Goal: Task Accomplishment & Management: Use online tool/utility

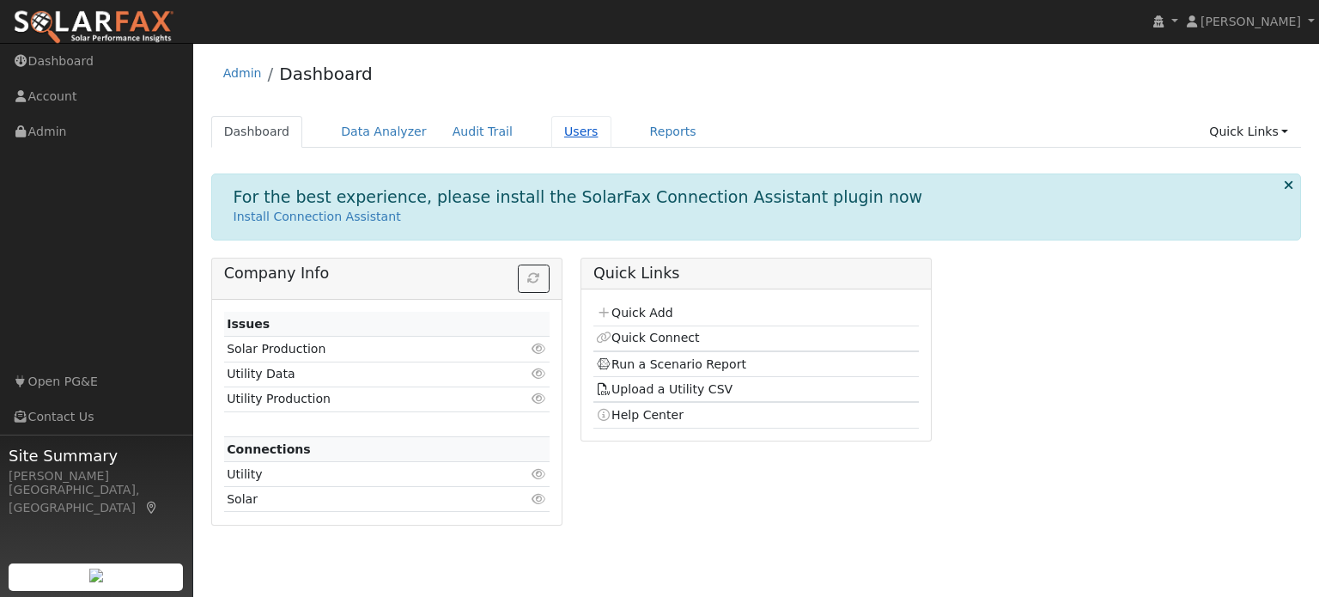
click at [556, 130] on link "Users" at bounding box center [581, 132] width 60 height 32
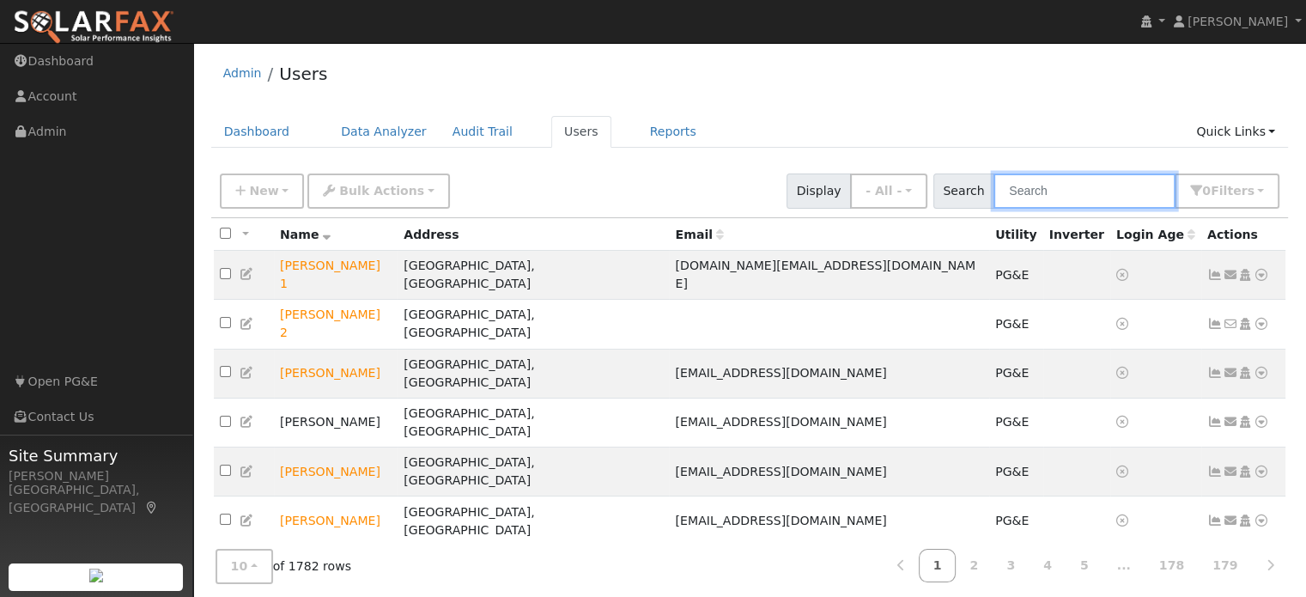
click at [1024, 189] on input "text" at bounding box center [1084, 190] width 182 height 35
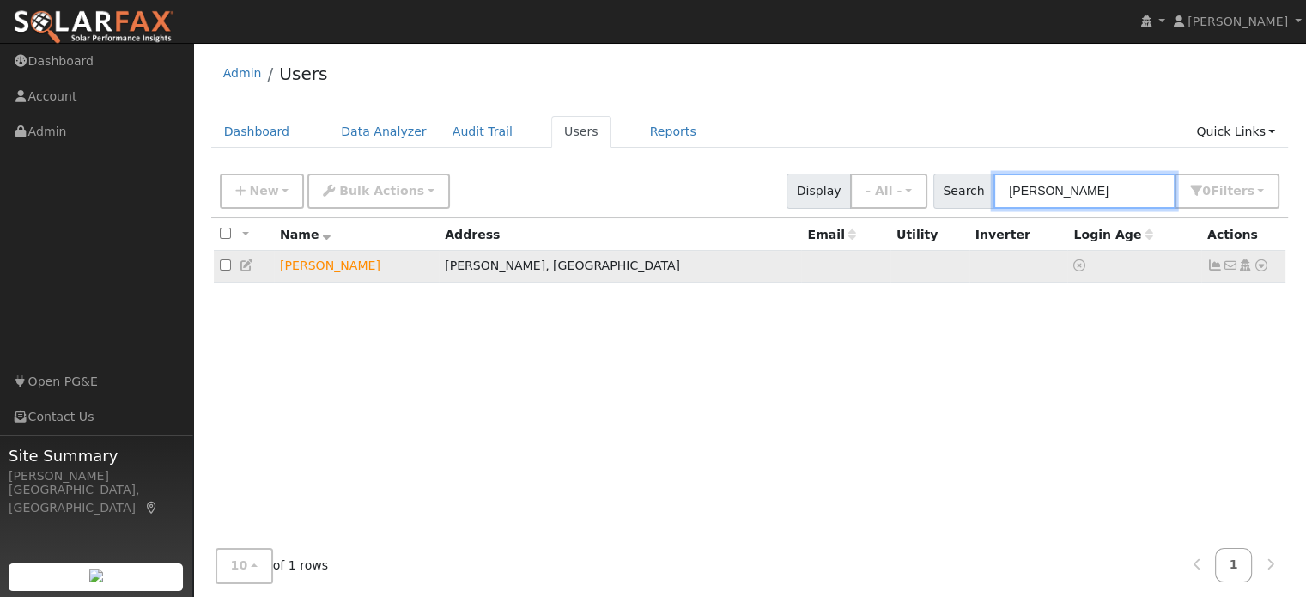
type input "blanca"
click at [1264, 270] on icon at bounding box center [1261, 265] width 15 height 12
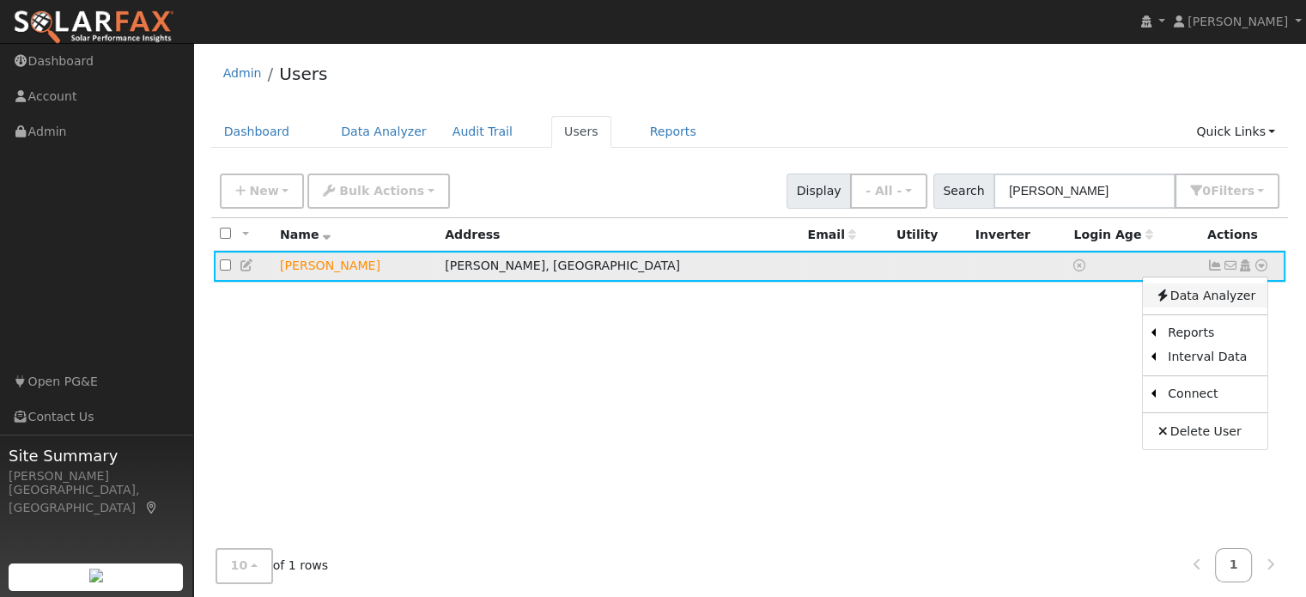
click at [1223, 294] on link "Data Analyzer" at bounding box center [1205, 295] width 125 height 24
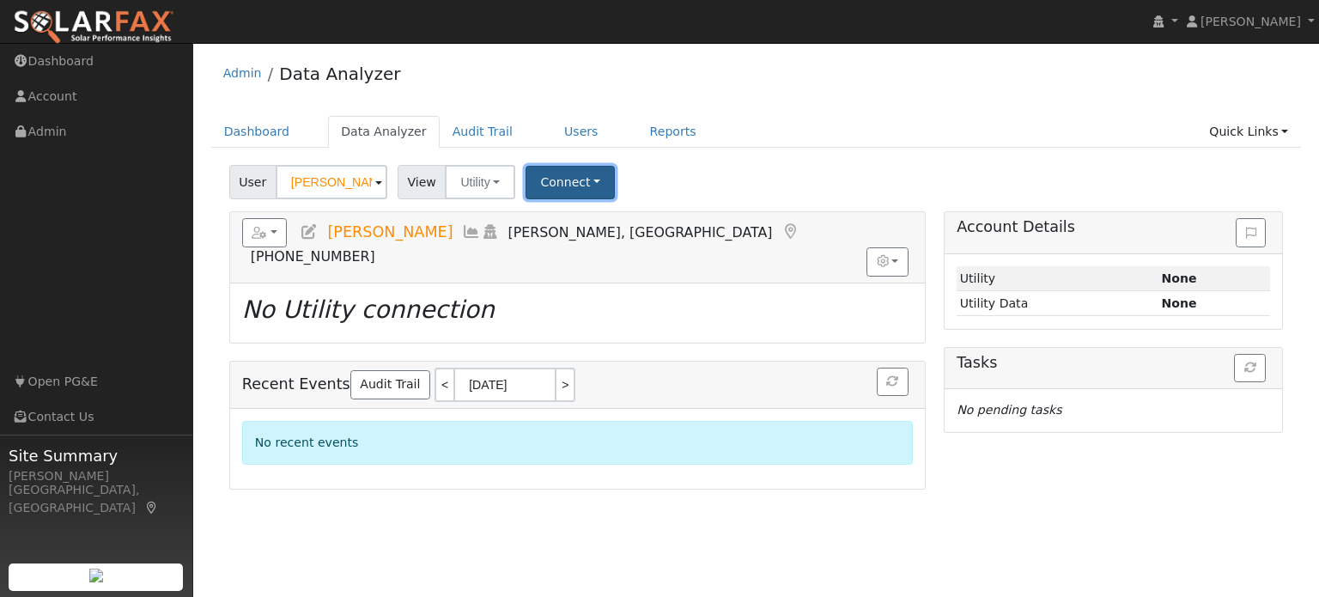
click at [584, 178] on button "Connect" at bounding box center [569, 182] width 89 height 33
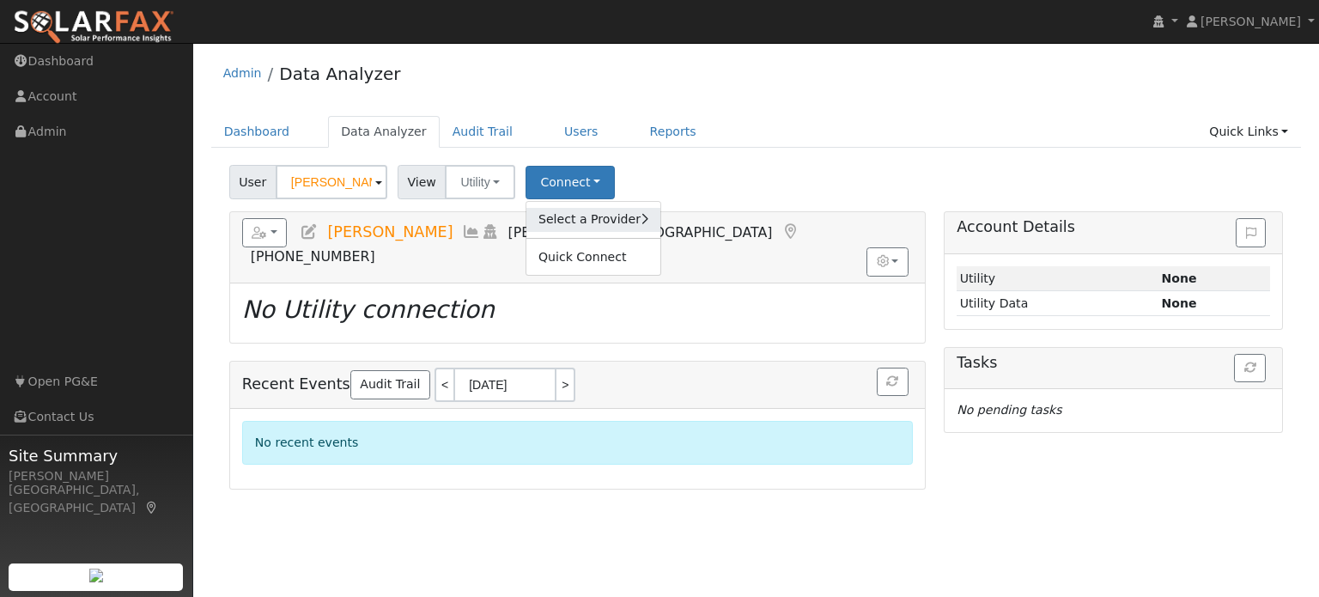
click at [618, 216] on link "Select a Provider" at bounding box center [593, 220] width 134 height 24
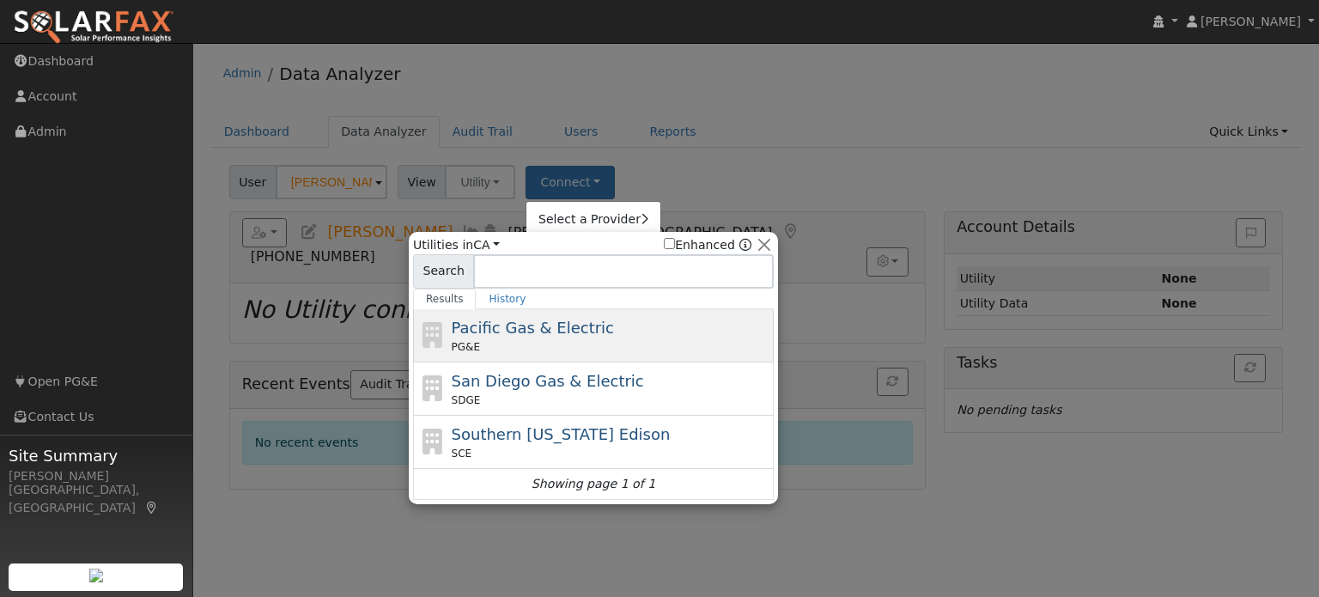
click at [567, 327] on span "Pacific Gas & Electric" at bounding box center [533, 328] width 162 height 18
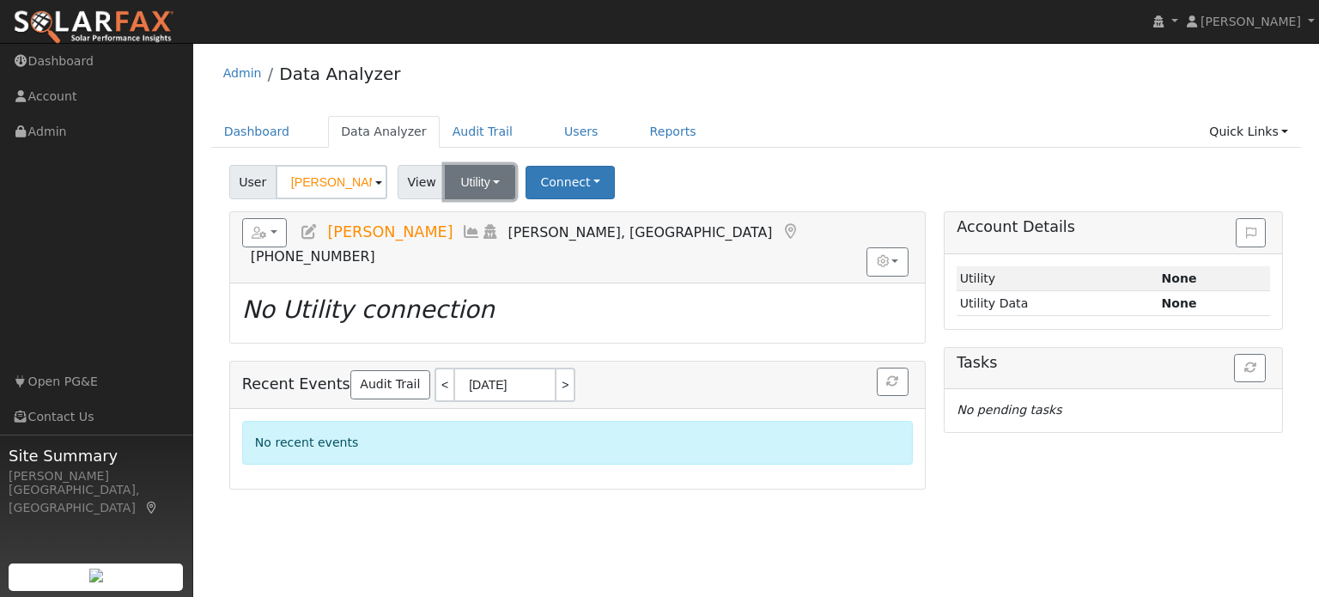
click at [478, 188] on button "Utility" at bounding box center [480, 182] width 70 height 34
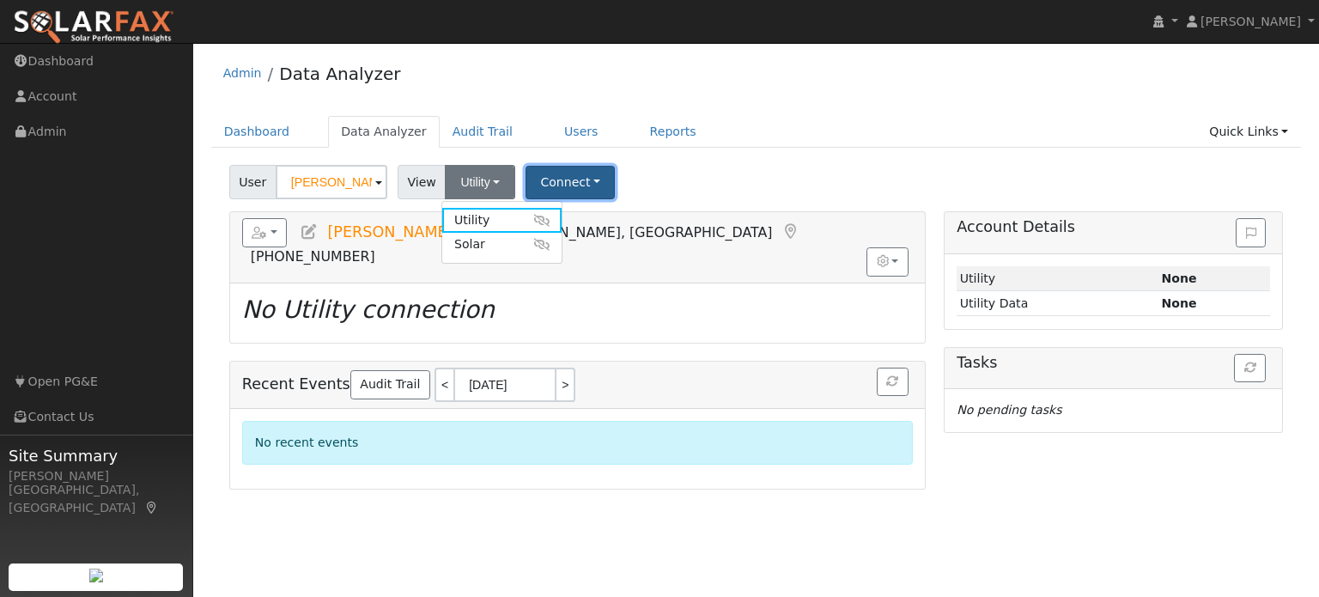
click at [542, 185] on button "Connect" at bounding box center [569, 182] width 89 height 33
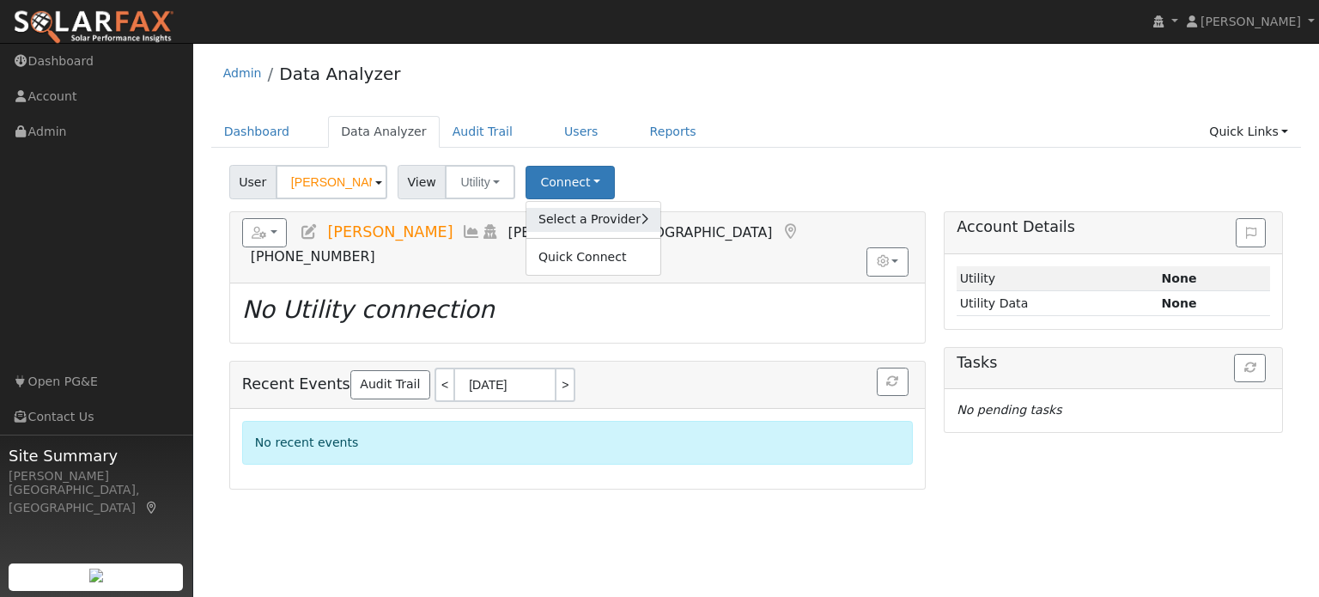
click at [556, 210] on link "Select a Provider" at bounding box center [593, 220] width 134 height 24
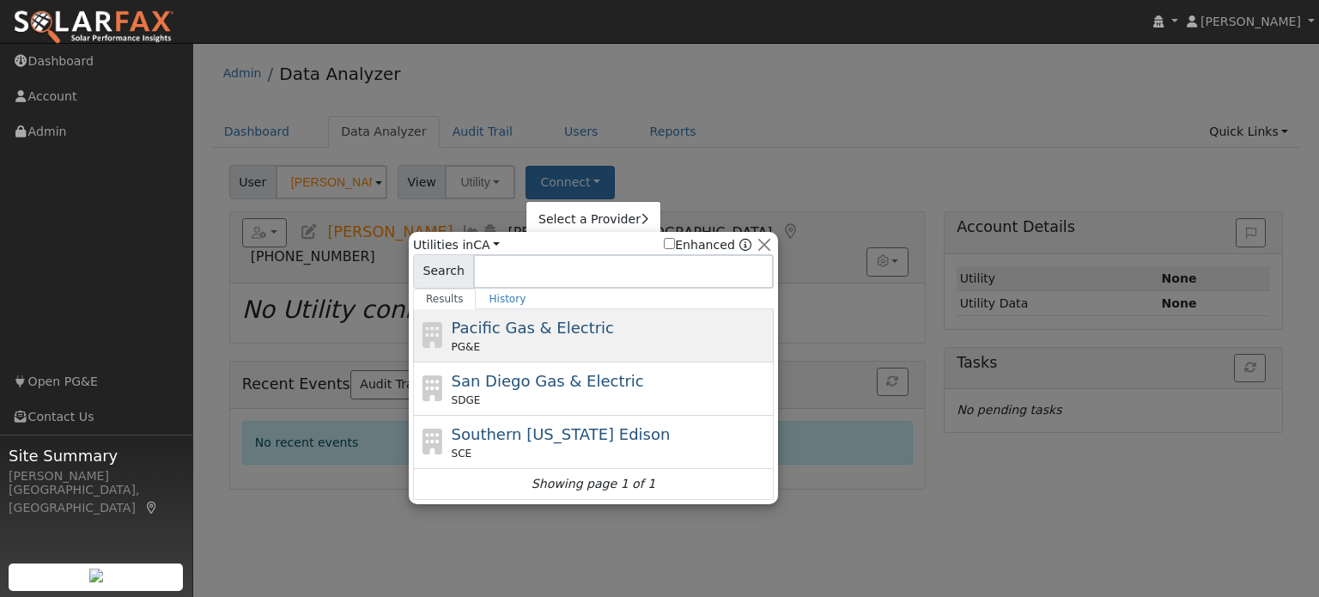
click at [576, 331] on div "Pacific Gas & Electric PG&E" at bounding box center [611, 335] width 319 height 39
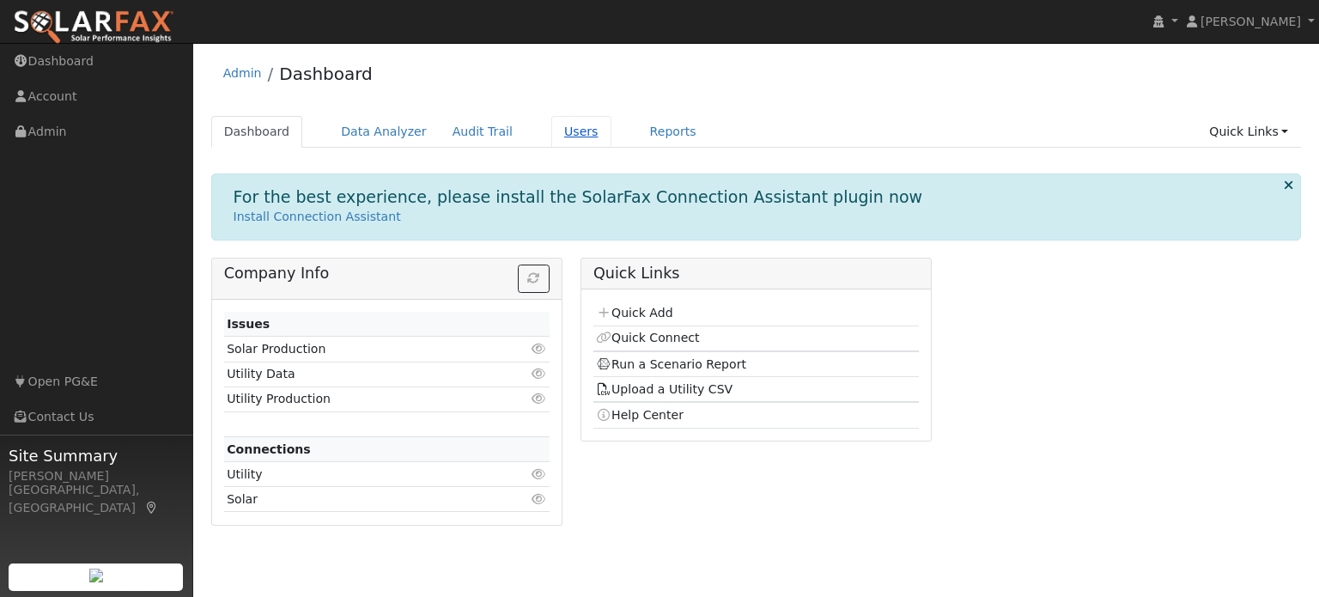
click at [551, 139] on link "Users" at bounding box center [581, 132] width 60 height 32
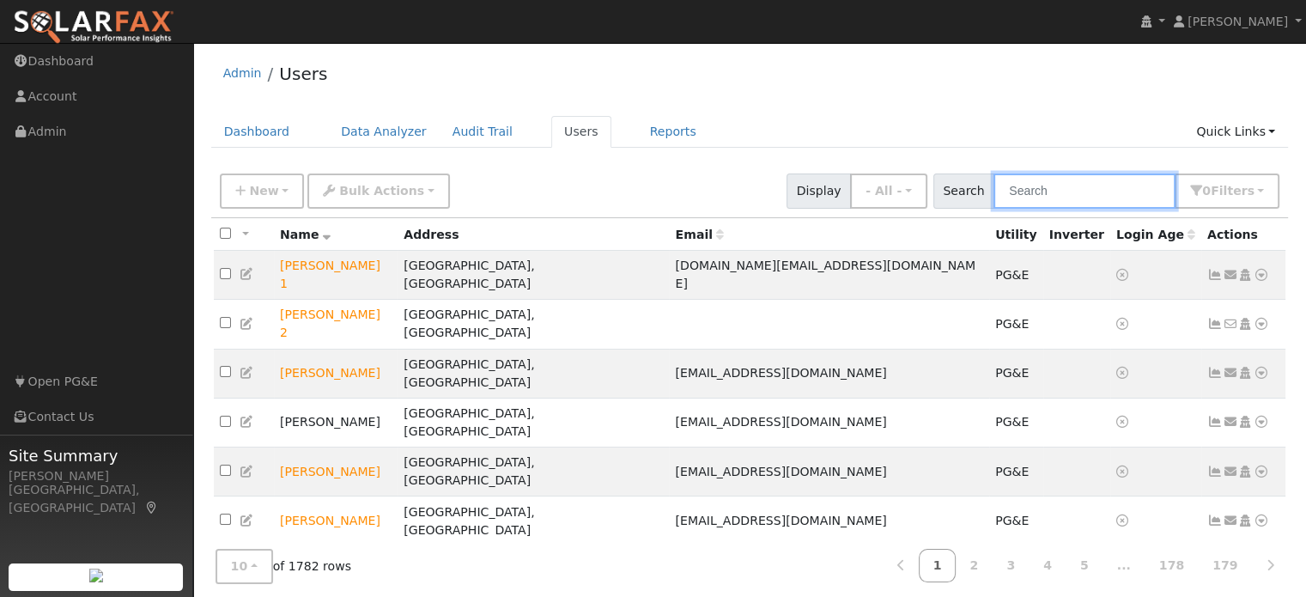
click at [1030, 186] on input "text" at bounding box center [1084, 190] width 182 height 35
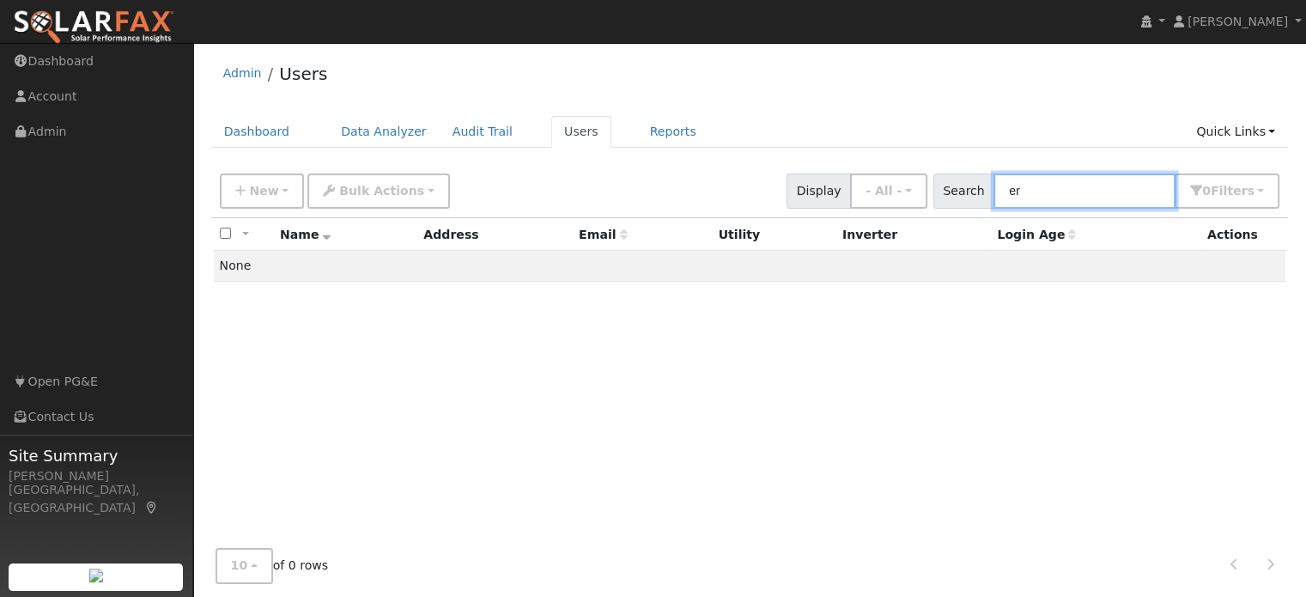
type input "e"
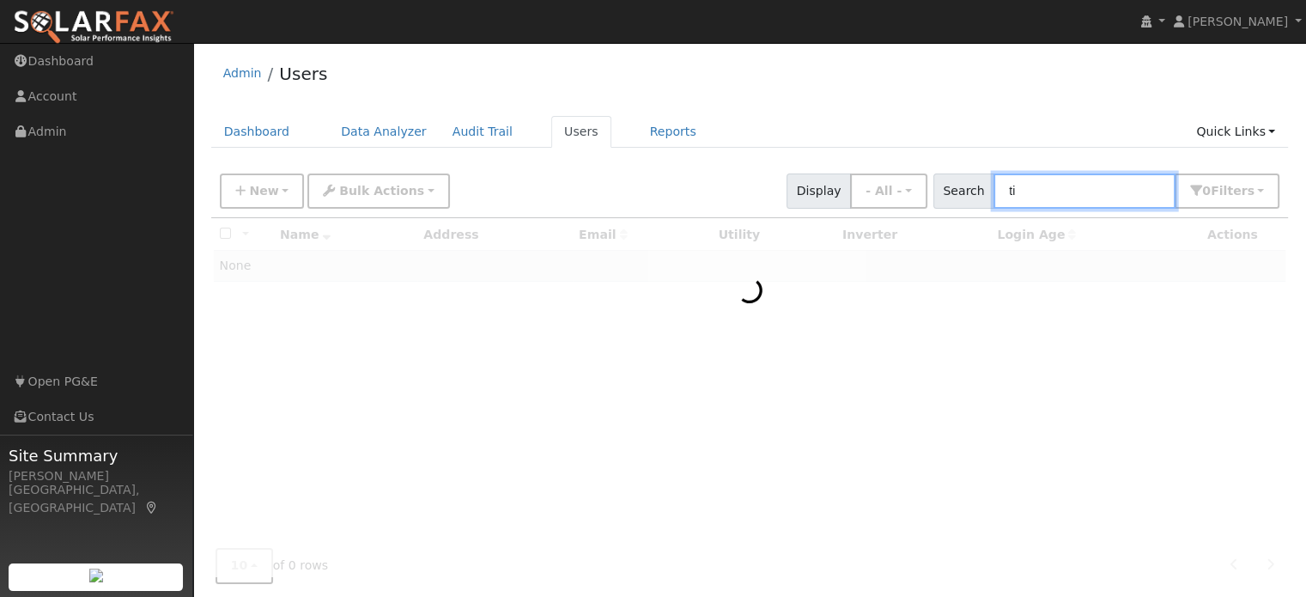
type input "t"
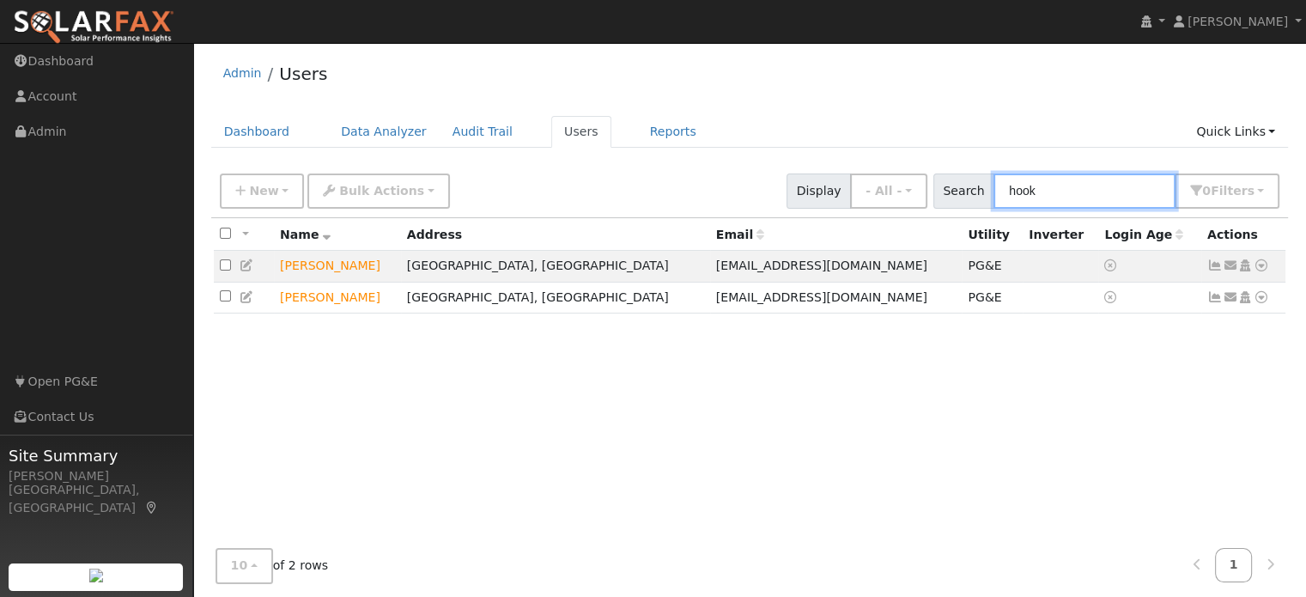
click at [1045, 192] on input "hook" at bounding box center [1084, 190] width 182 height 35
type input "h"
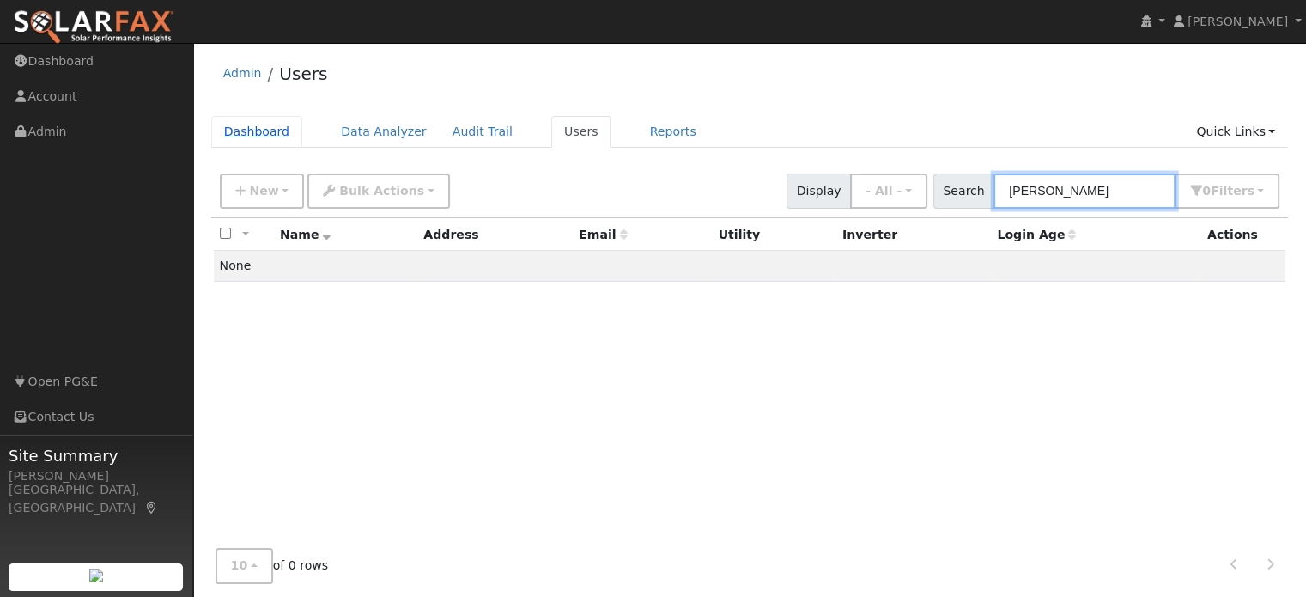
type input "tiffany hook"
click at [261, 133] on link "Dashboard" at bounding box center [257, 132] width 92 height 32
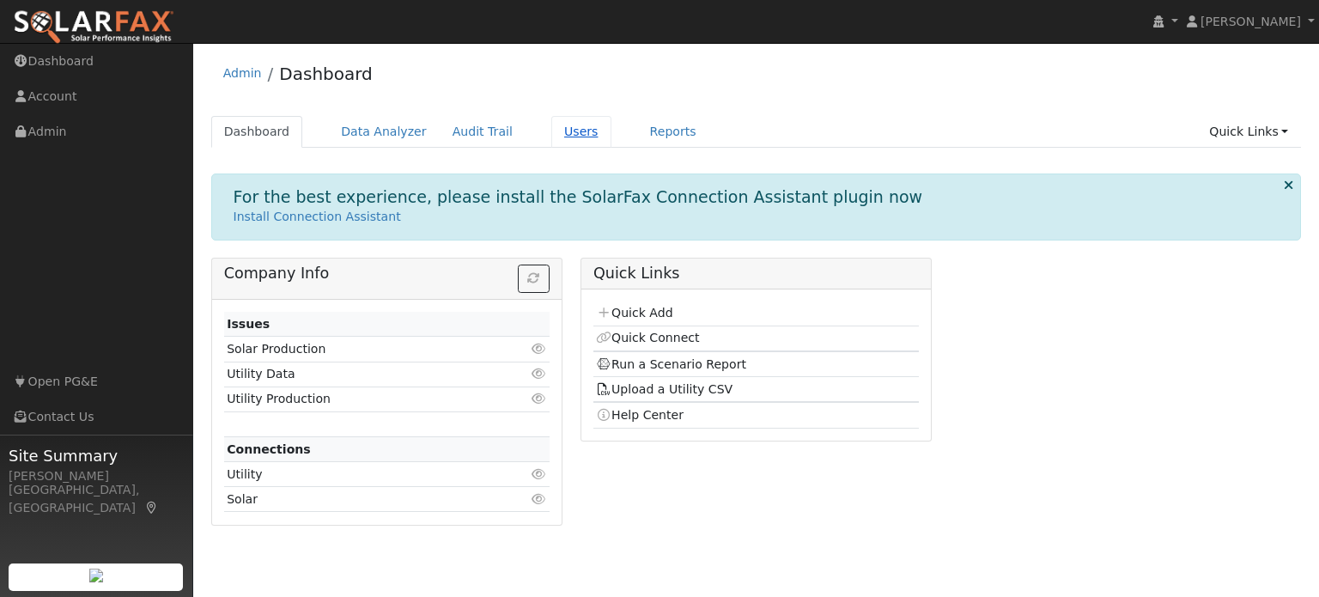
click at [553, 133] on link "Users" at bounding box center [581, 132] width 60 height 32
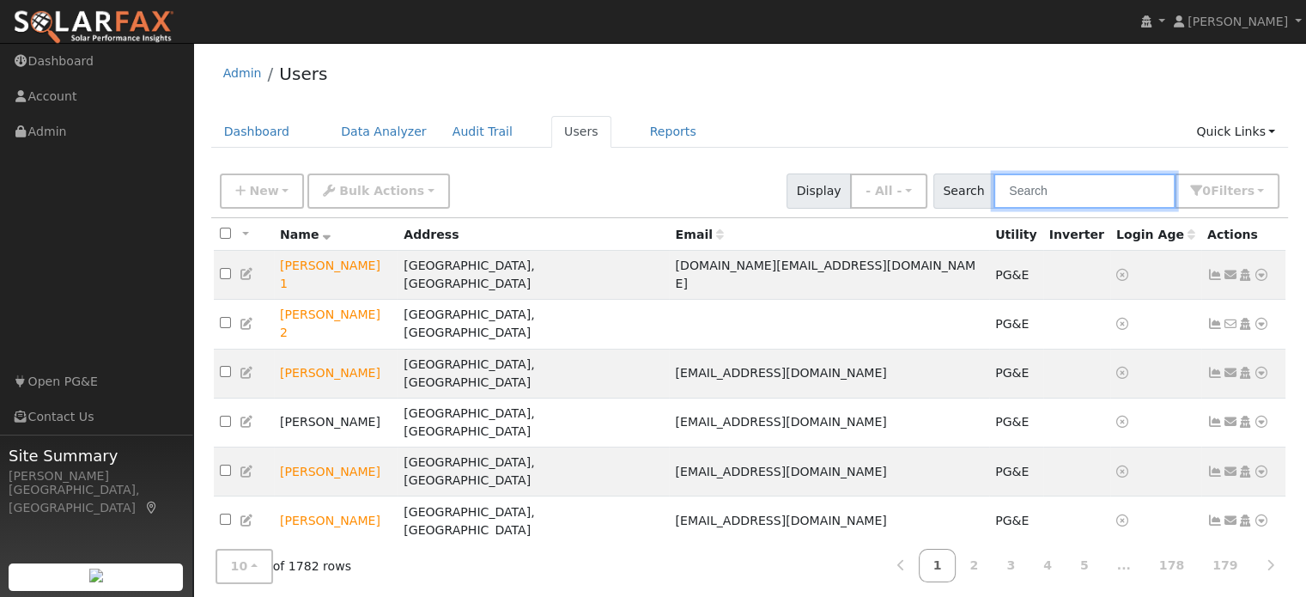
click at [1024, 194] on input "text" at bounding box center [1084, 190] width 182 height 35
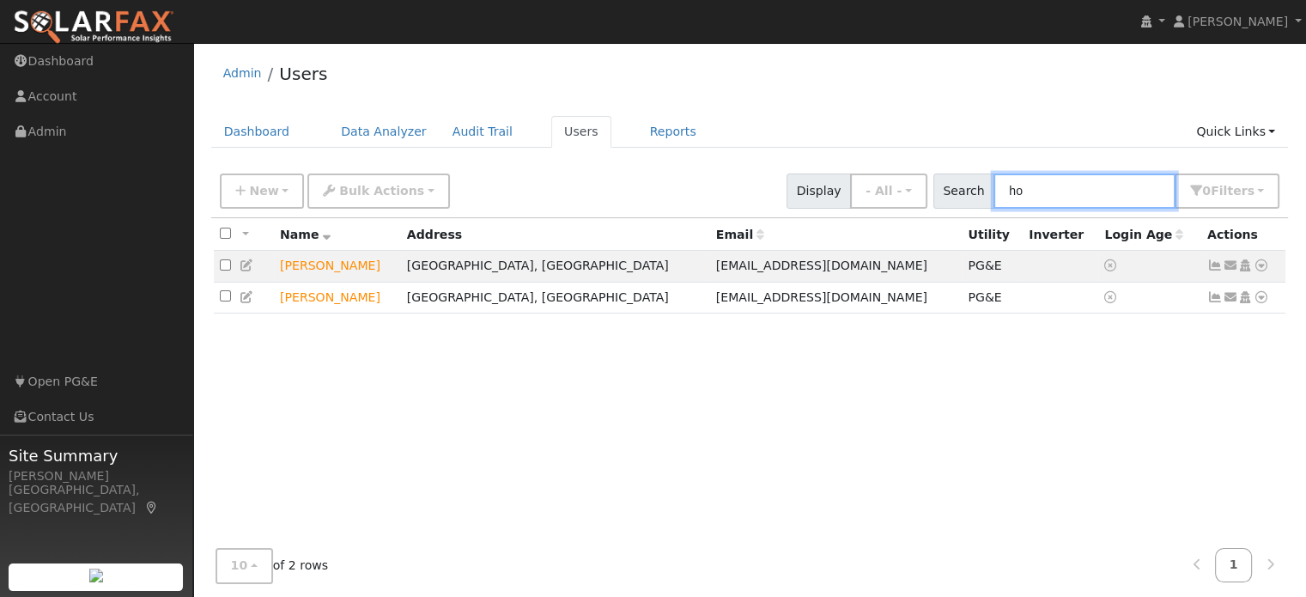
type input "h"
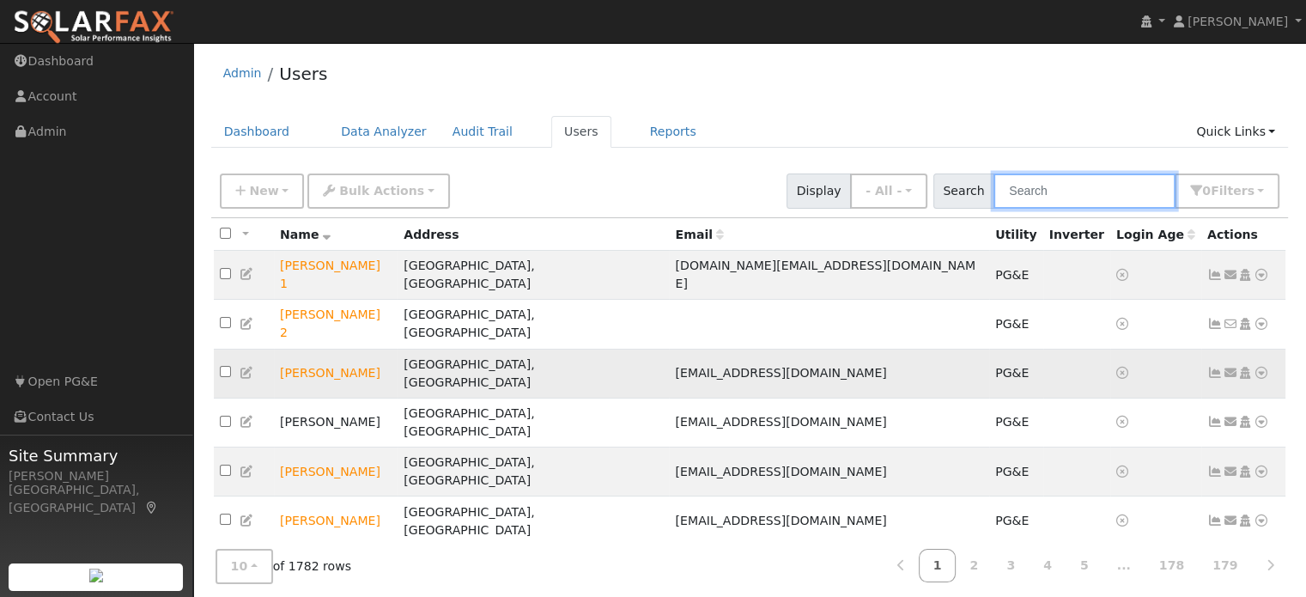
scroll to position [62, 0]
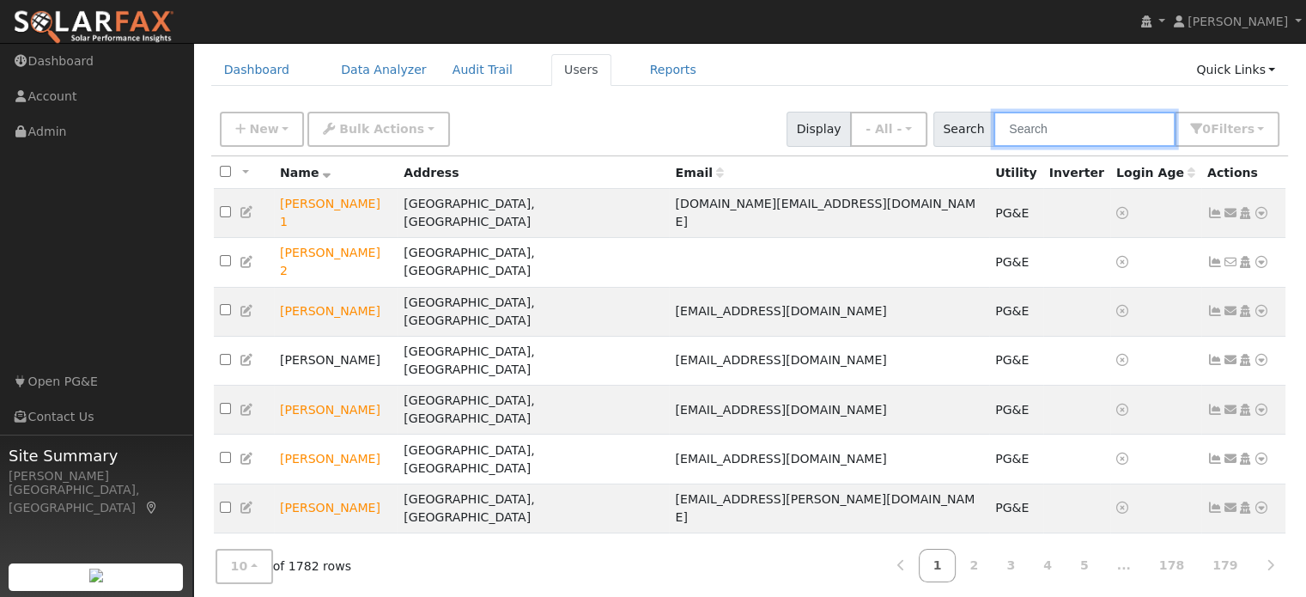
click at [1034, 126] on input "text" at bounding box center [1084, 129] width 182 height 35
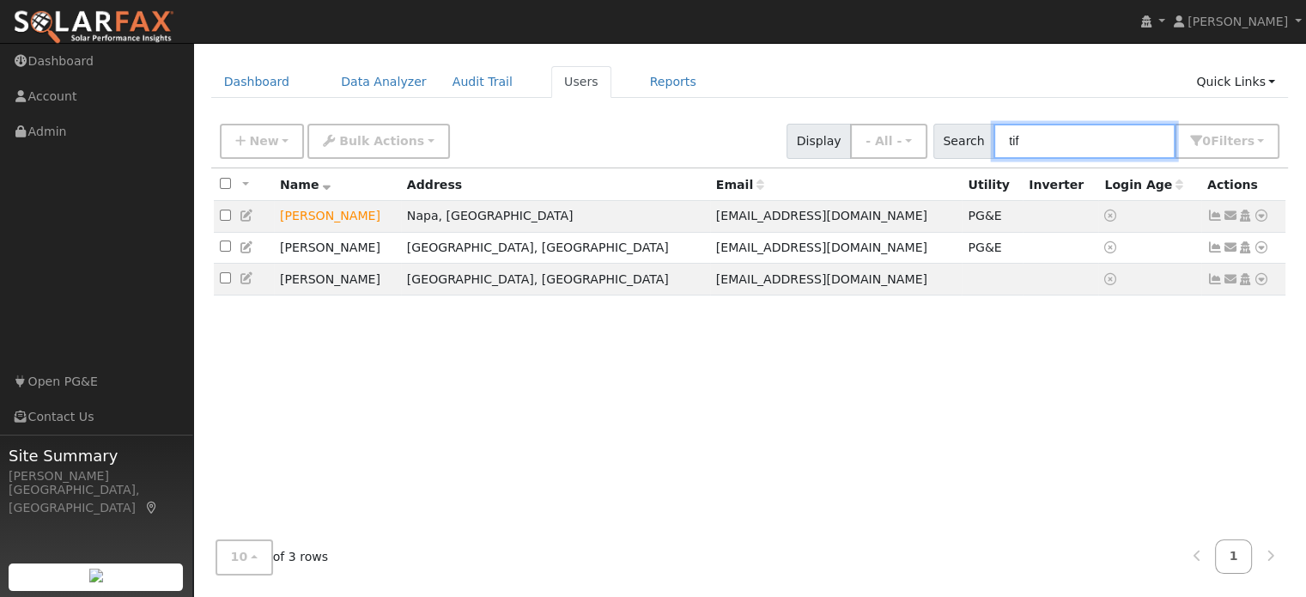
scroll to position [47, 0]
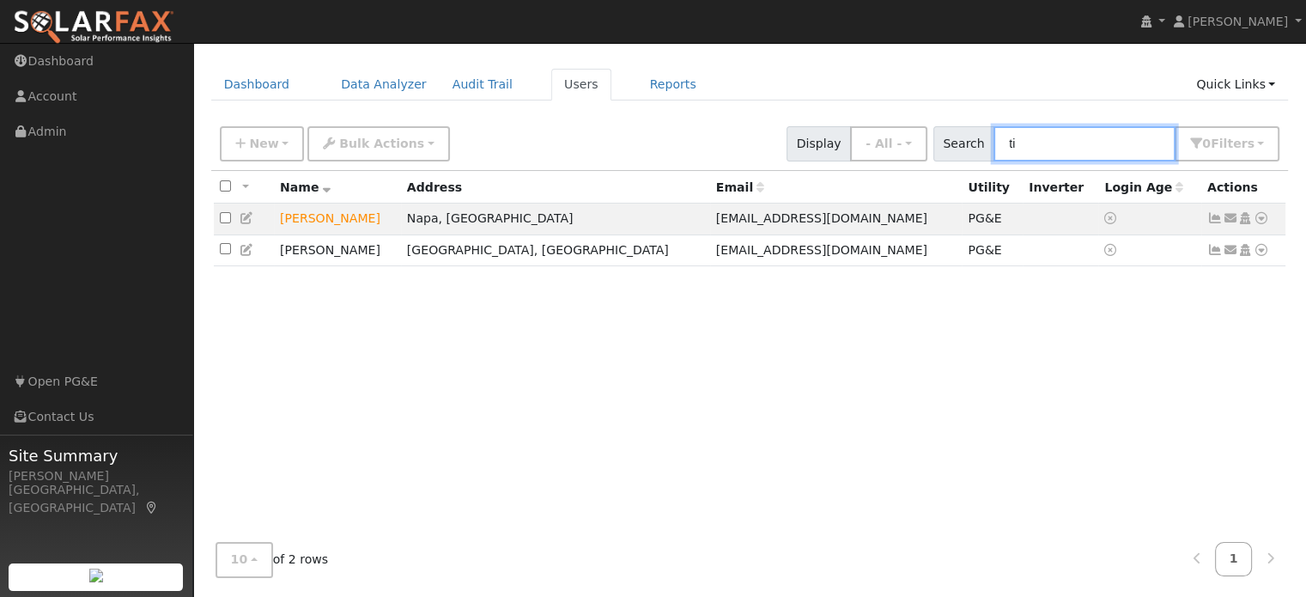
type input "t"
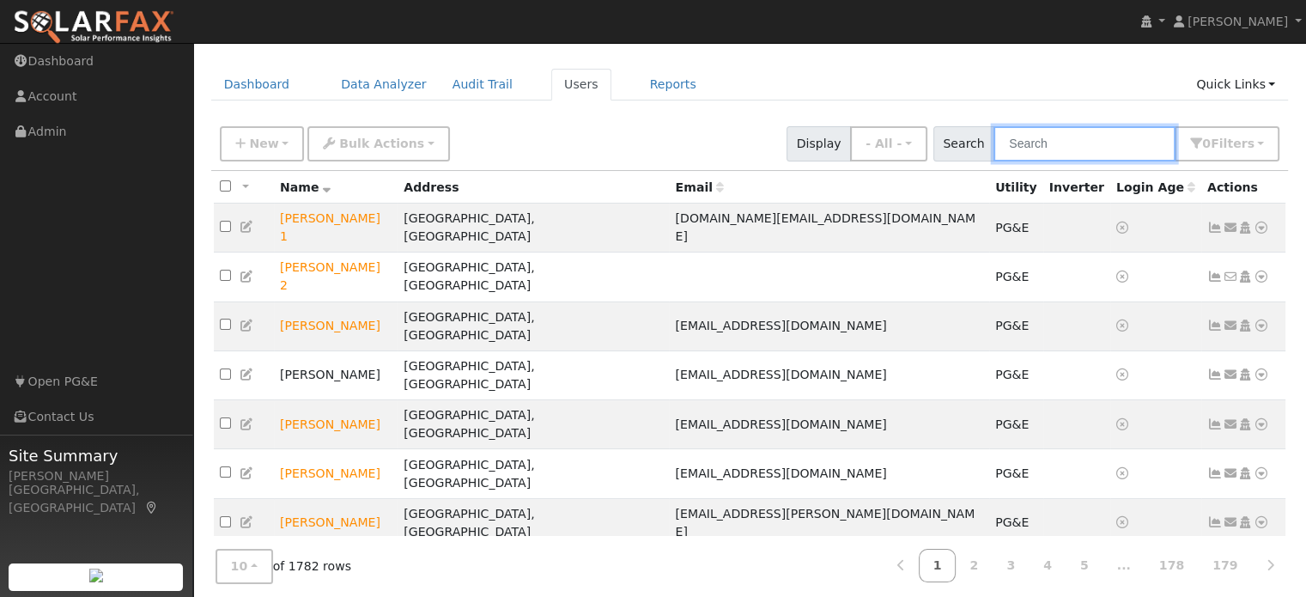
scroll to position [62, 0]
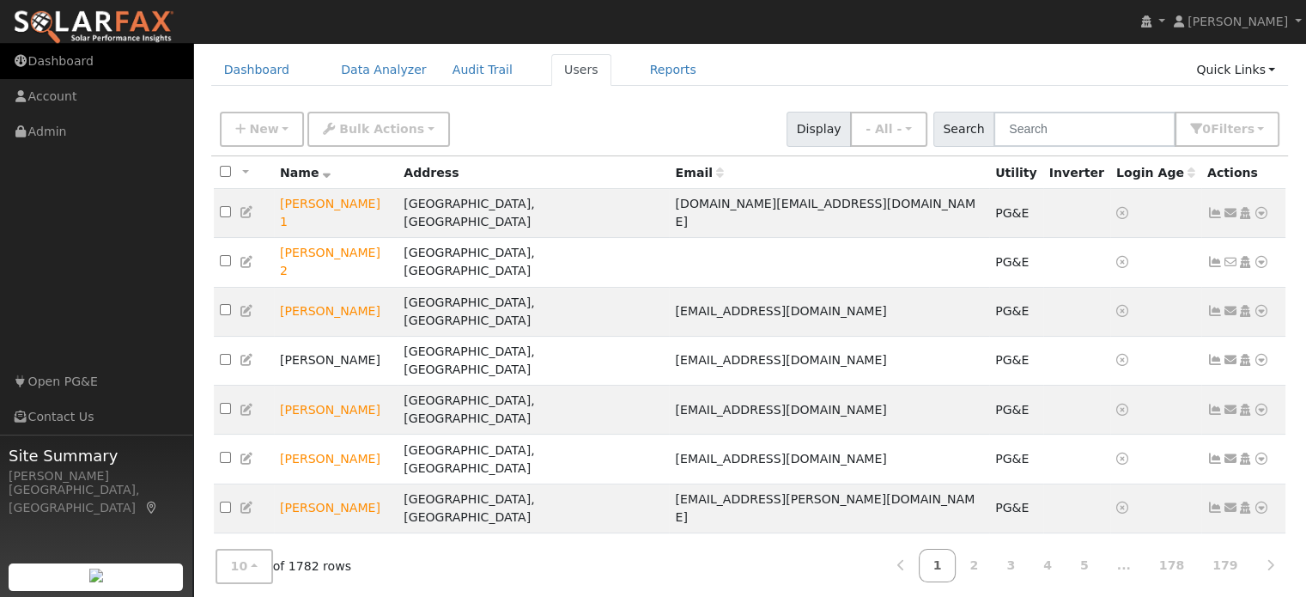
click at [63, 70] on link "Dashboard" at bounding box center [96, 61] width 193 height 35
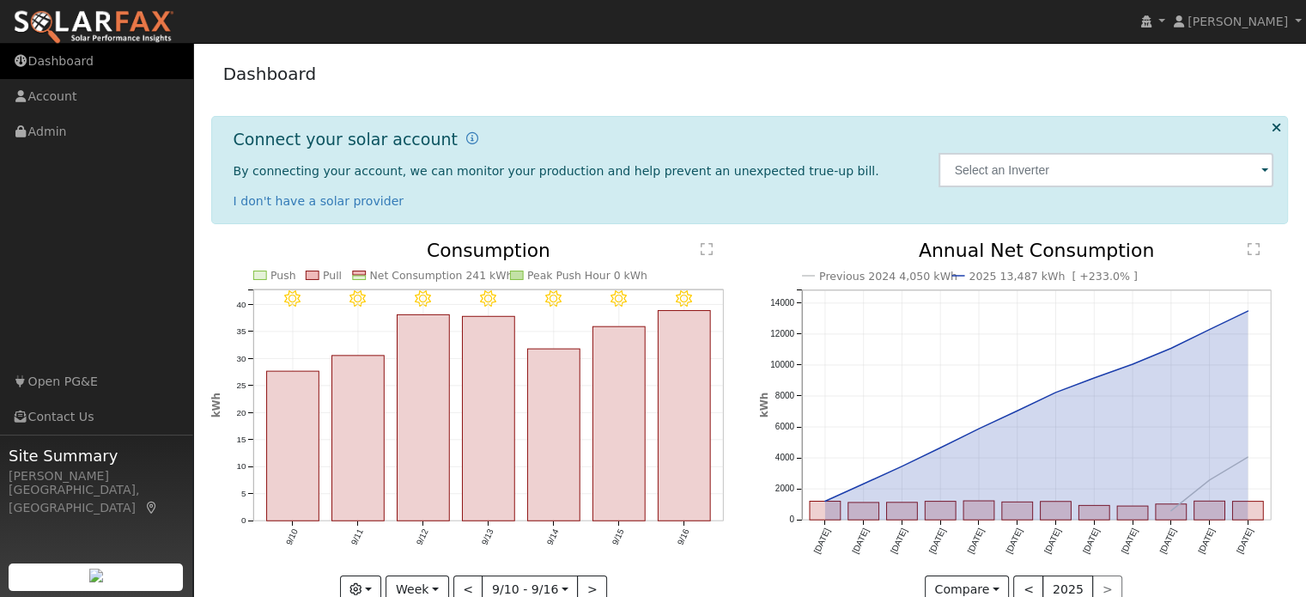
click at [87, 70] on link "Dashboard" at bounding box center [96, 61] width 193 height 35
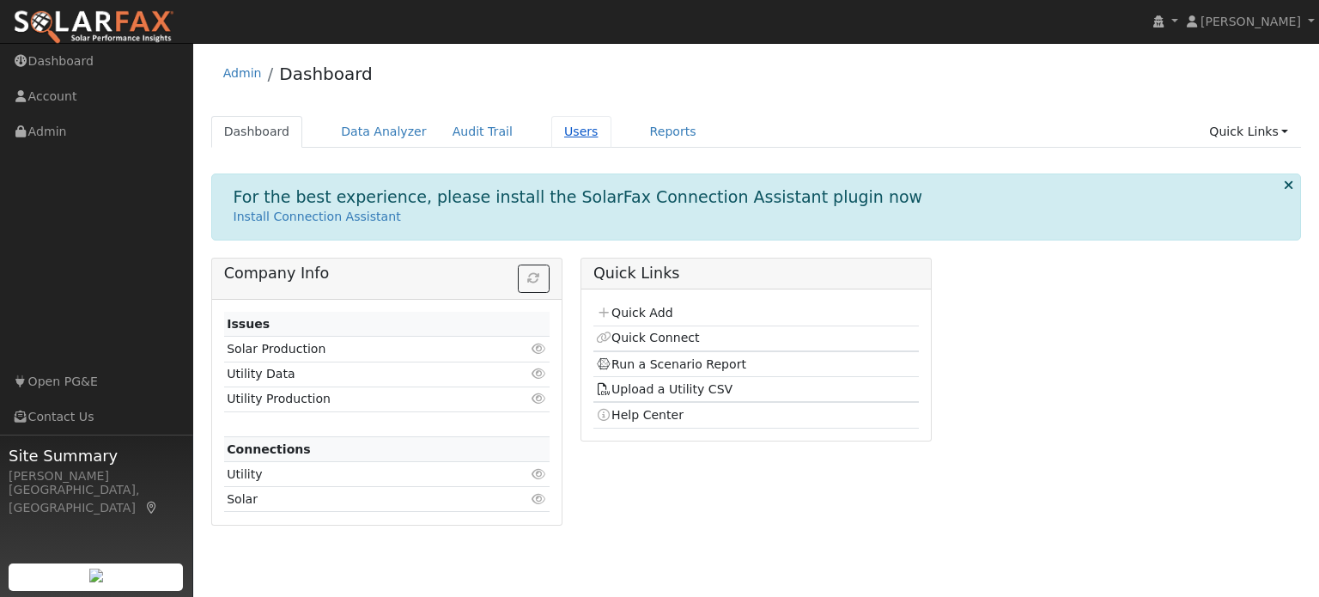
click at [551, 135] on link "Users" at bounding box center [581, 132] width 60 height 32
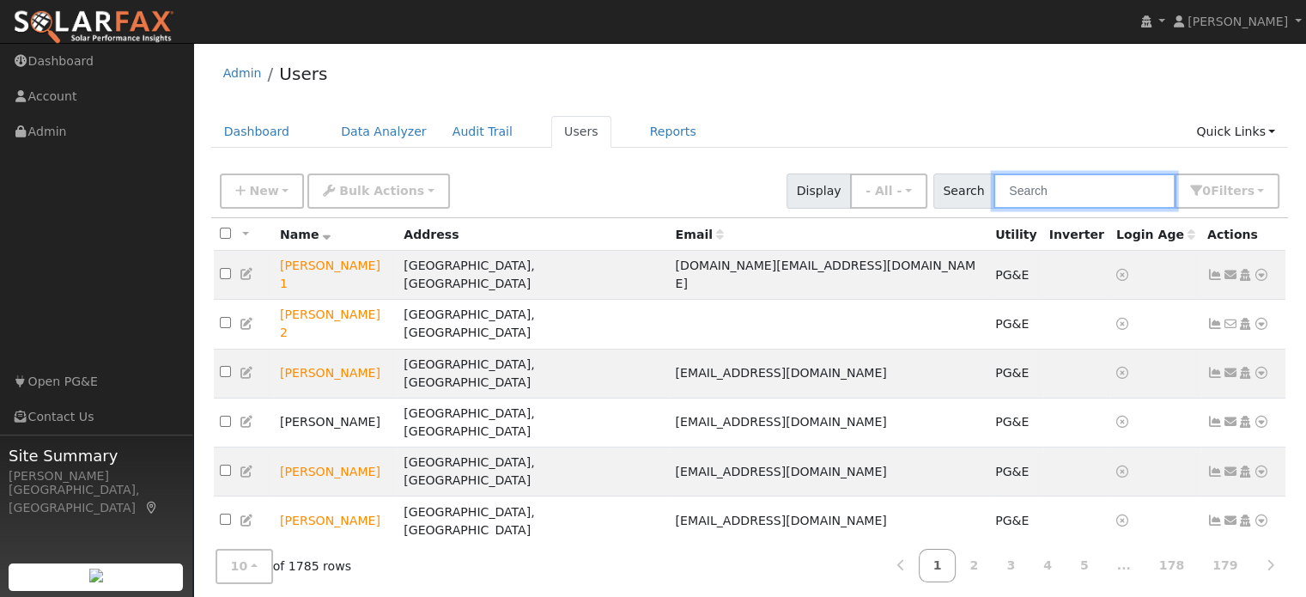
click at [1024, 197] on input "text" at bounding box center [1084, 190] width 182 height 35
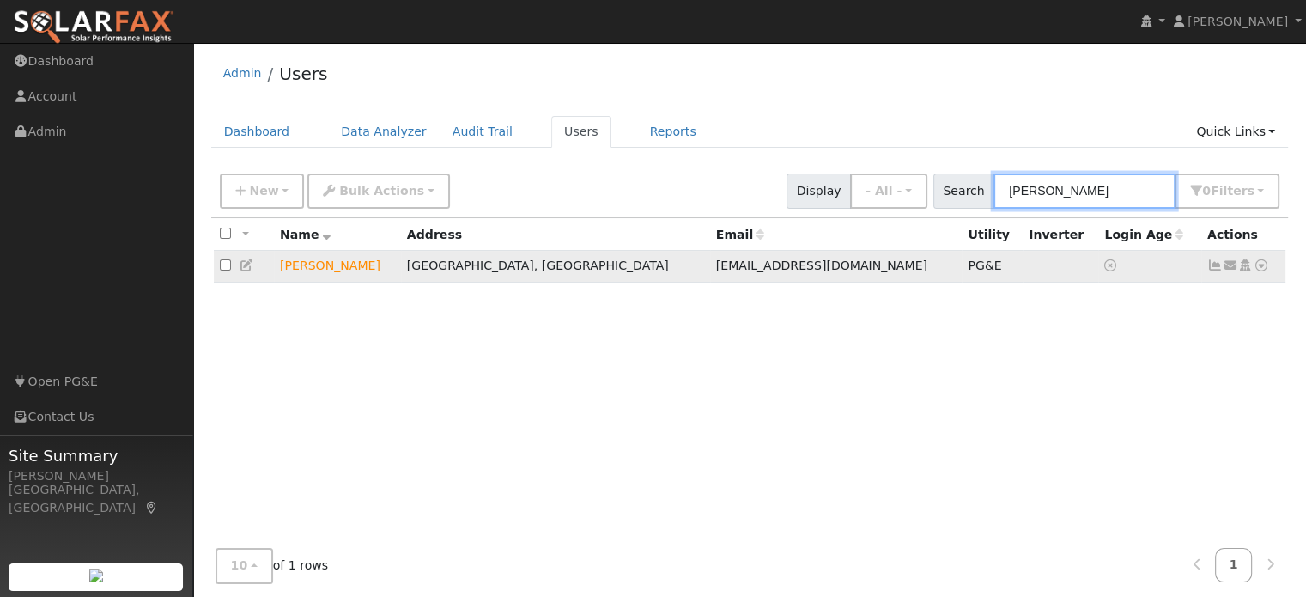
type input "ericka"
click at [1261, 267] on icon at bounding box center [1261, 265] width 15 height 12
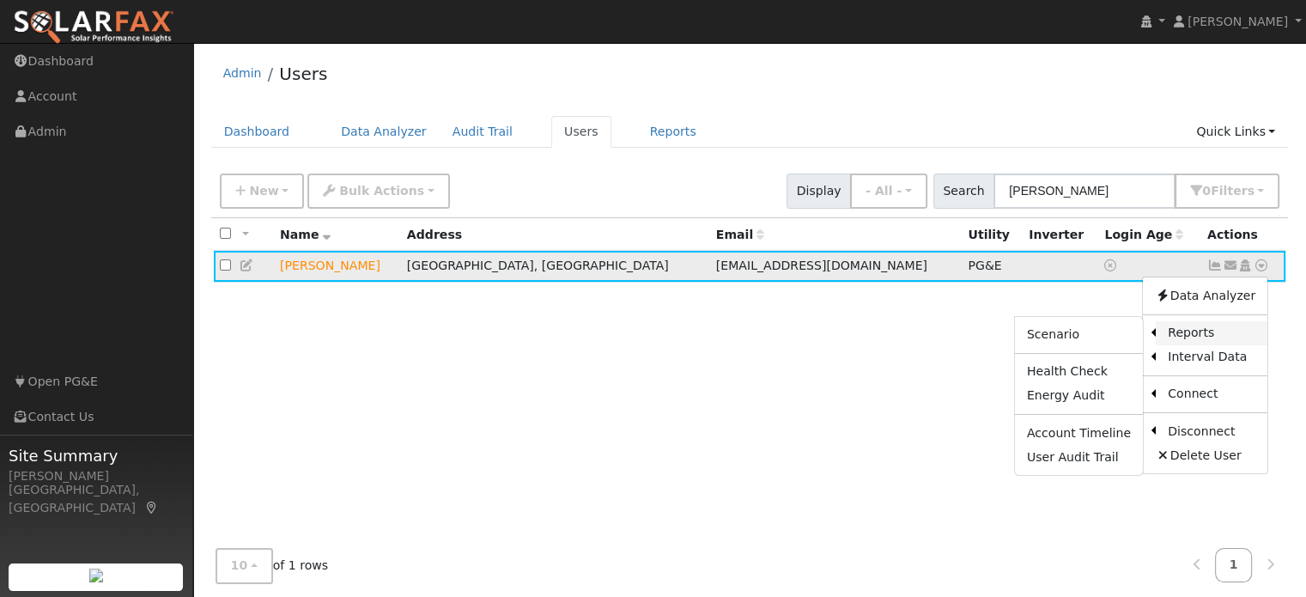
click at [1215, 335] on link "Reports" at bounding box center [1212, 333] width 112 height 24
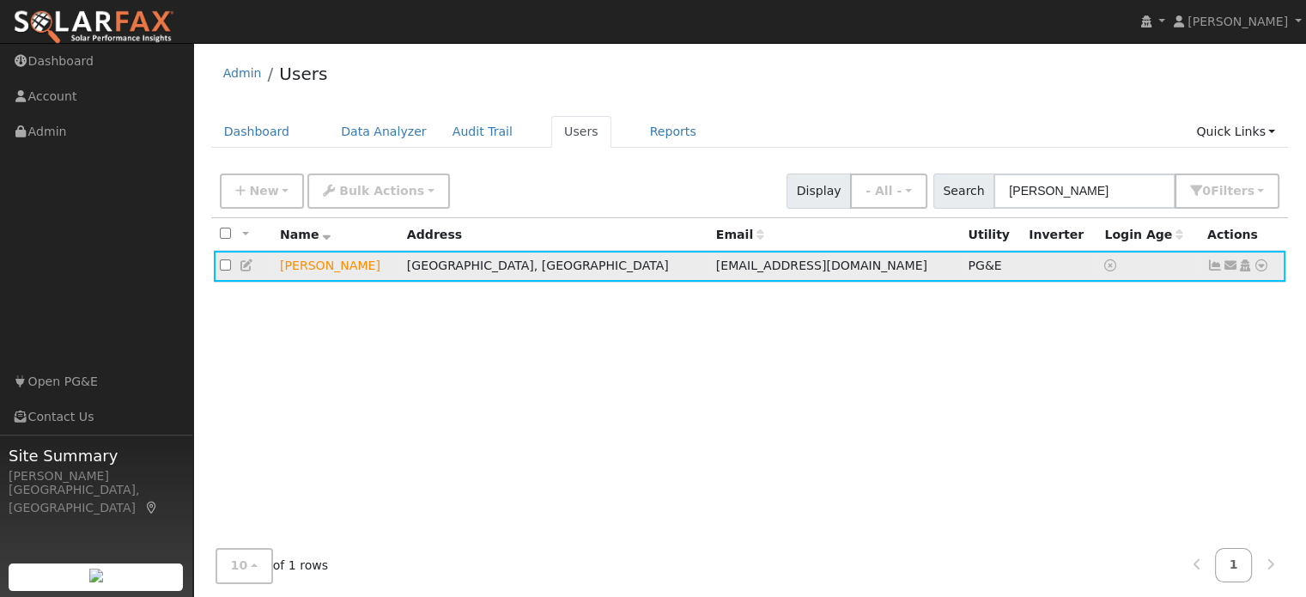
click at [1264, 263] on icon at bounding box center [1261, 265] width 15 height 12
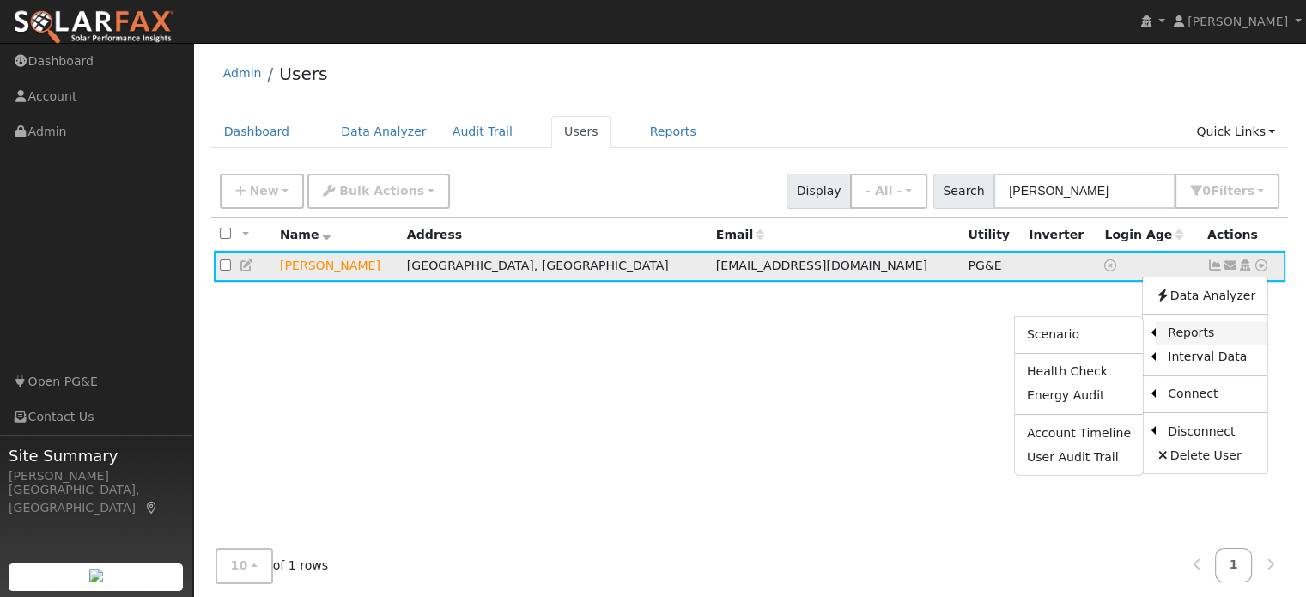
click at [1199, 335] on link "Reports" at bounding box center [1212, 333] width 112 height 24
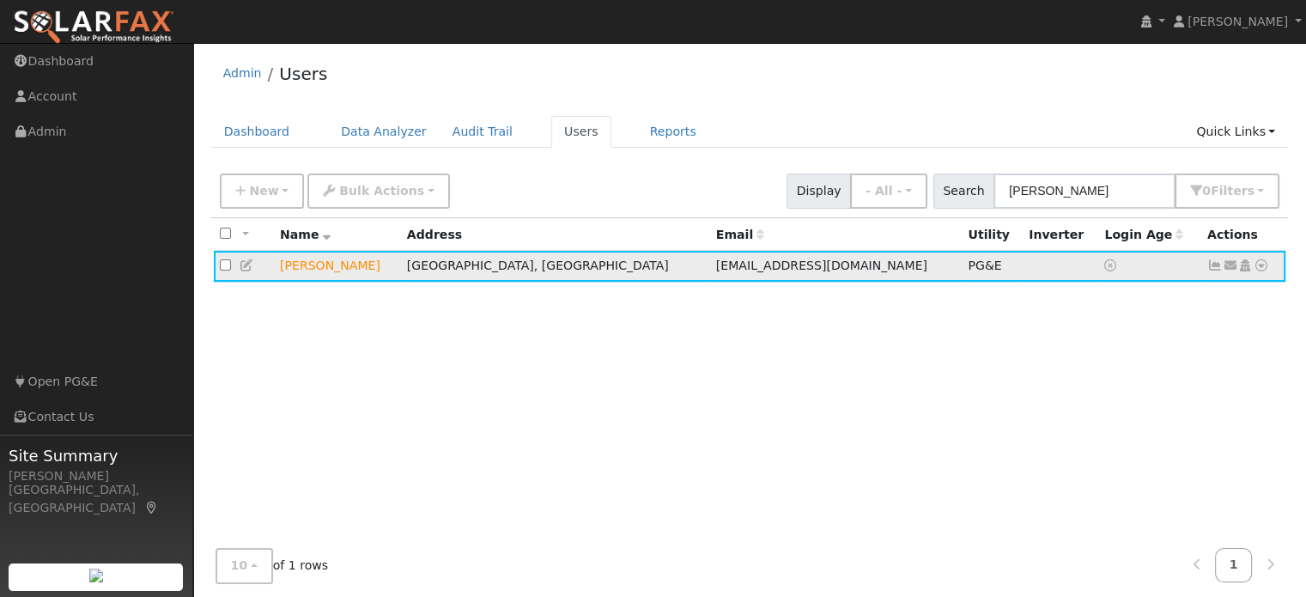
click at [1258, 269] on icon at bounding box center [1261, 265] width 15 height 12
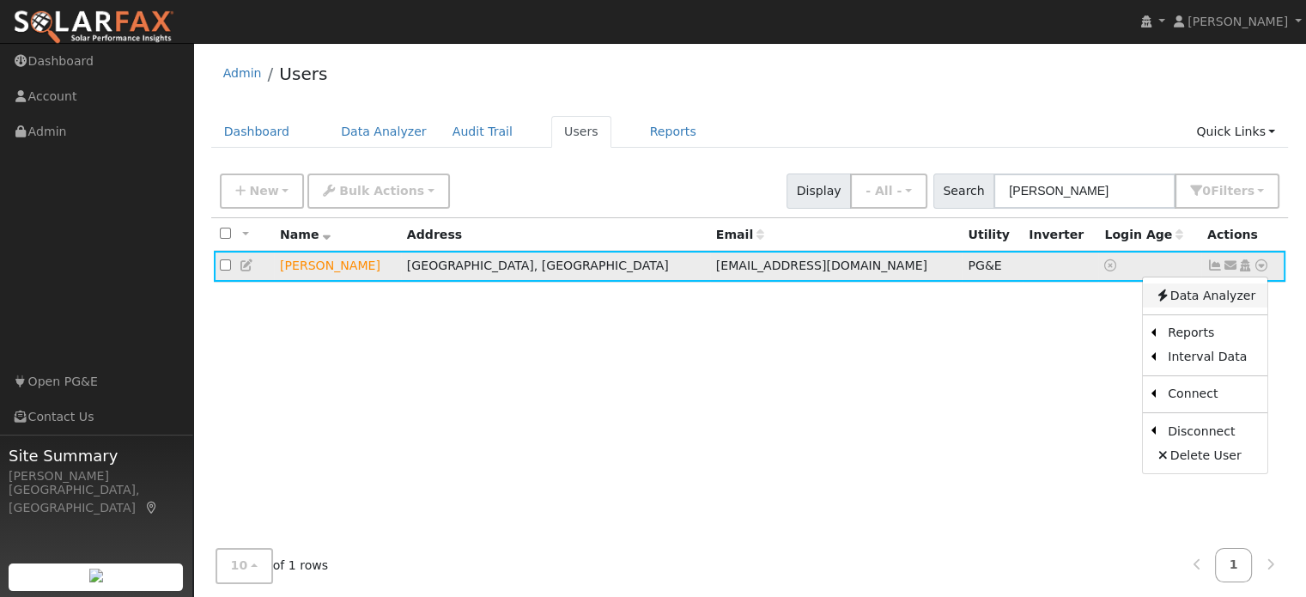
click at [1264, 289] on link "Data Analyzer" at bounding box center [1205, 295] width 125 height 24
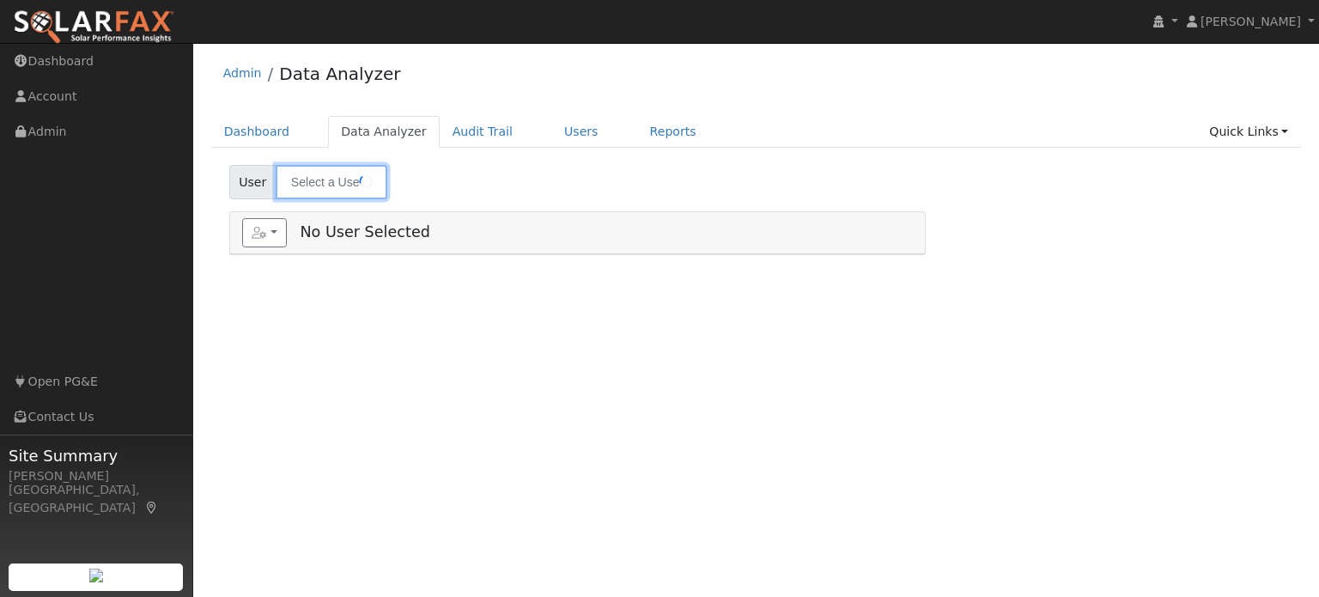
type input "Ericka Espinoza"
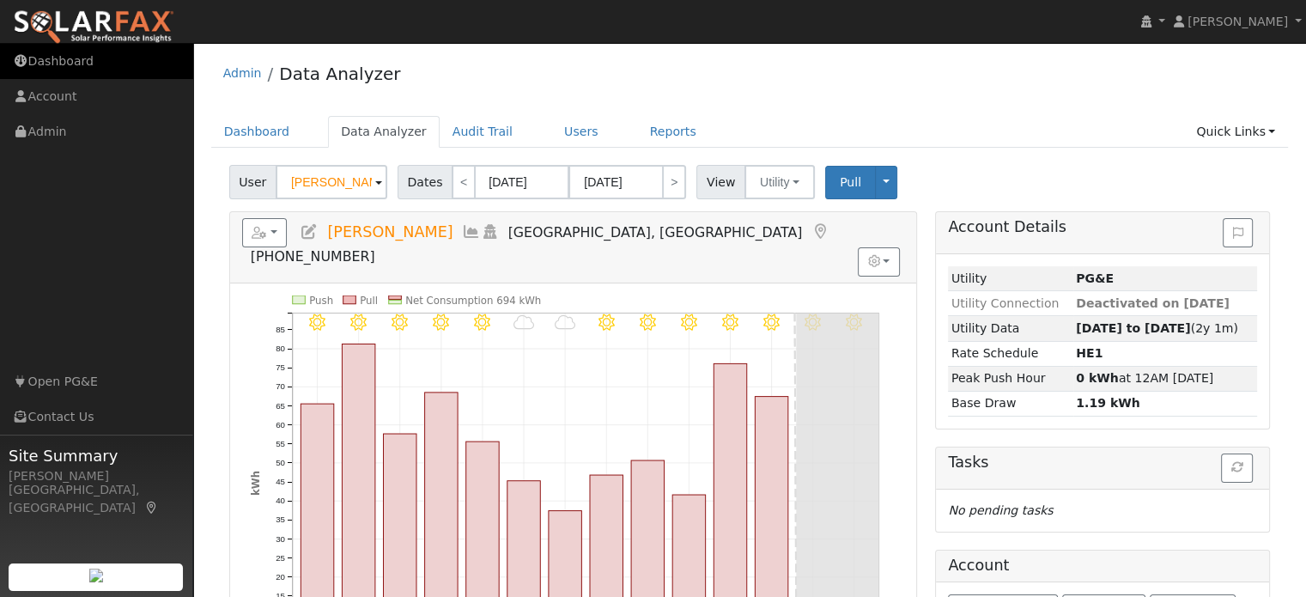
click at [83, 68] on link "Dashboard" at bounding box center [96, 61] width 193 height 35
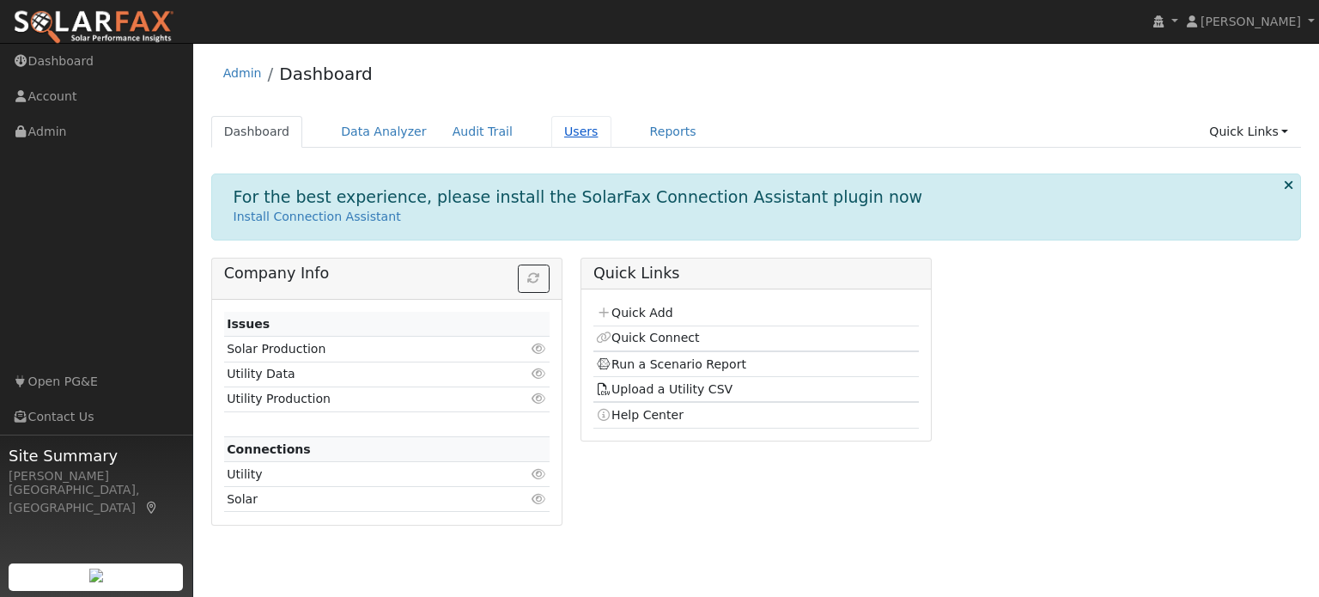
click at [554, 133] on link "Users" at bounding box center [581, 132] width 60 height 32
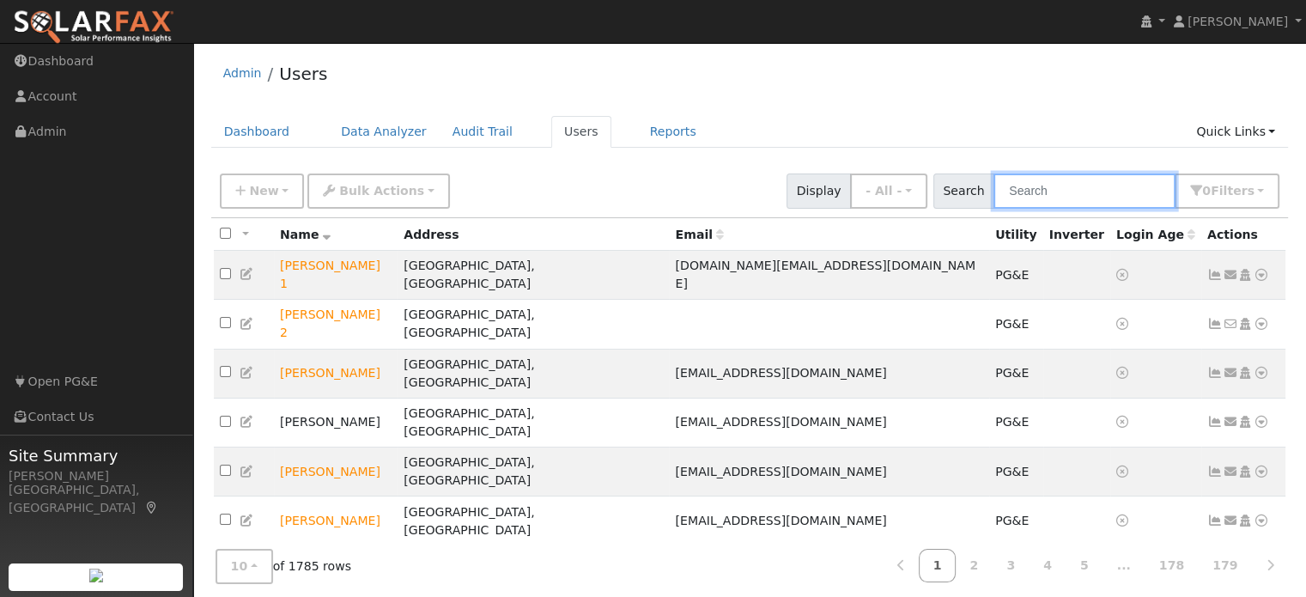
click at [1030, 181] on input "text" at bounding box center [1084, 190] width 182 height 35
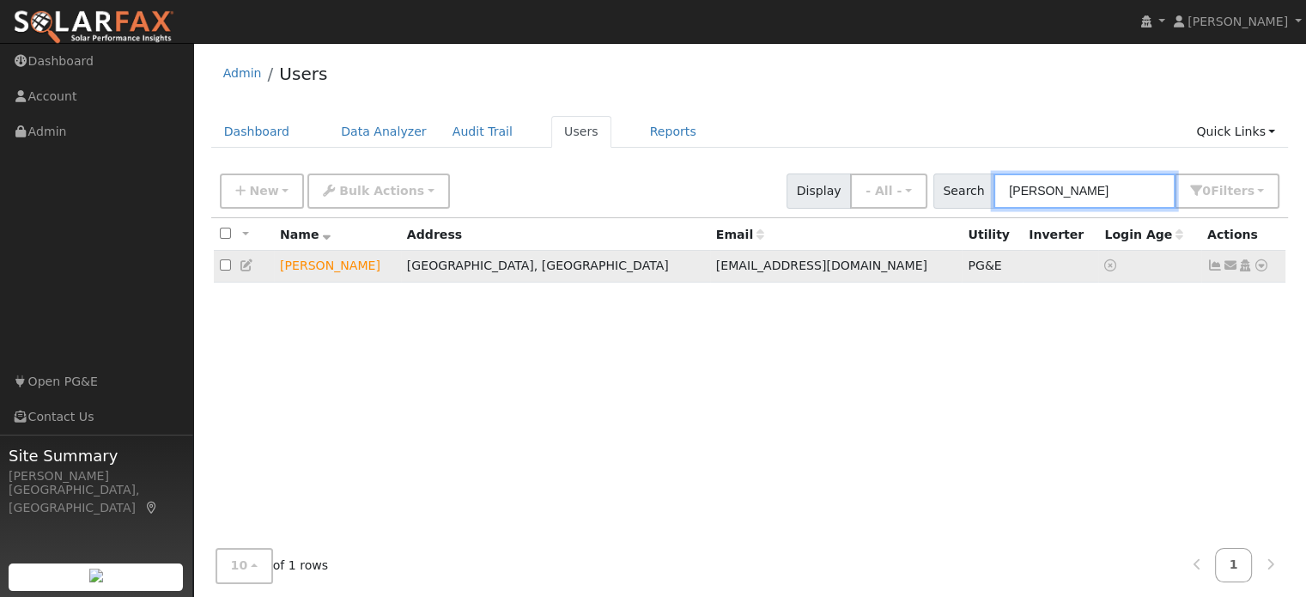
type input "ericka"
click at [1262, 265] on icon at bounding box center [1261, 265] width 15 height 12
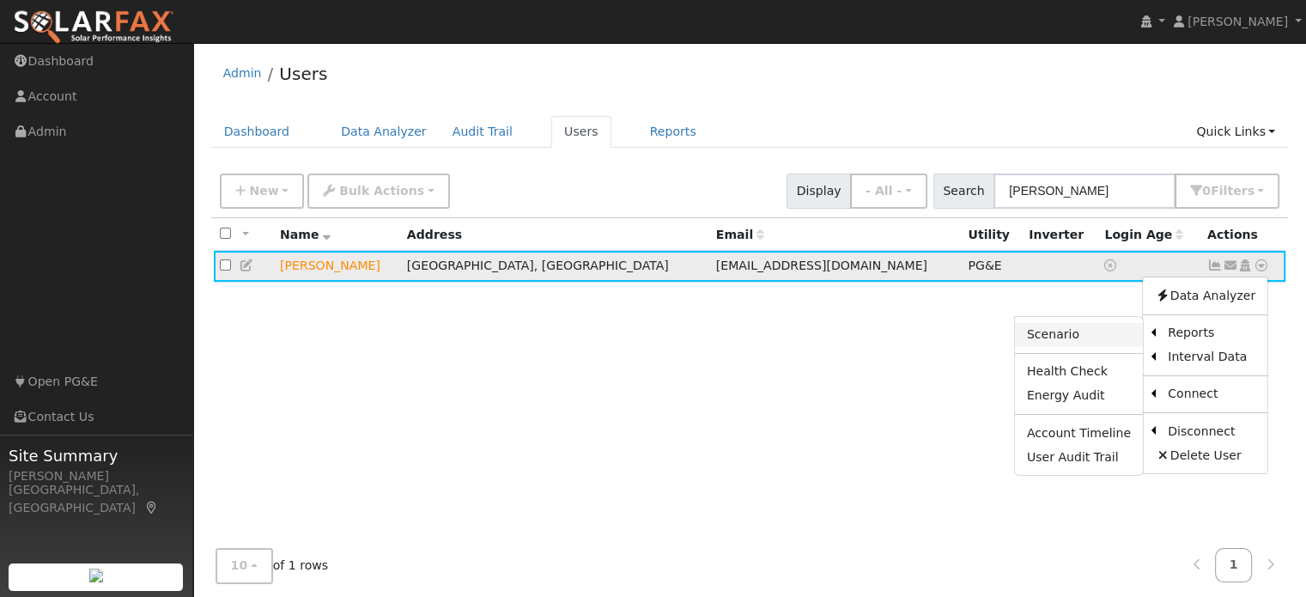
click at [1098, 329] on link "Scenario" at bounding box center [1079, 335] width 128 height 24
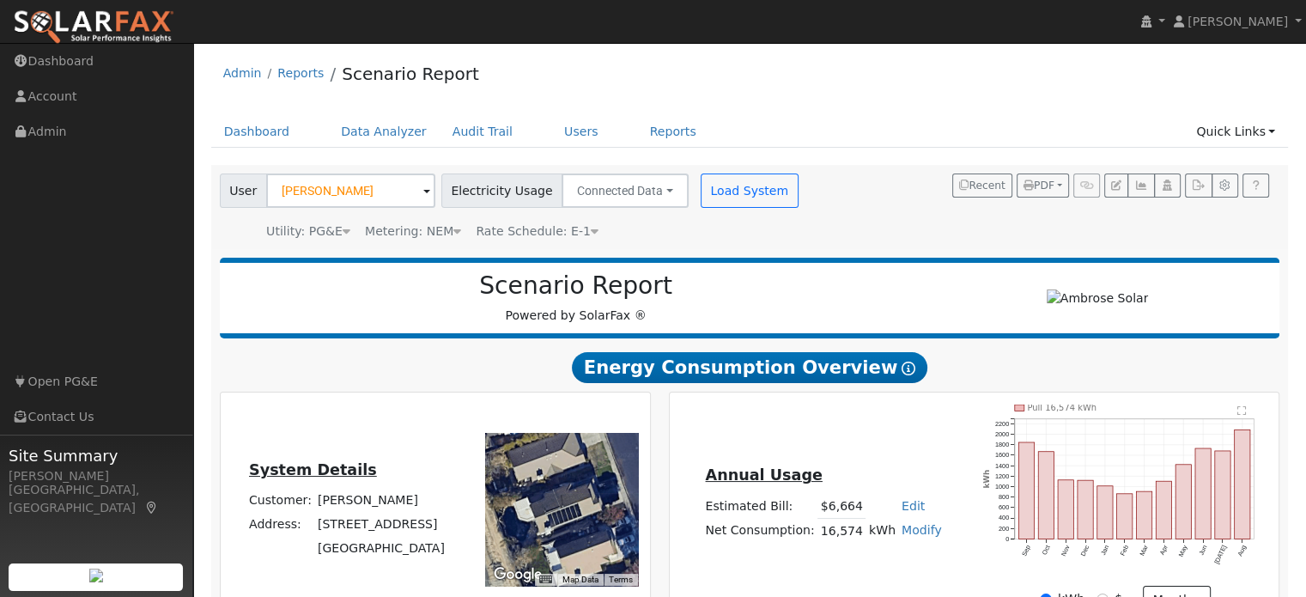
type input "21871"
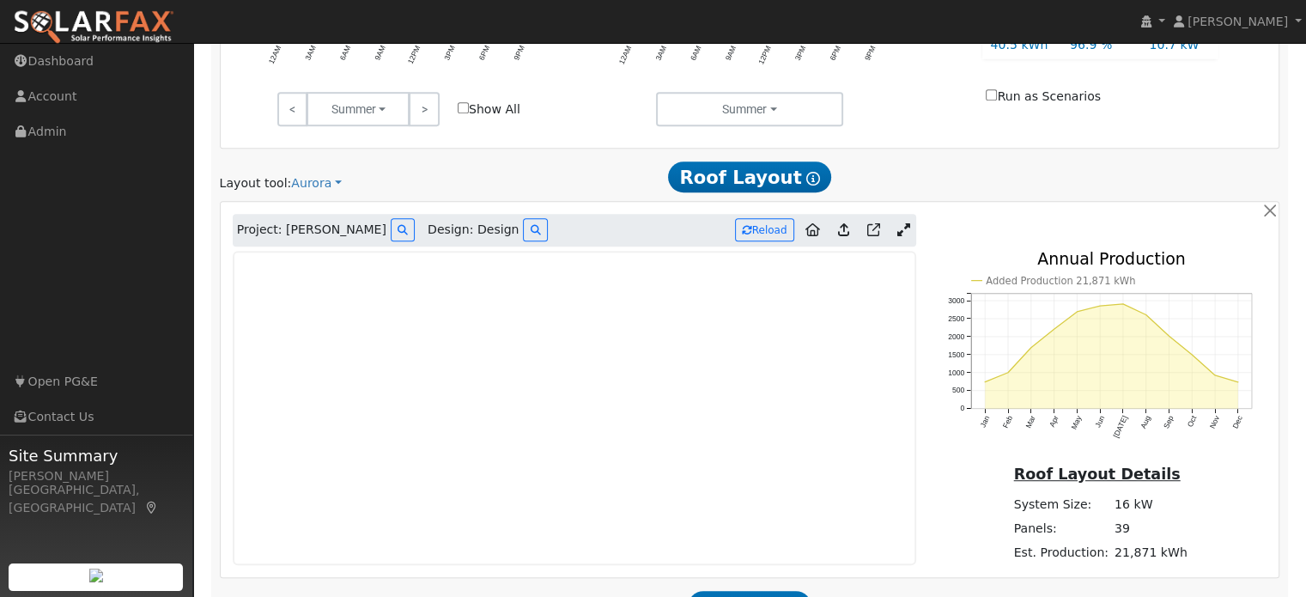
scroll to position [811, 0]
click at [907, 221] on link at bounding box center [903, 232] width 25 height 26
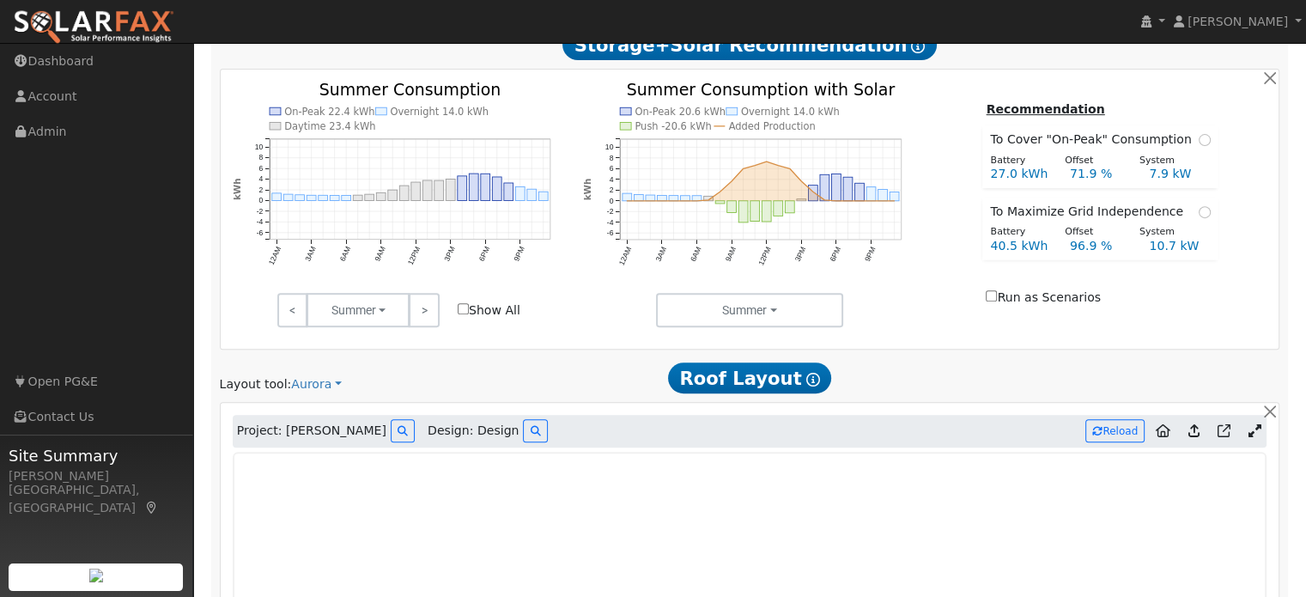
scroll to position [606, 0]
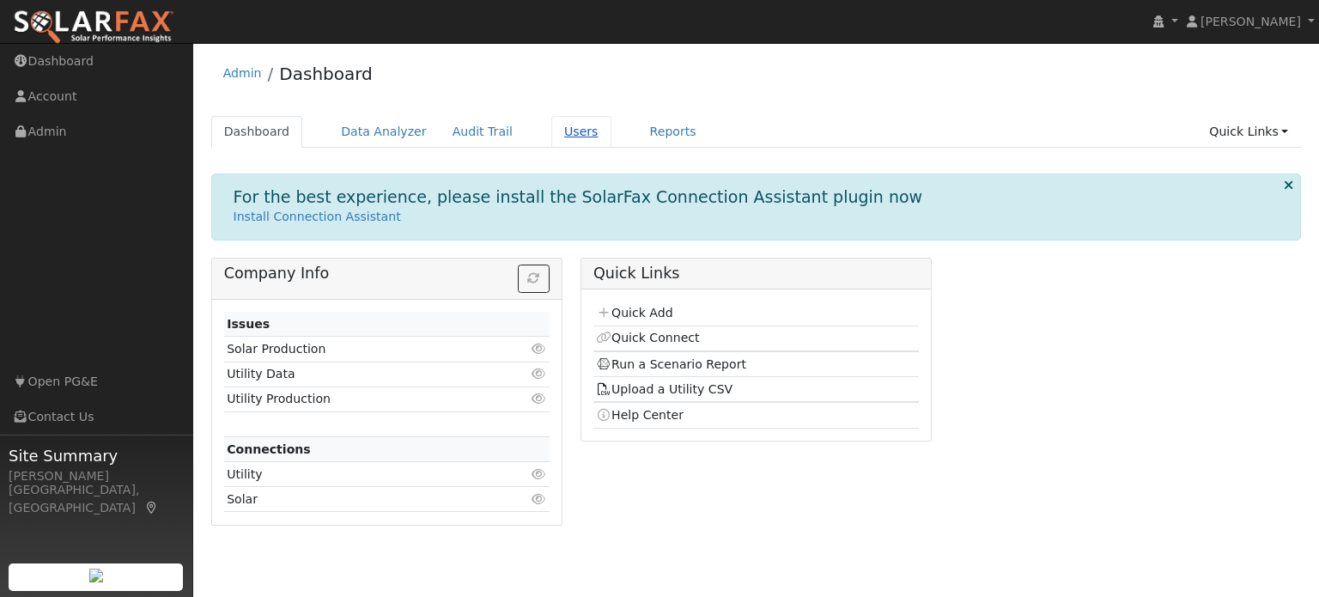
click at [551, 128] on link "Users" at bounding box center [581, 132] width 60 height 32
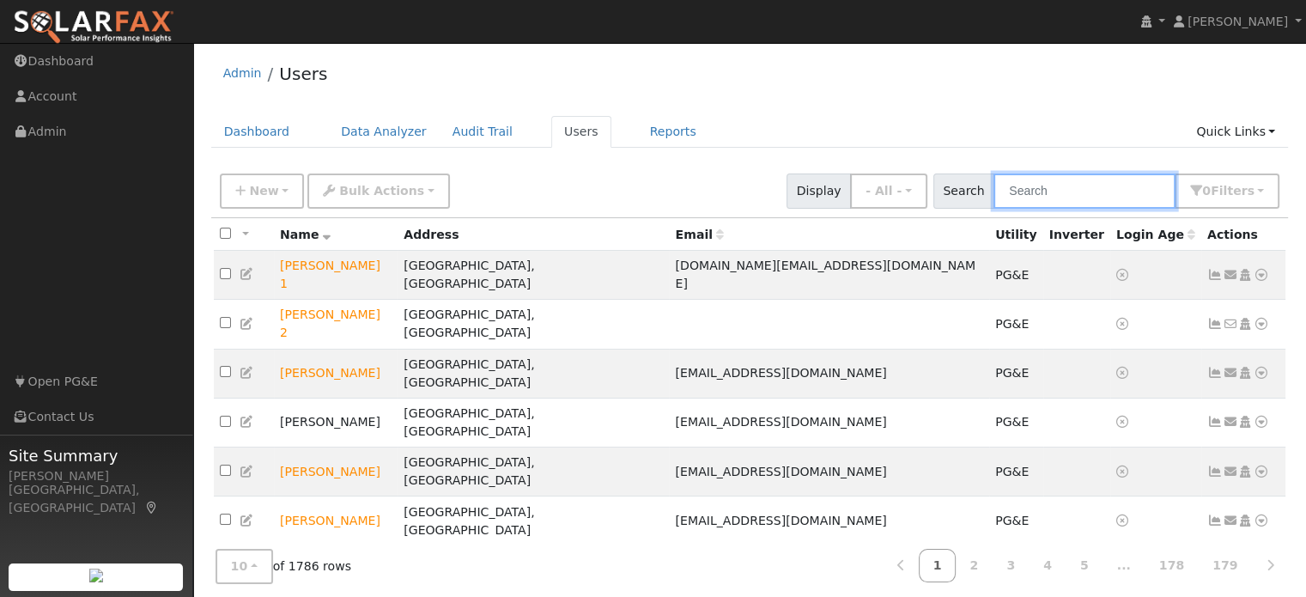
click at [1031, 191] on input "text" at bounding box center [1084, 190] width 182 height 35
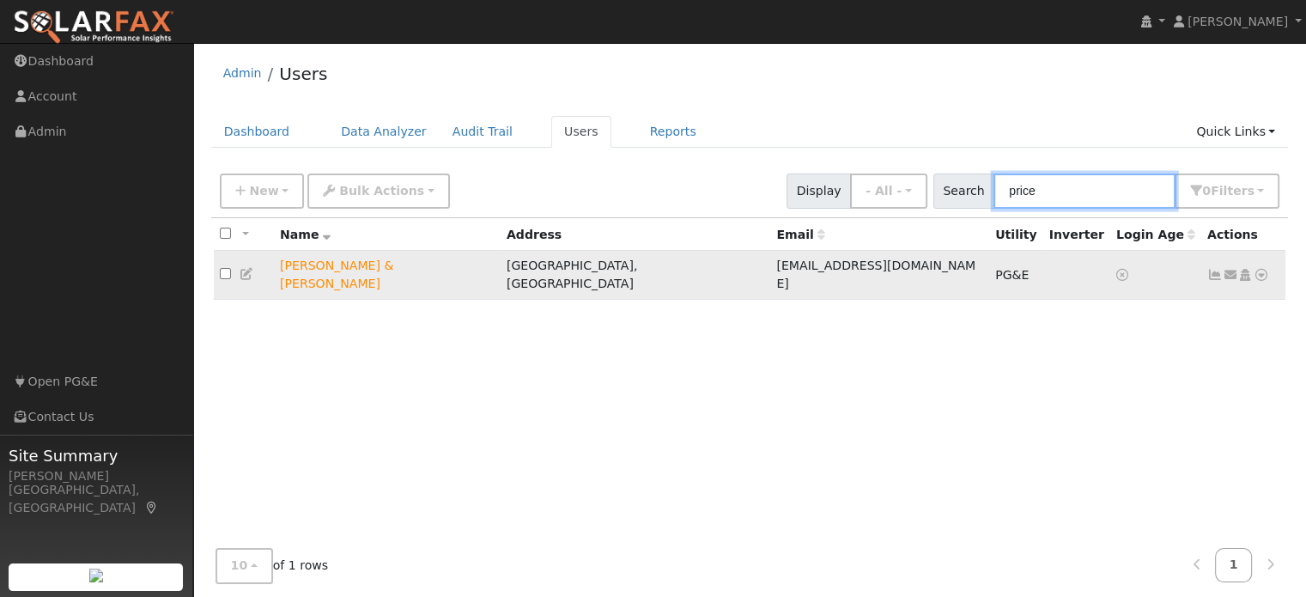
type input "price"
click at [1260, 269] on icon at bounding box center [1261, 275] width 15 height 12
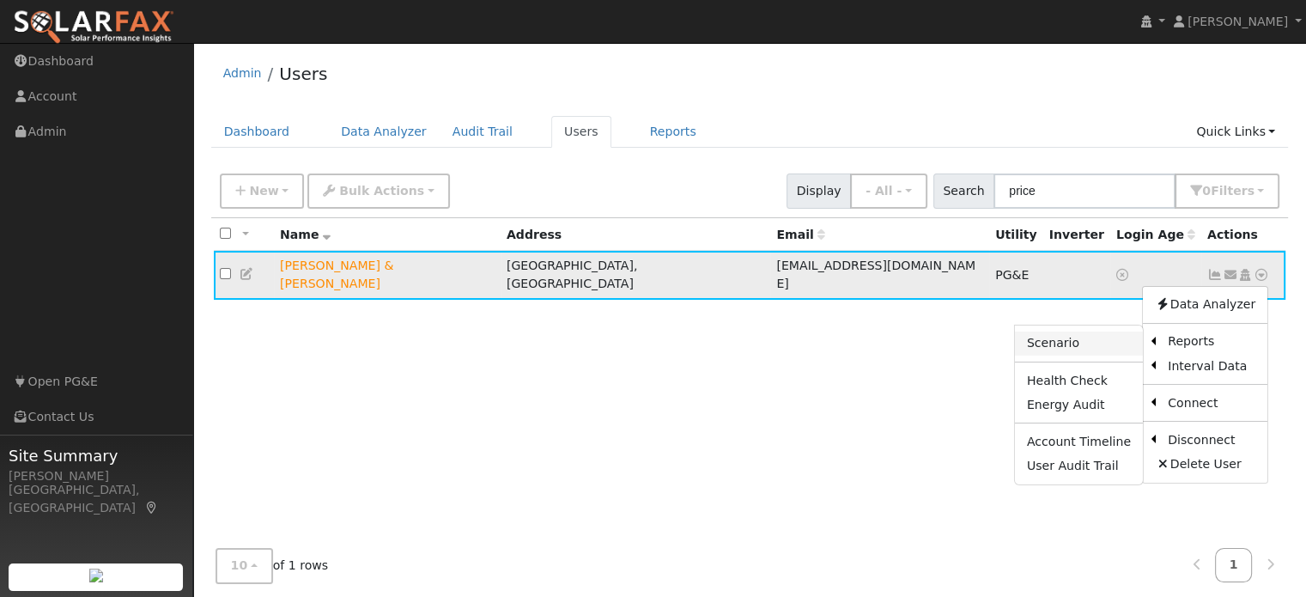
click at [1087, 336] on link "Scenario" at bounding box center [1079, 343] width 128 height 24
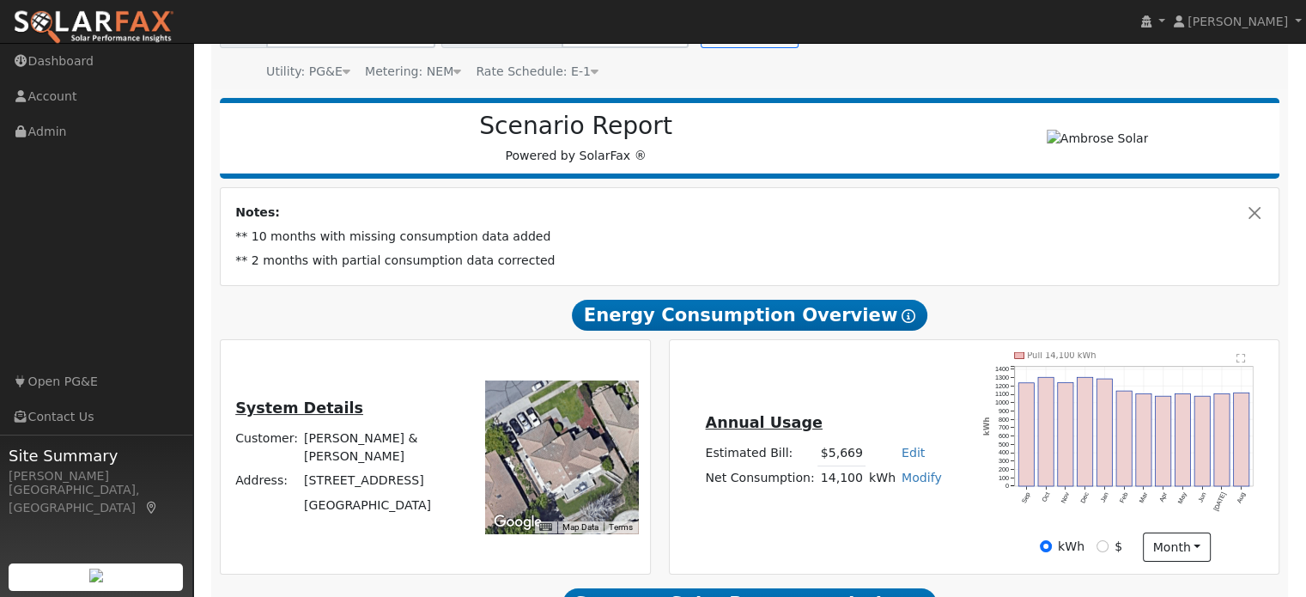
type input "0"
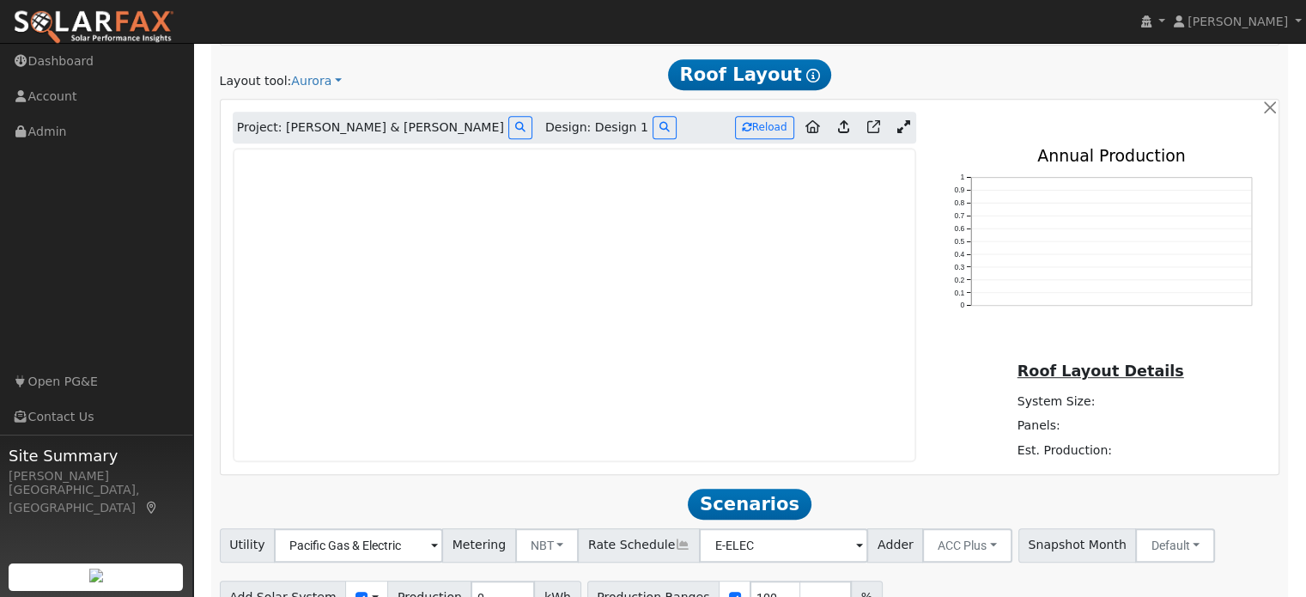
scroll to position [1024, 0]
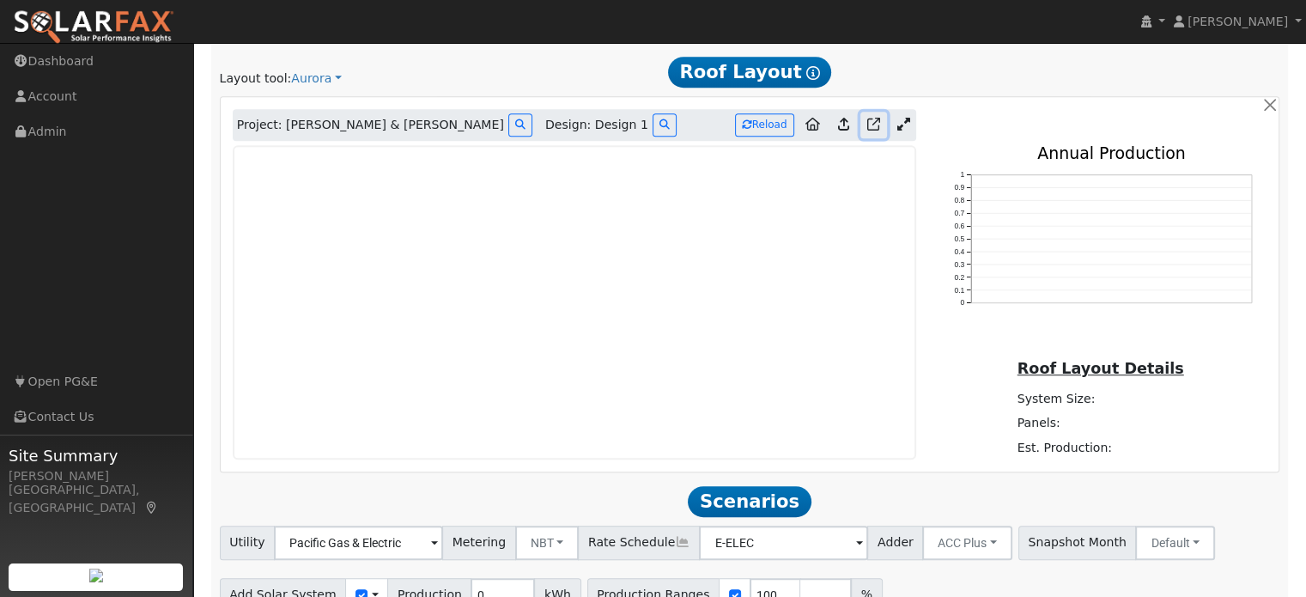
click at [869, 126] on icon at bounding box center [873, 124] width 13 height 13
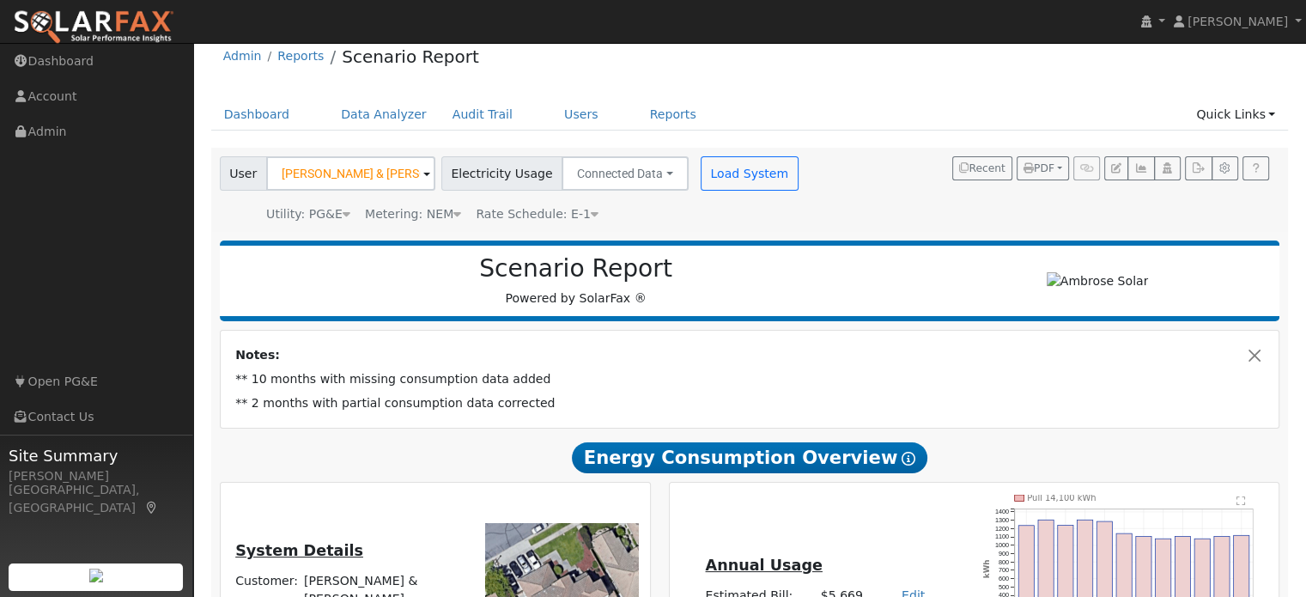
scroll to position [0, 0]
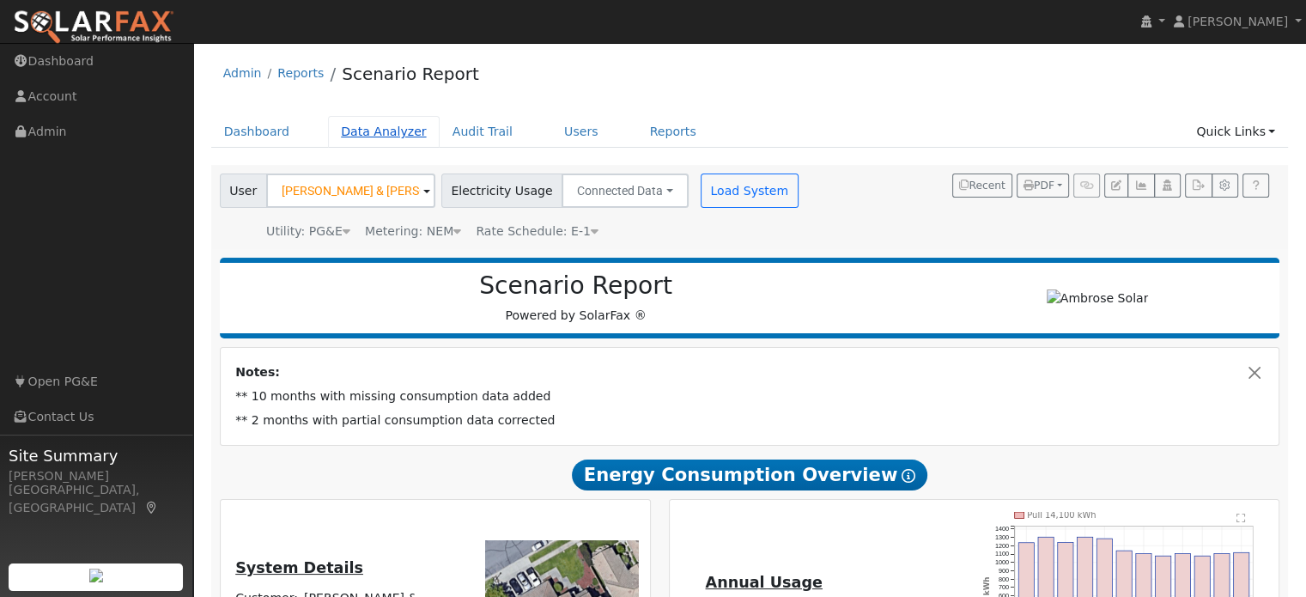
click at [368, 136] on link "Data Analyzer" at bounding box center [384, 132] width 112 height 32
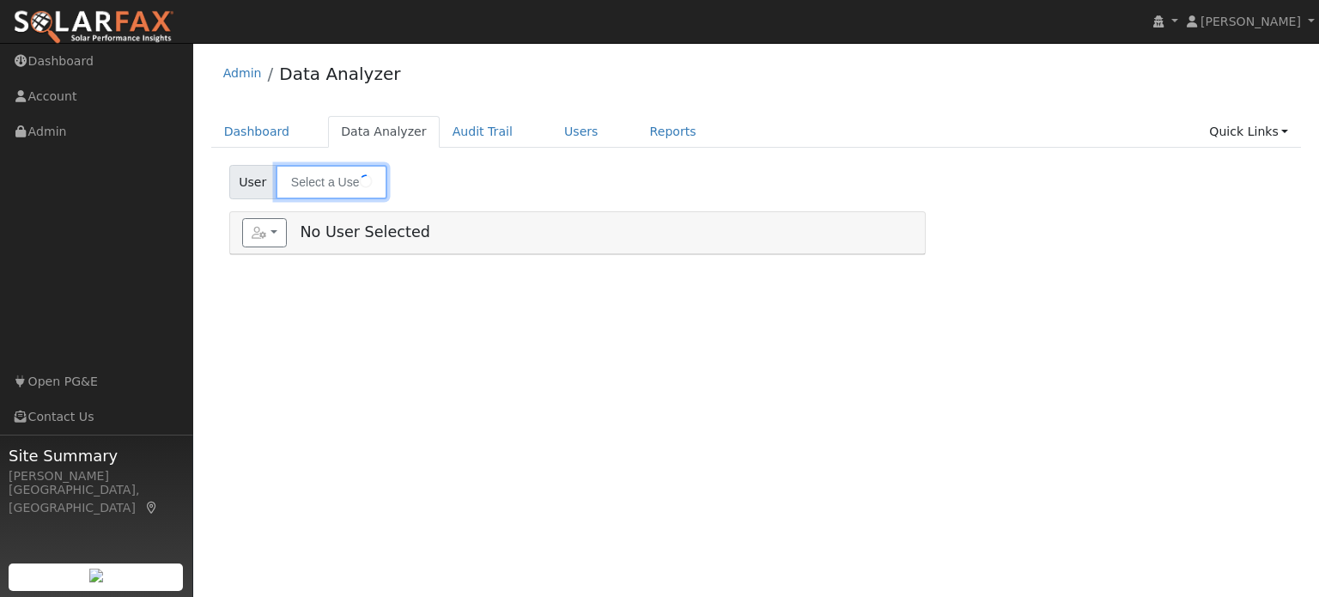
type input "[PERSON_NAME]"
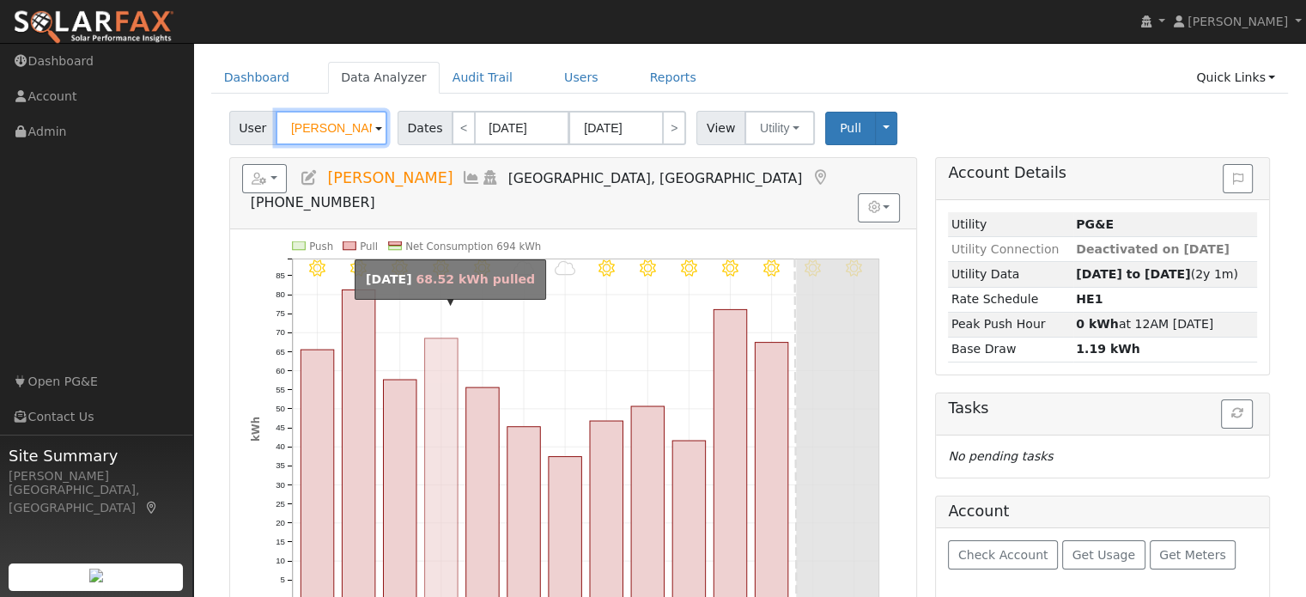
scroll to position [52, 0]
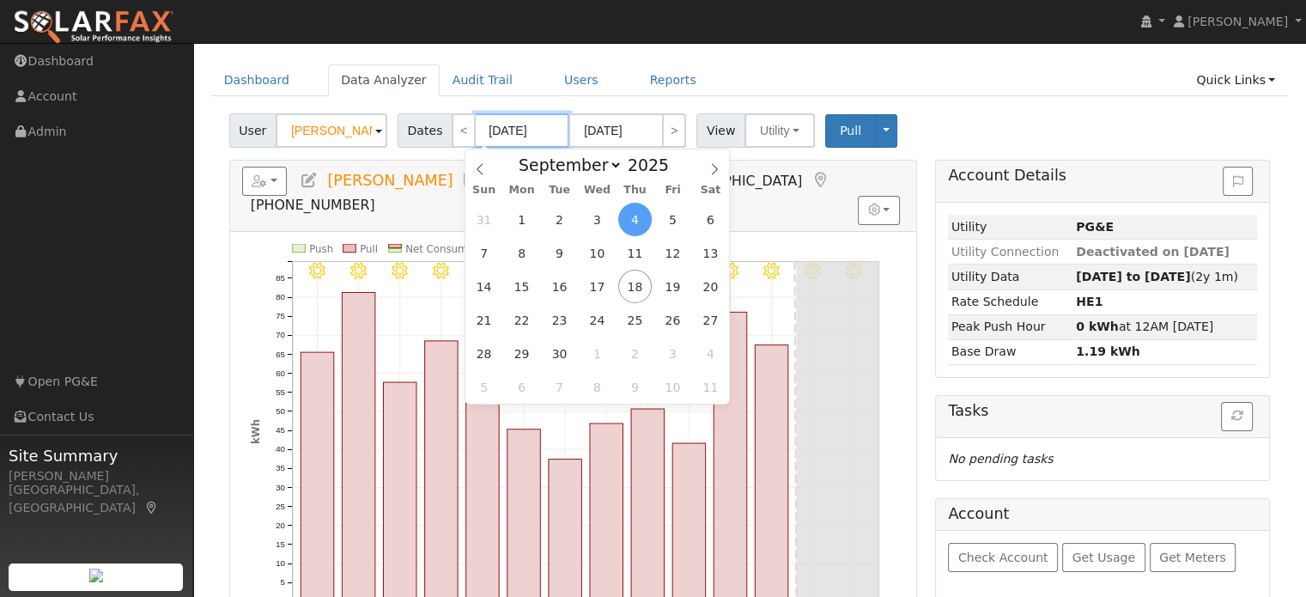
click at [488, 126] on input "[DATE]" at bounding box center [522, 130] width 94 height 34
click at [517, 216] on span "1" at bounding box center [521, 219] width 33 height 33
type input "[DATE]"
type input "09/30/2025"
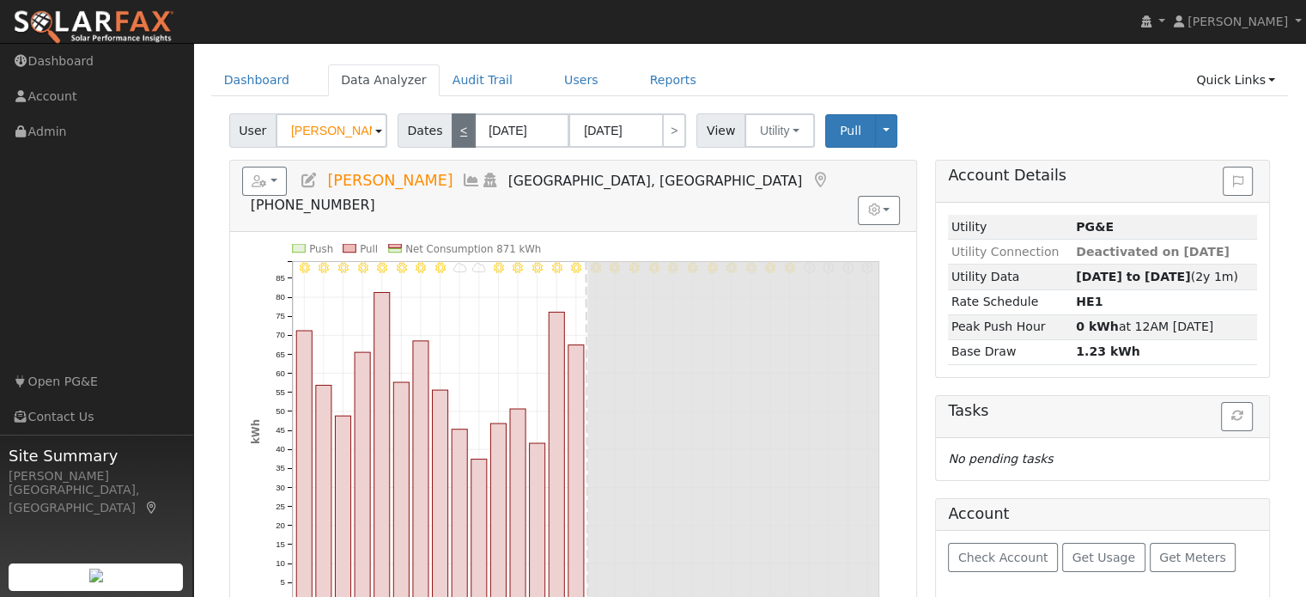
click at [453, 137] on link "<" at bounding box center [464, 130] width 24 height 34
type input "08/01/2025"
type input "08/31/2025"
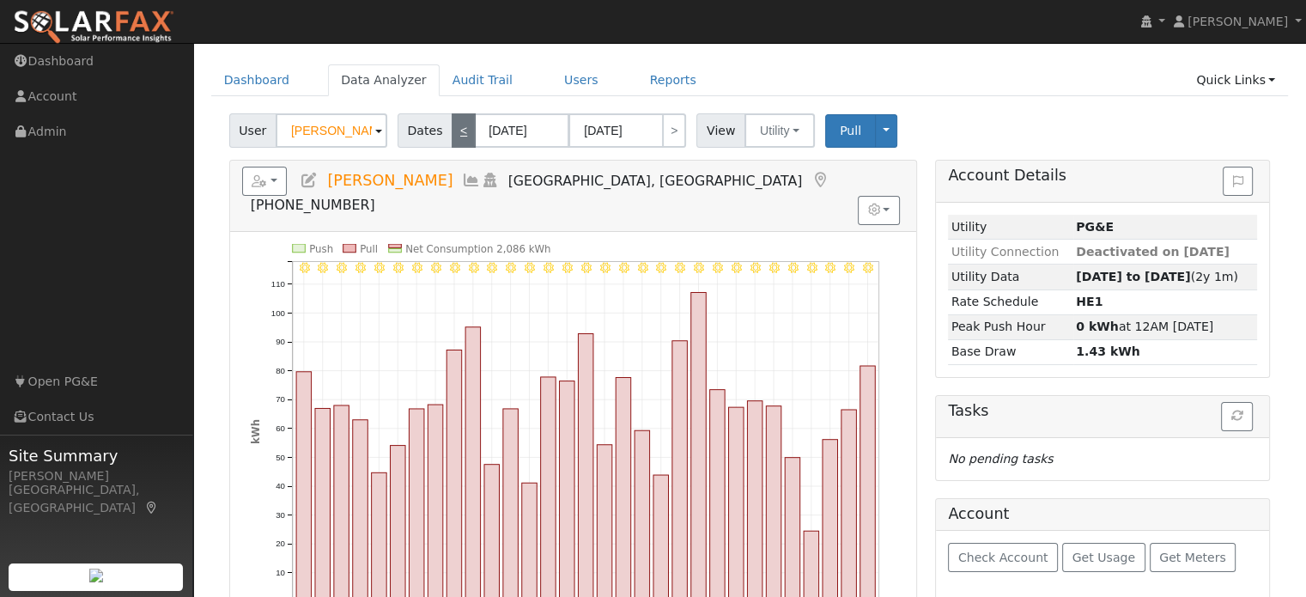
click at [453, 136] on link "<" at bounding box center [464, 130] width 24 height 34
type input "07/01/2025"
type input "07/31/2025"
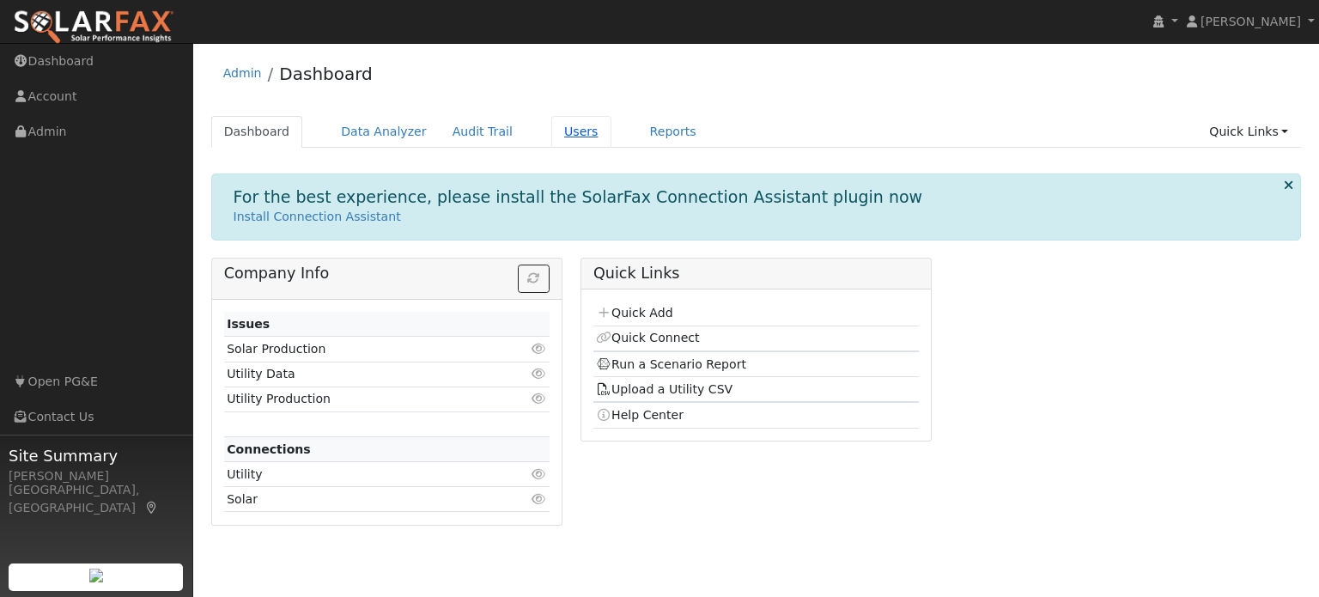
click at [551, 136] on link "Users" at bounding box center [581, 132] width 60 height 32
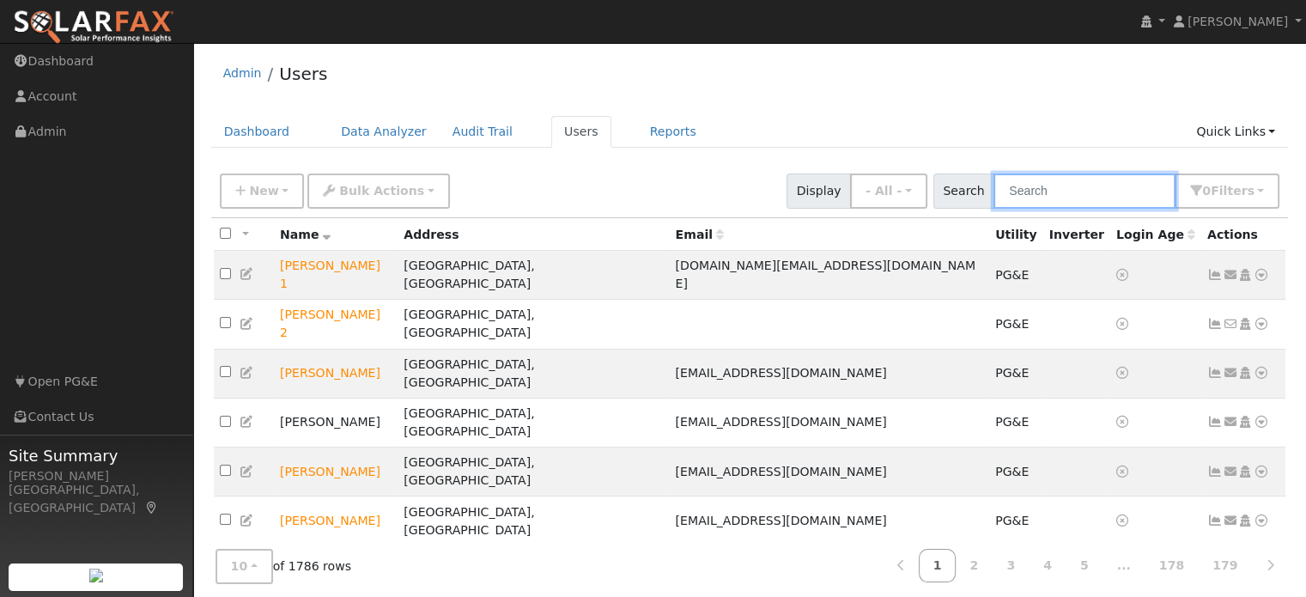
click at [1046, 188] on input "text" at bounding box center [1084, 190] width 182 height 35
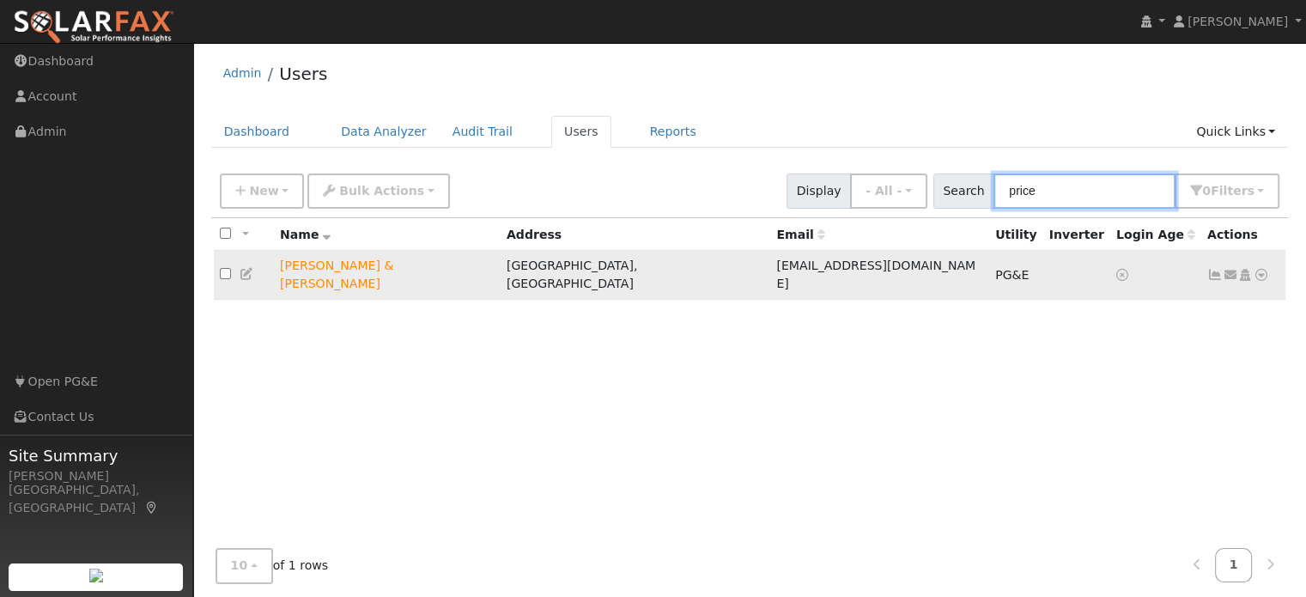
type input "price"
click at [1261, 269] on icon at bounding box center [1261, 275] width 15 height 12
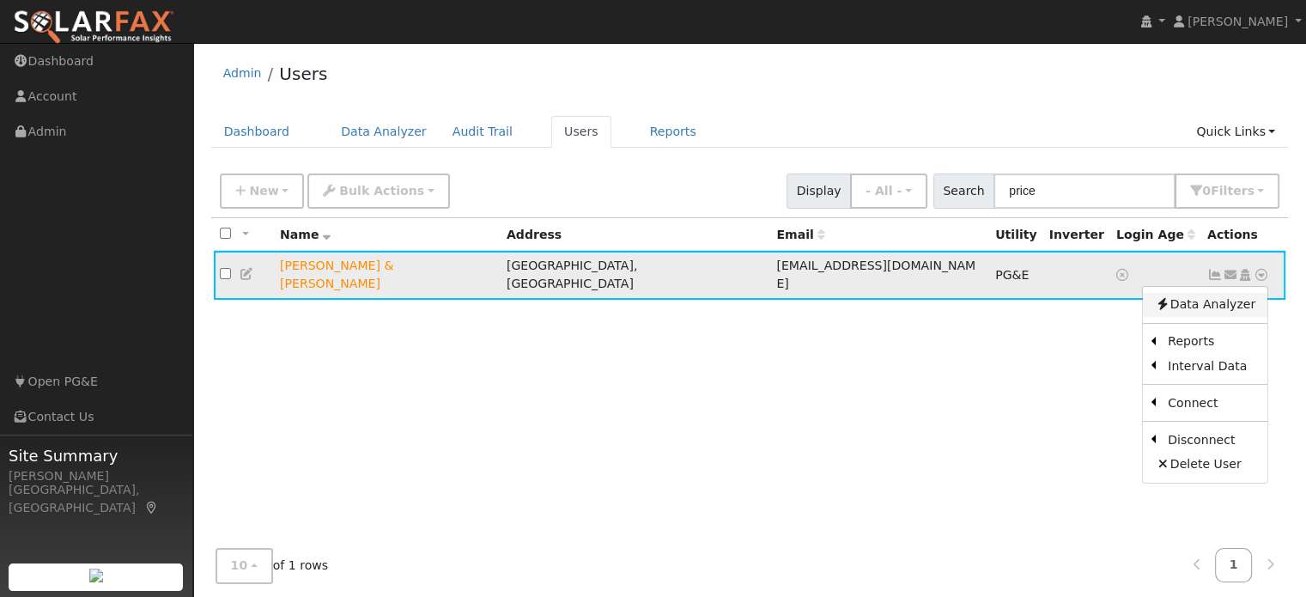
click at [1233, 298] on link "Data Analyzer" at bounding box center [1205, 305] width 125 height 24
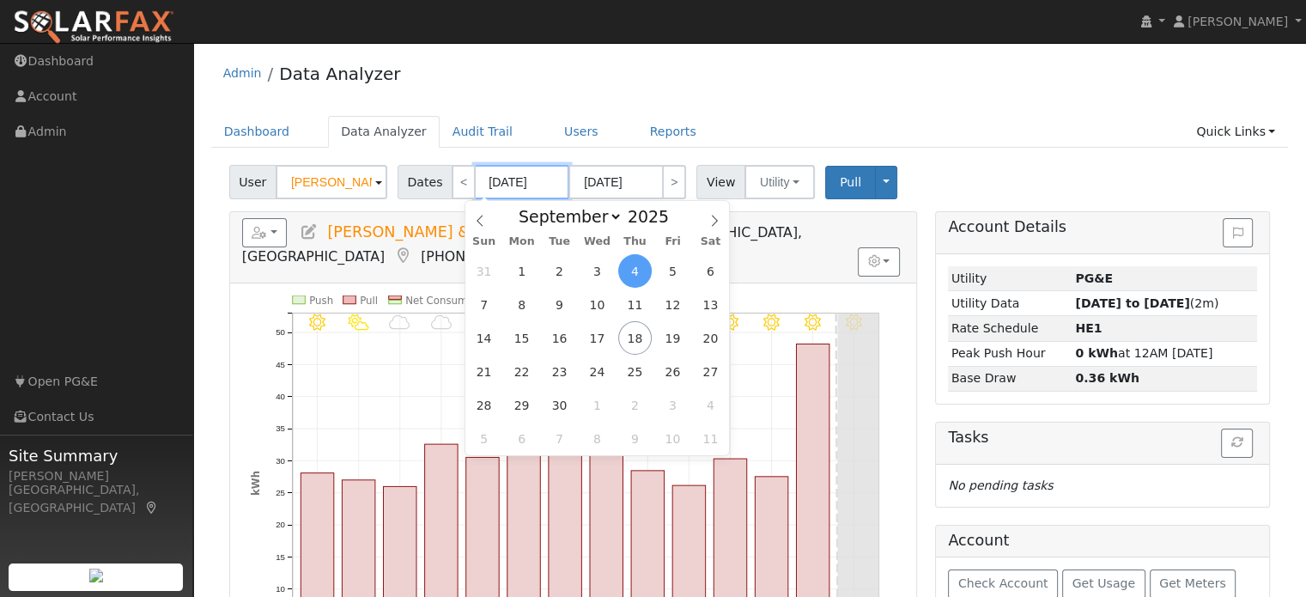
click at [513, 191] on input "09/04/2025" at bounding box center [522, 182] width 94 height 34
click at [519, 267] on span "1" at bounding box center [521, 270] width 33 height 33
type input "09/01/2025"
type input "09/30/2025"
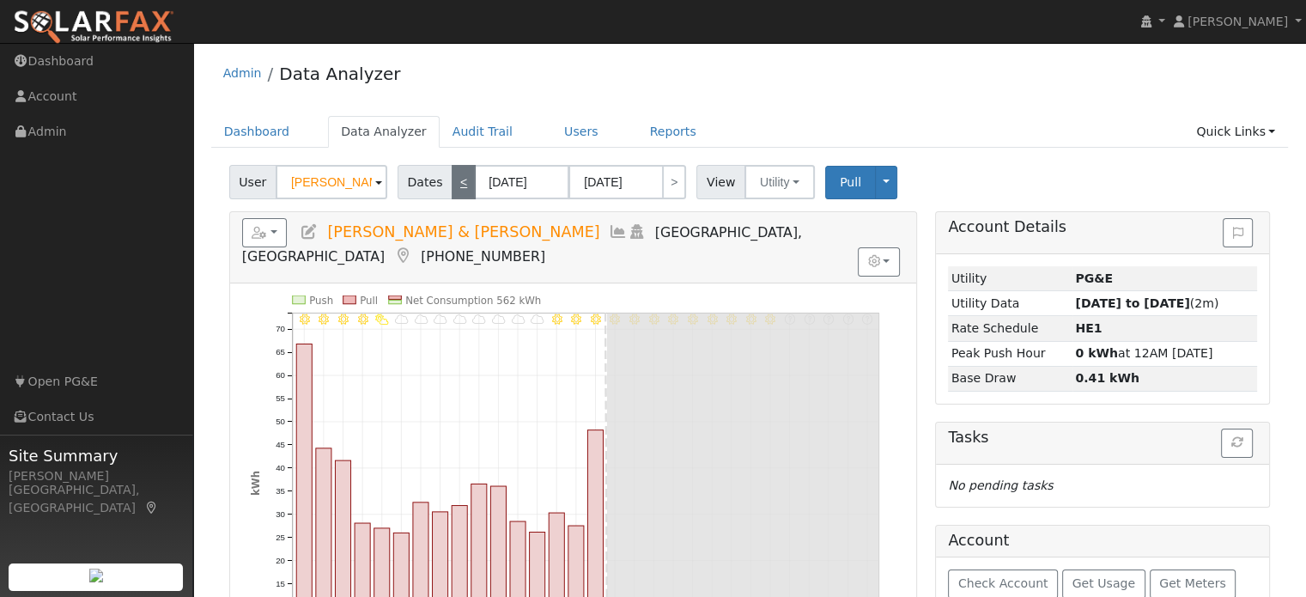
click at [452, 186] on link "<" at bounding box center [464, 182] width 24 height 34
type input "[DATE]"
type input "08/31/2025"
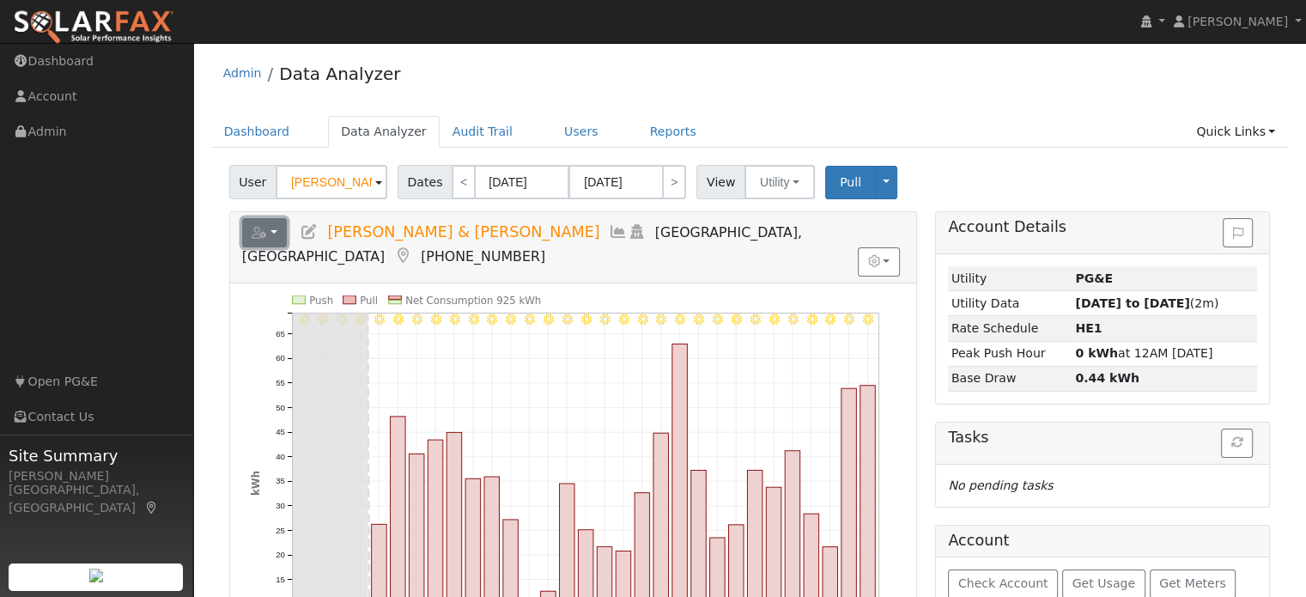
click at [277, 232] on button "button" at bounding box center [265, 232] width 46 height 29
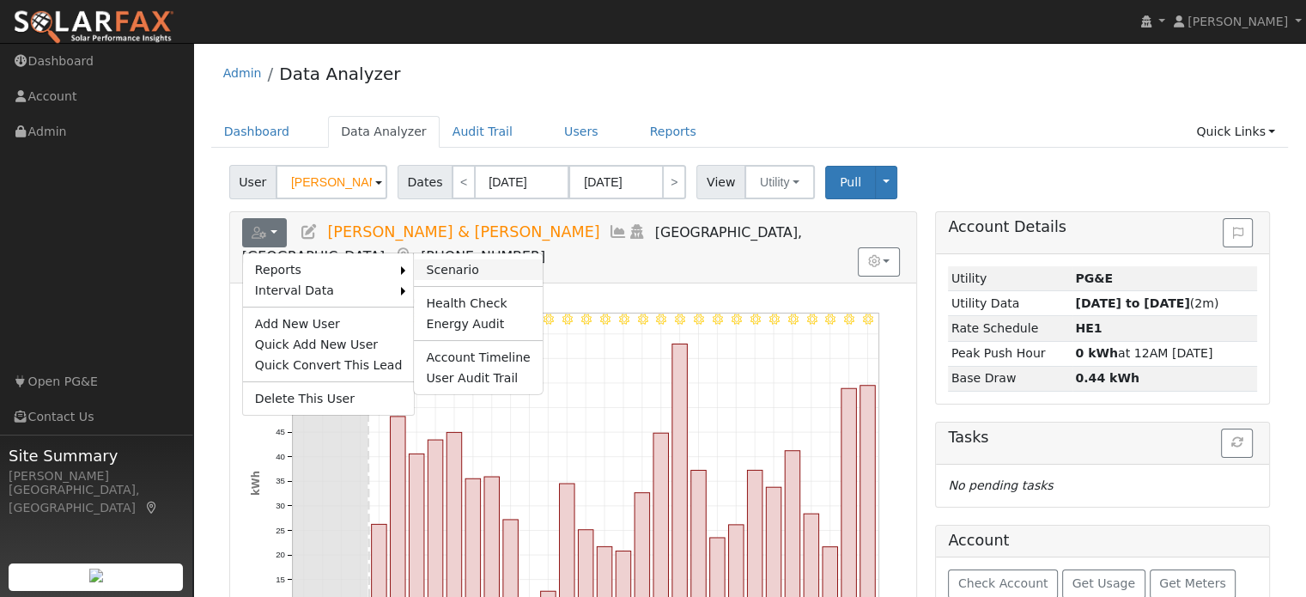
click at [439, 264] on link "Scenario" at bounding box center [478, 269] width 128 height 21
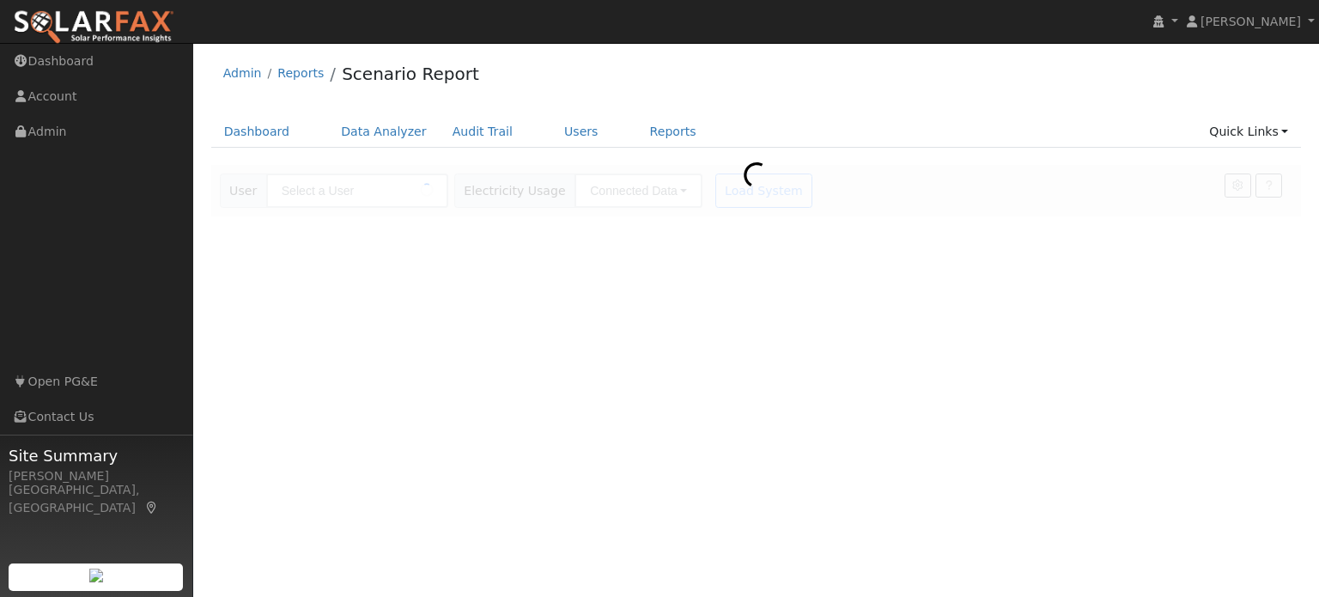
type input "[PERSON_NAME] & [PERSON_NAME]"
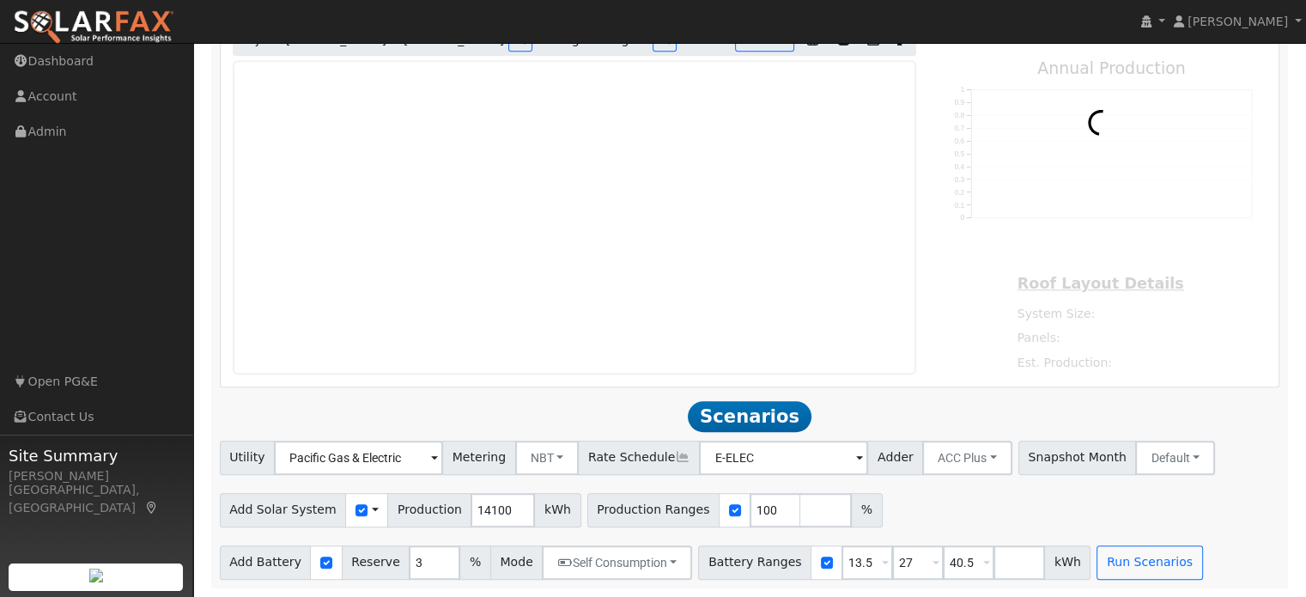
type input "0"
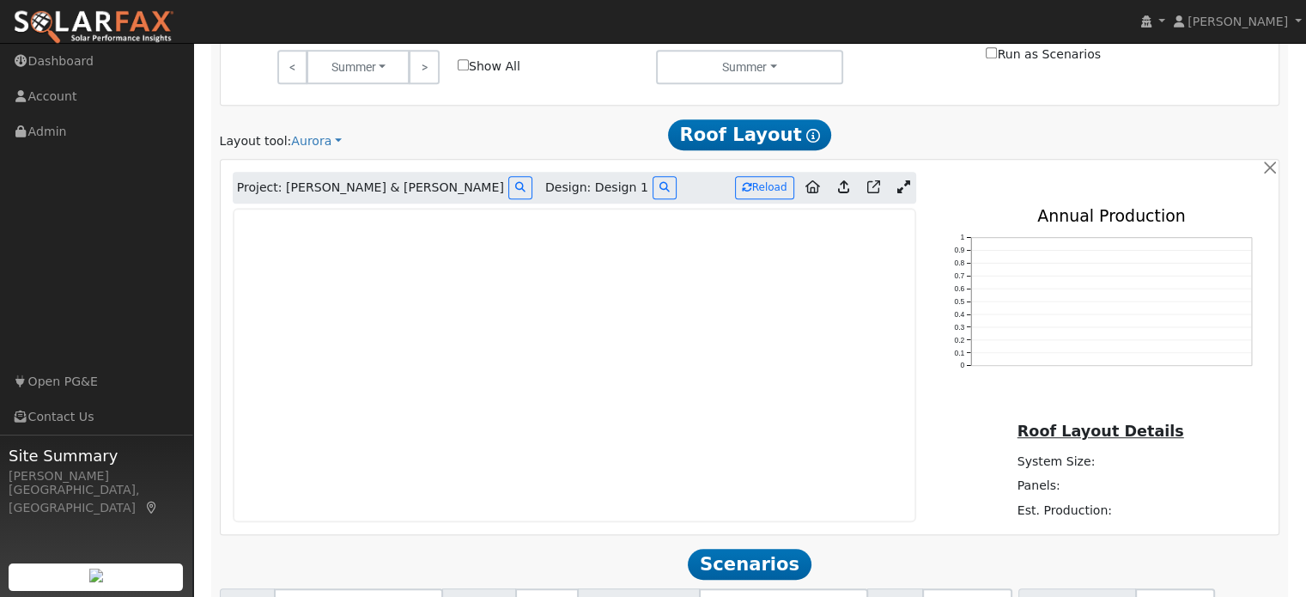
scroll to position [963, 0]
click at [902, 189] on icon at bounding box center [903, 185] width 13 height 13
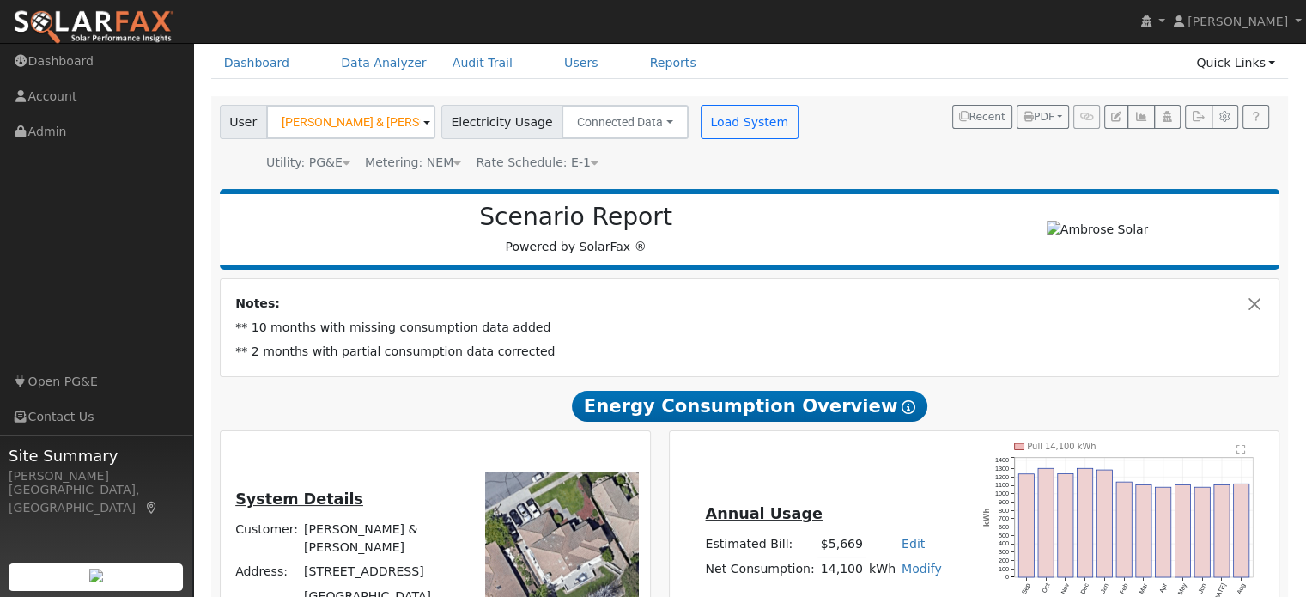
scroll to position [0, 0]
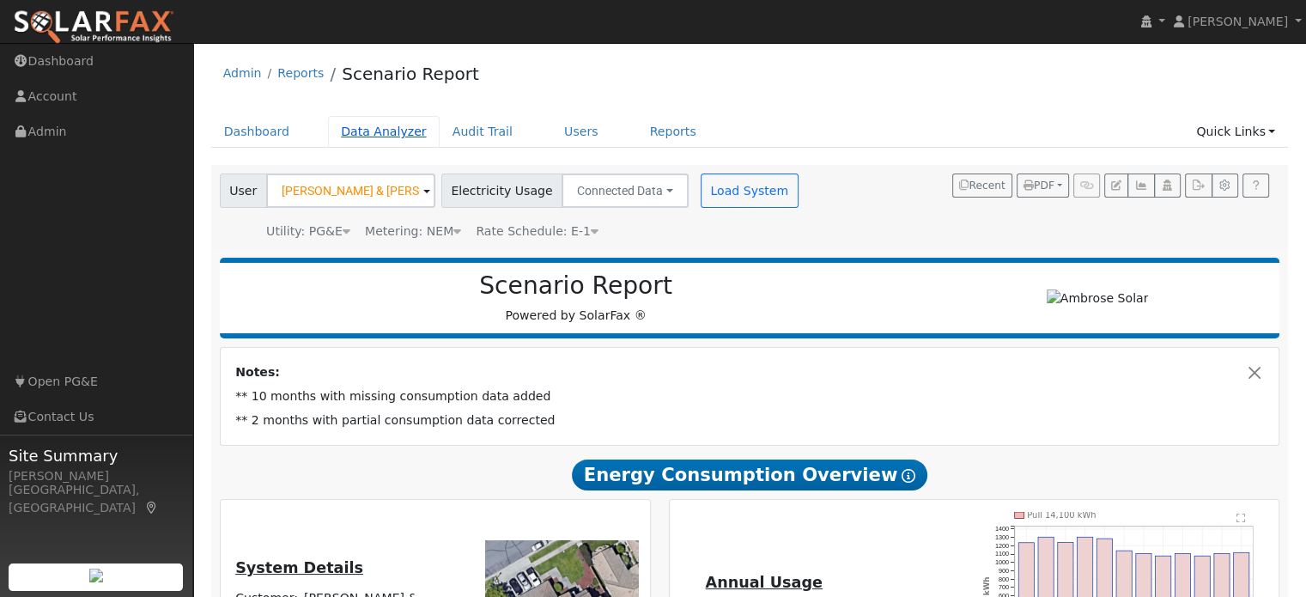
click at [360, 136] on link "Data Analyzer" at bounding box center [384, 132] width 112 height 32
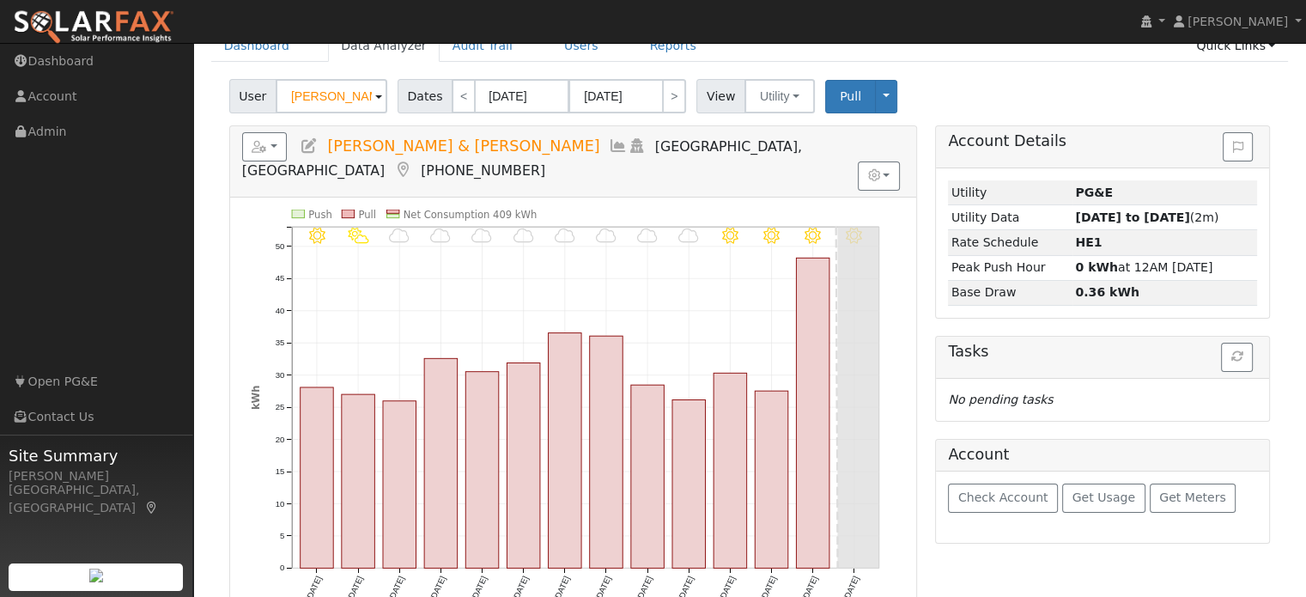
scroll to position [61, 0]
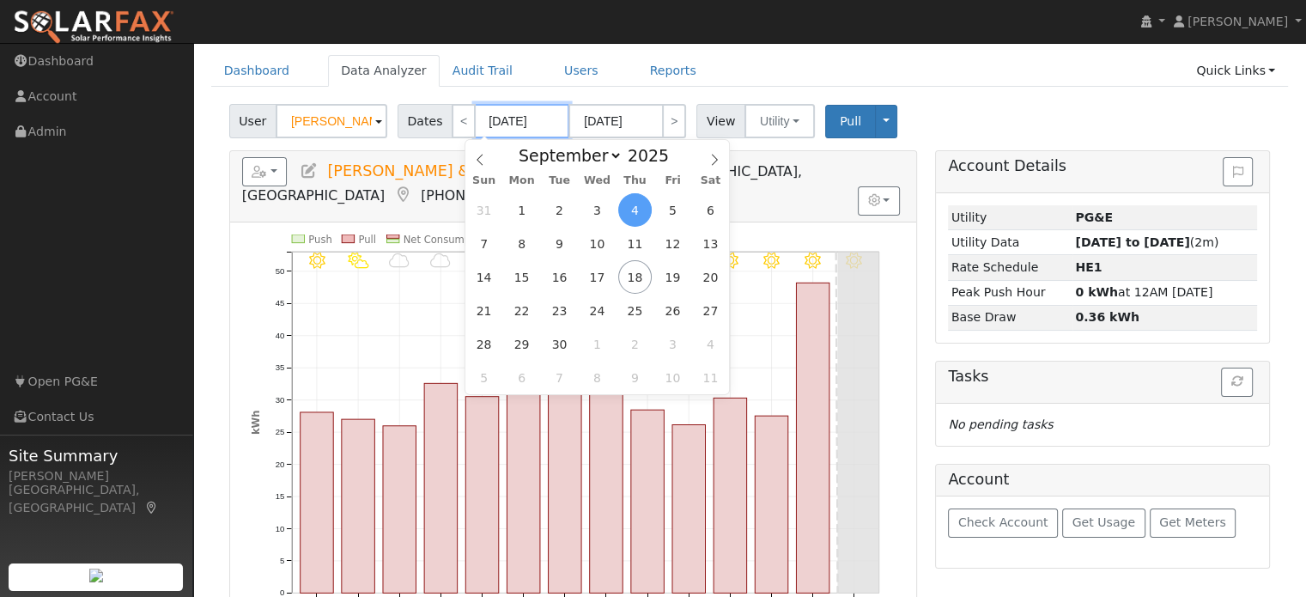
click at [491, 127] on input "[DATE]" at bounding box center [522, 121] width 94 height 34
click at [522, 209] on span "1" at bounding box center [521, 209] width 33 height 33
type input "[DATE]"
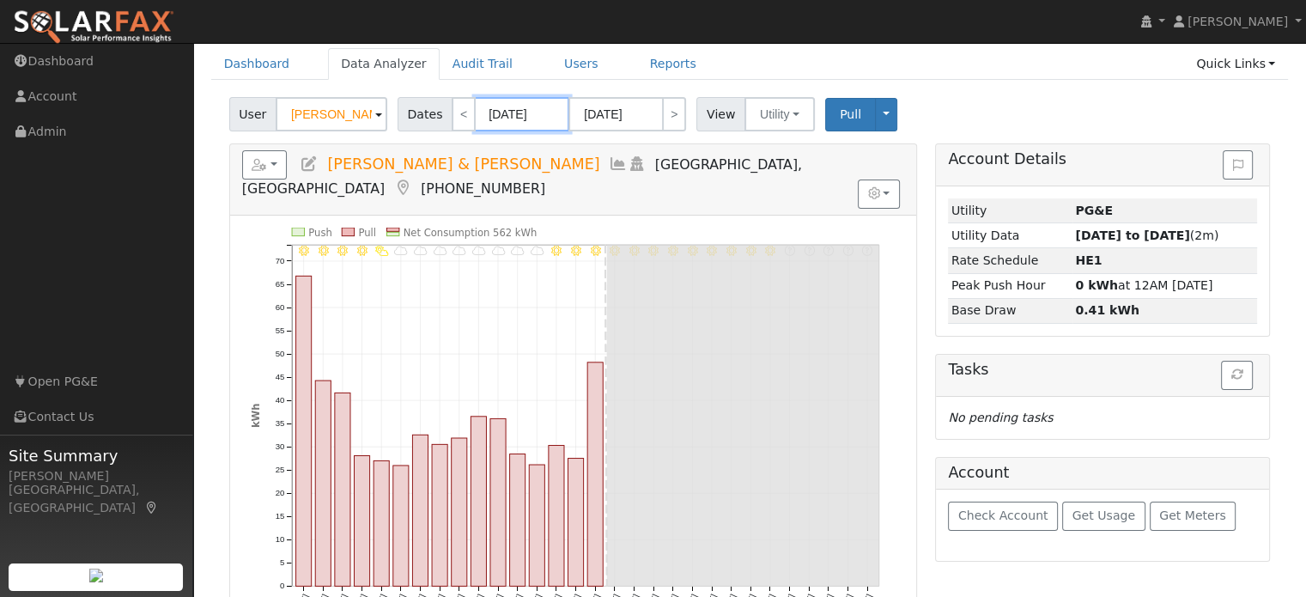
scroll to position [65, 0]
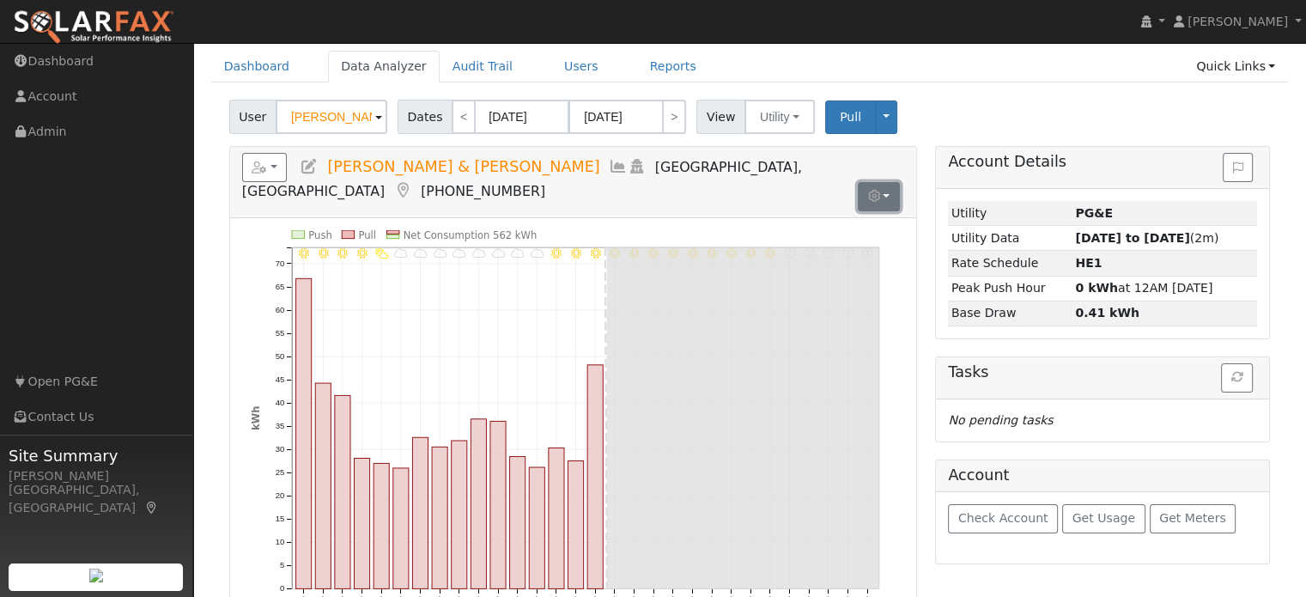
click at [886, 182] on button "button" at bounding box center [879, 196] width 42 height 29
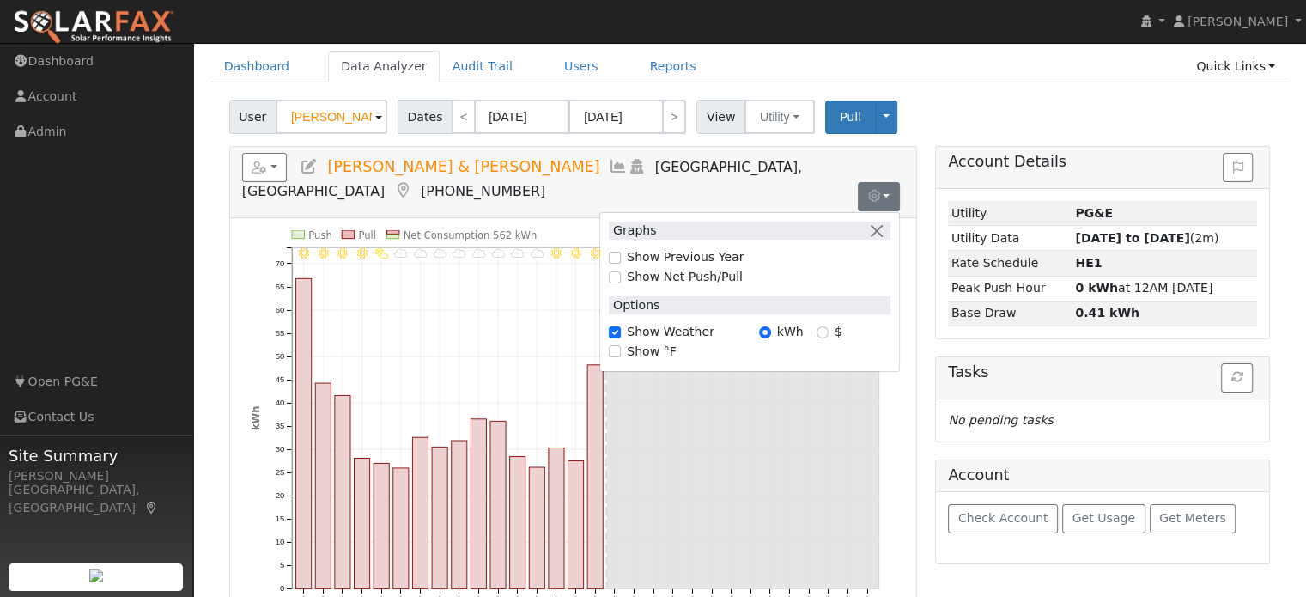
click at [562, 218] on div "9/30 - Error: Unknown weather 9/29 - Error: Unknown weather 9/28 - Error: Unkno…" at bounding box center [573, 432] width 686 height 429
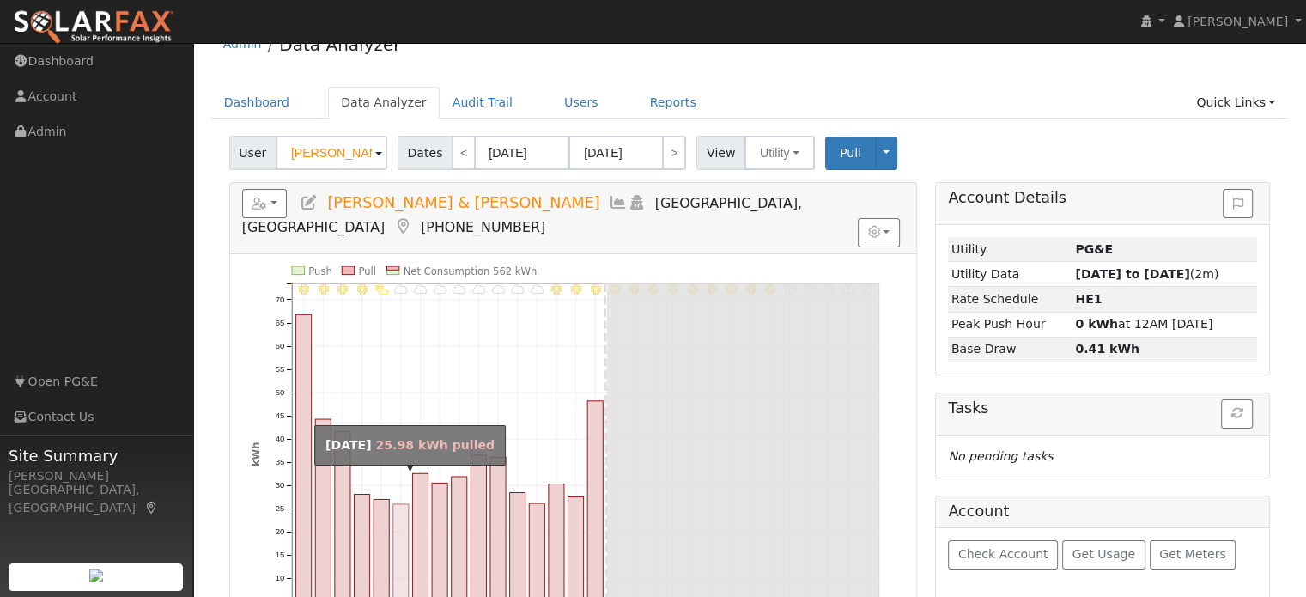
scroll to position [7, 0]
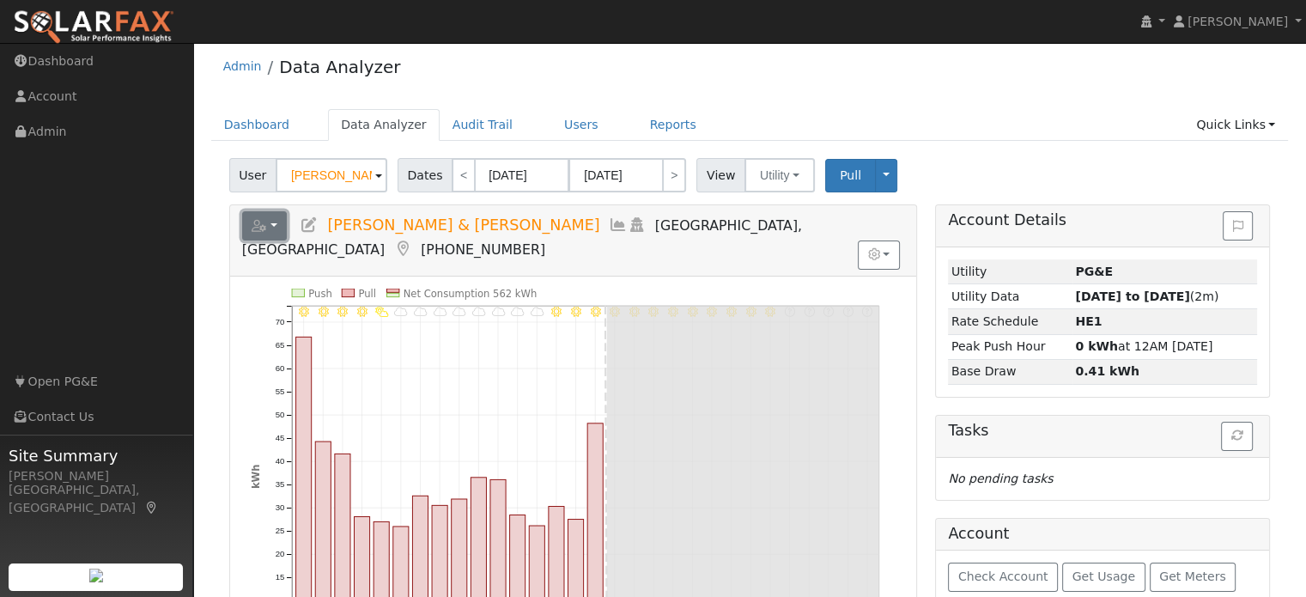
click at [276, 227] on button "button" at bounding box center [265, 225] width 46 height 29
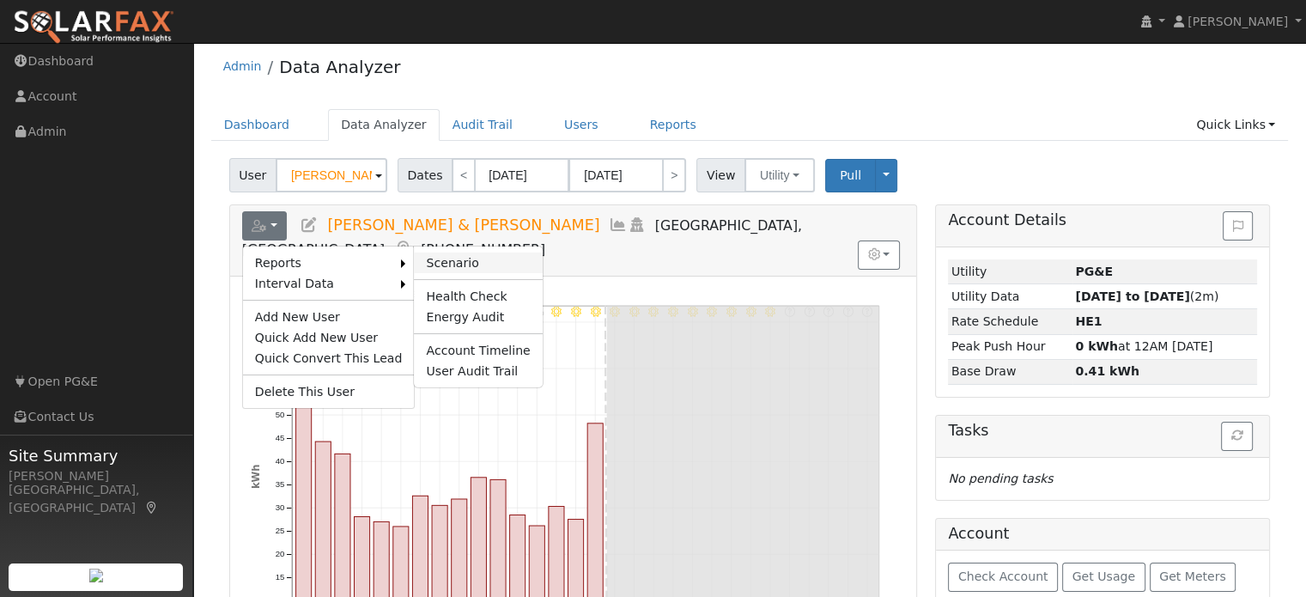
click at [419, 263] on link "Scenario" at bounding box center [478, 262] width 128 height 21
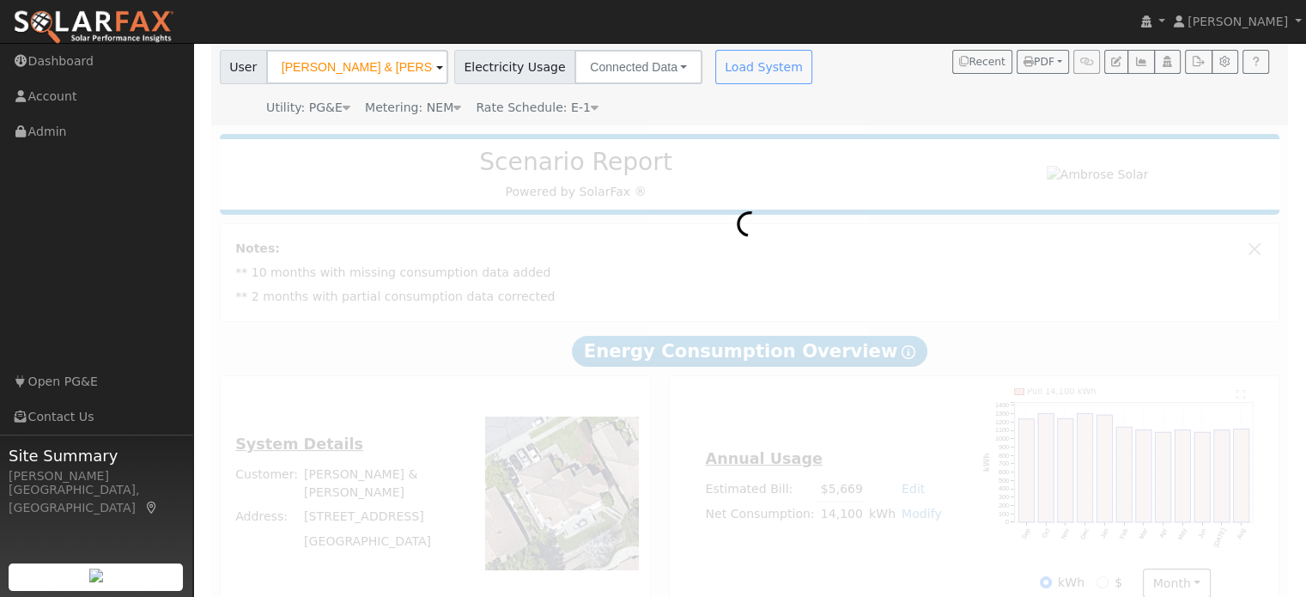
scroll to position [153, 0]
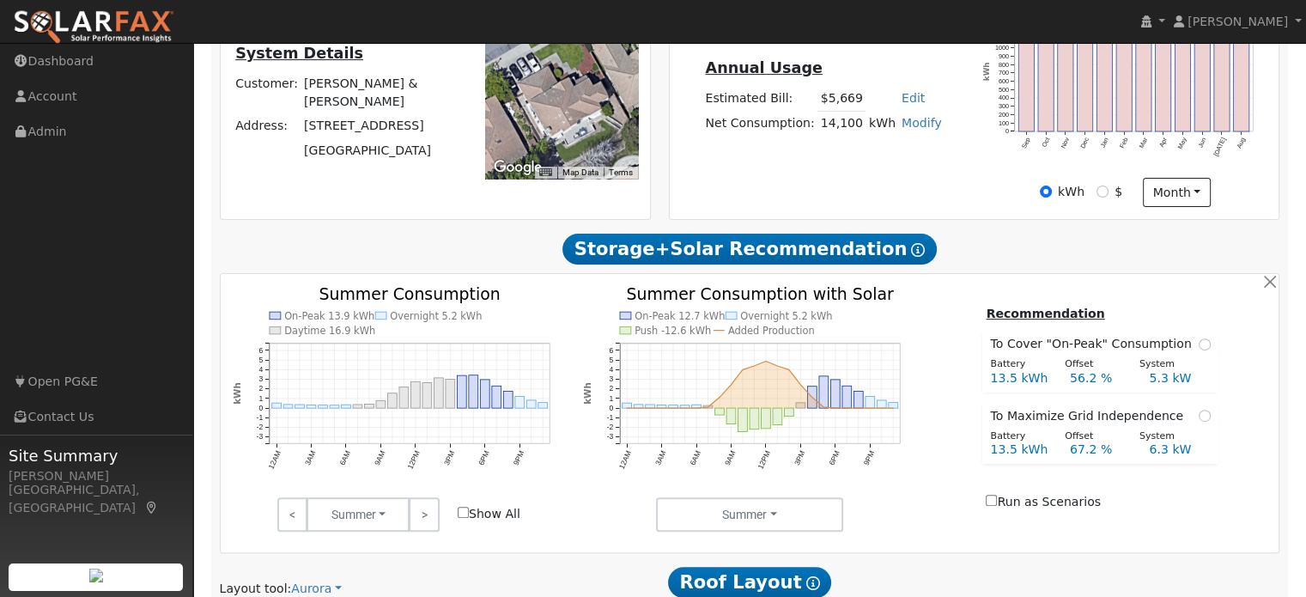
type input "0"
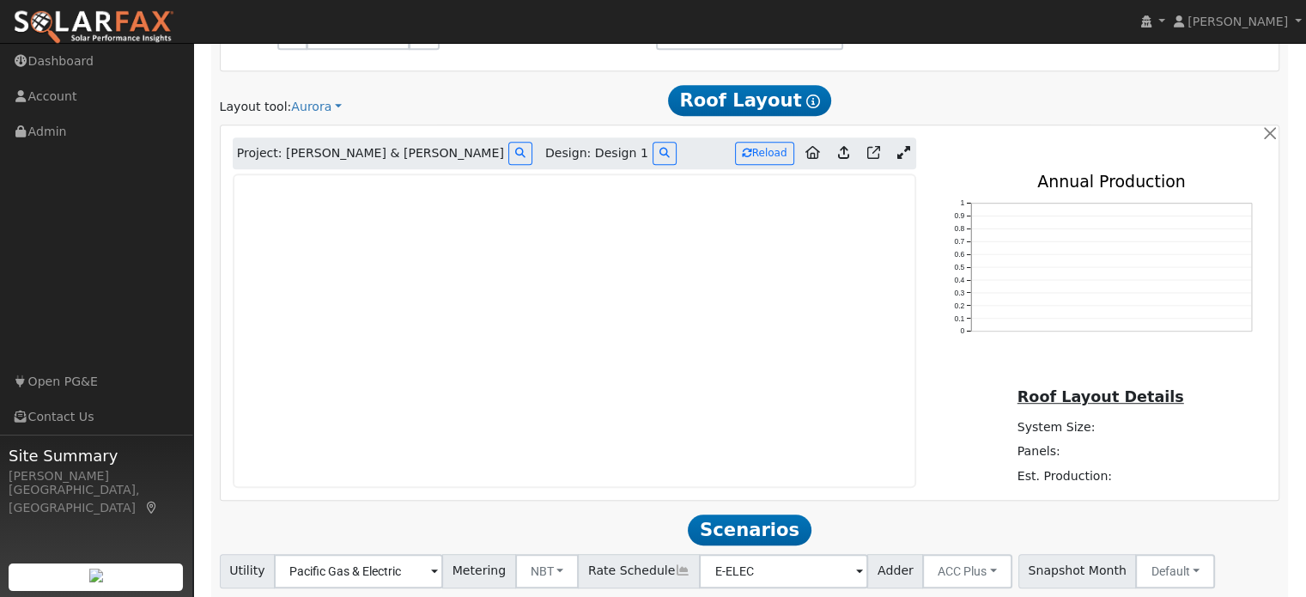
scroll to position [995, 0]
click at [897, 154] on icon at bounding box center [903, 153] width 13 height 13
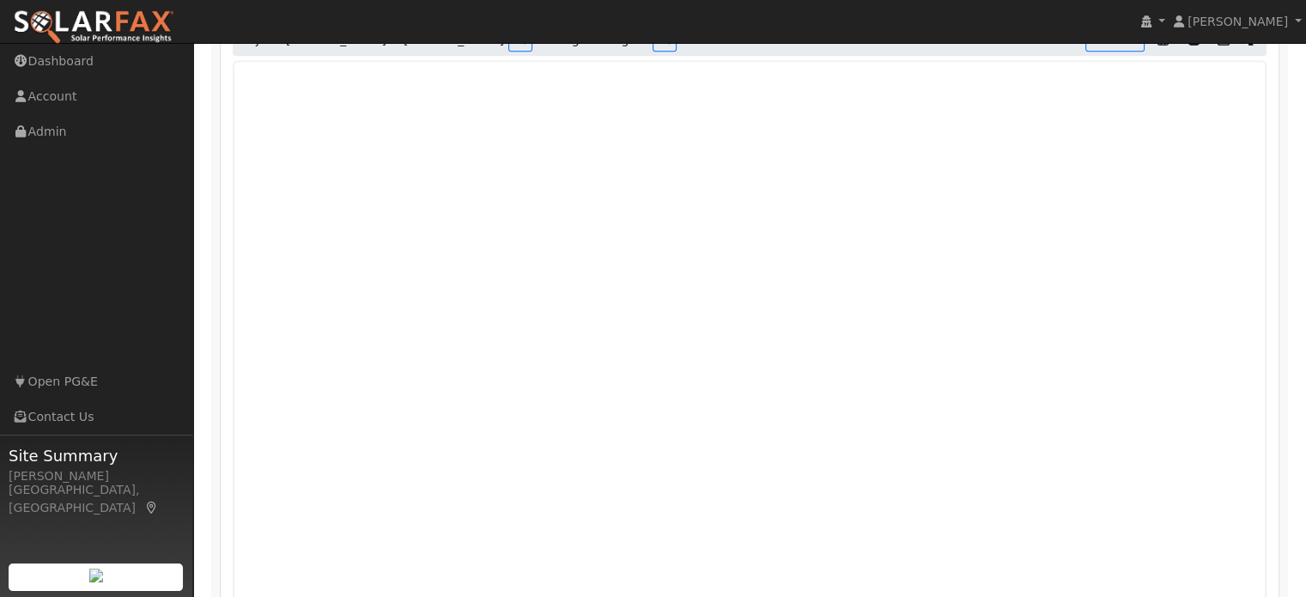
scroll to position [1114, 0]
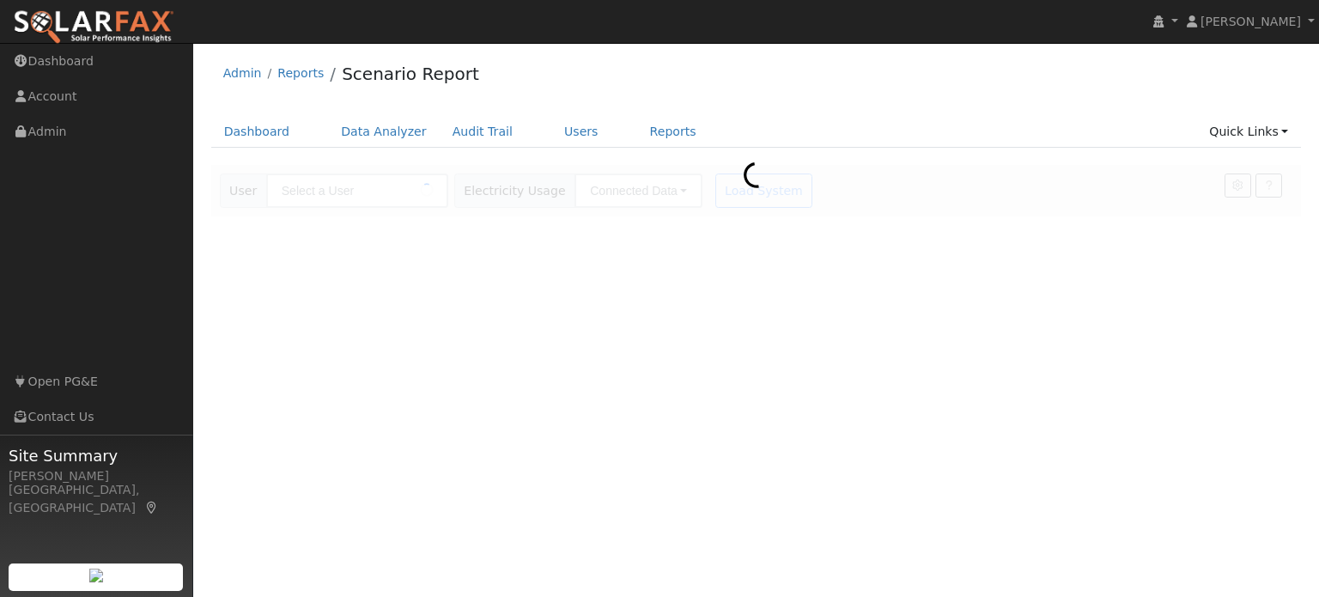
type input "[PERSON_NAME] & [PERSON_NAME]"
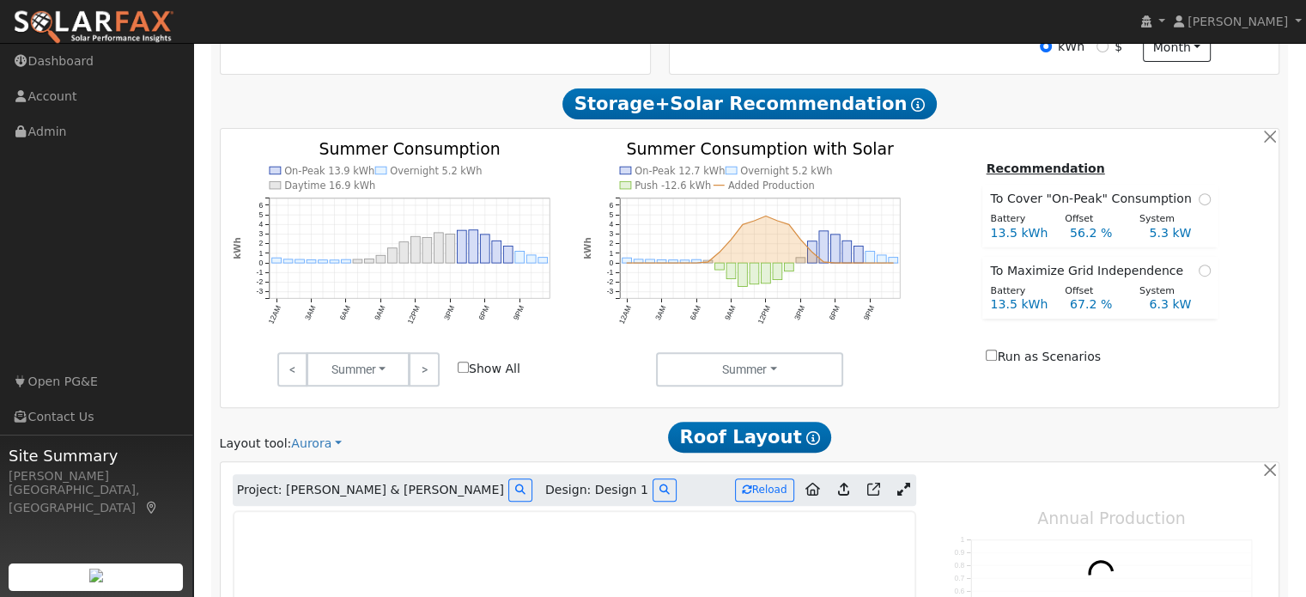
type input "13999"
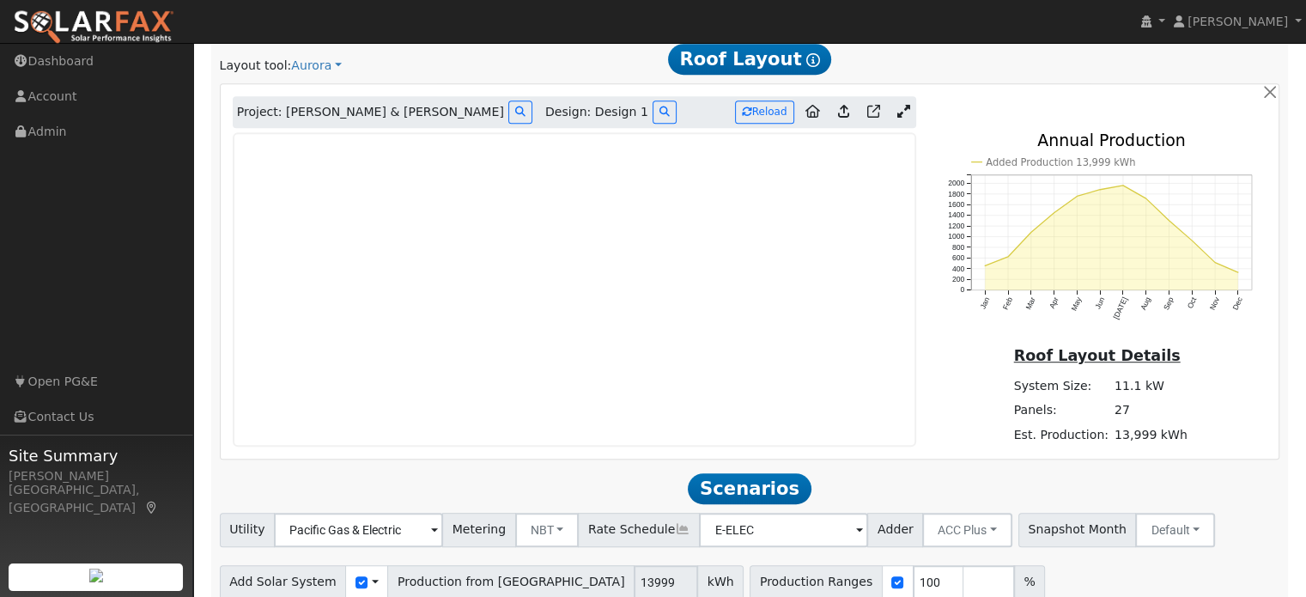
scroll to position [1036, 0]
click at [897, 112] on icon at bounding box center [903, 112] width 13 height 13
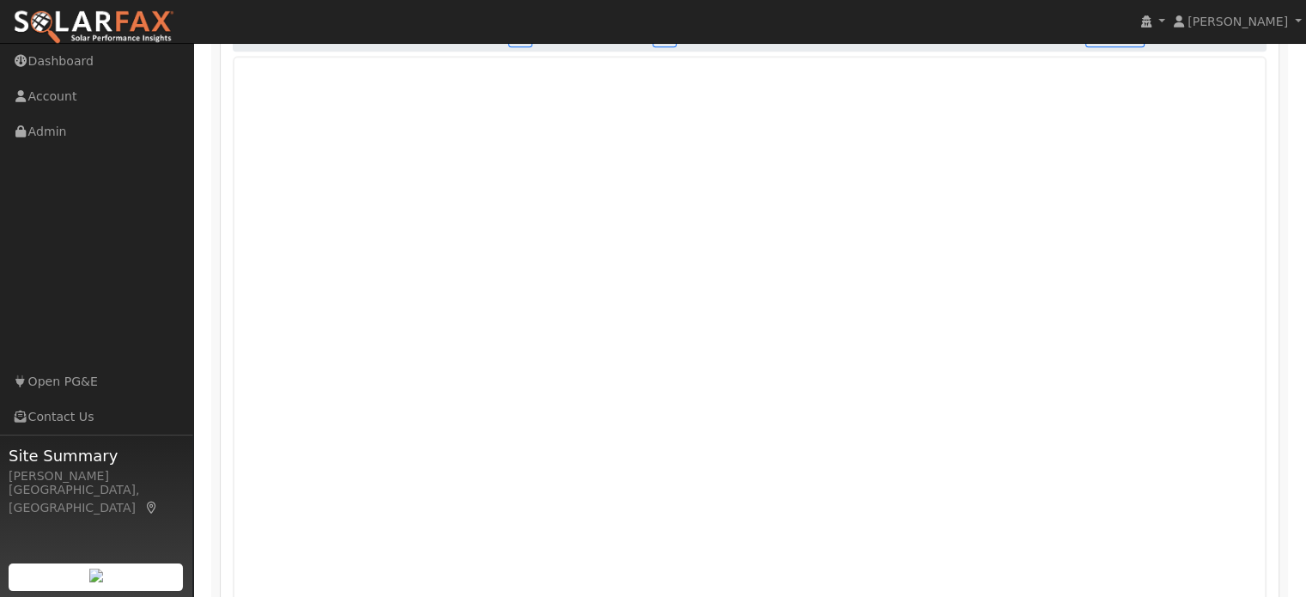
scroll to position [1113, 0]
